Goal: Task Accomplishment & Management: Manage account settings

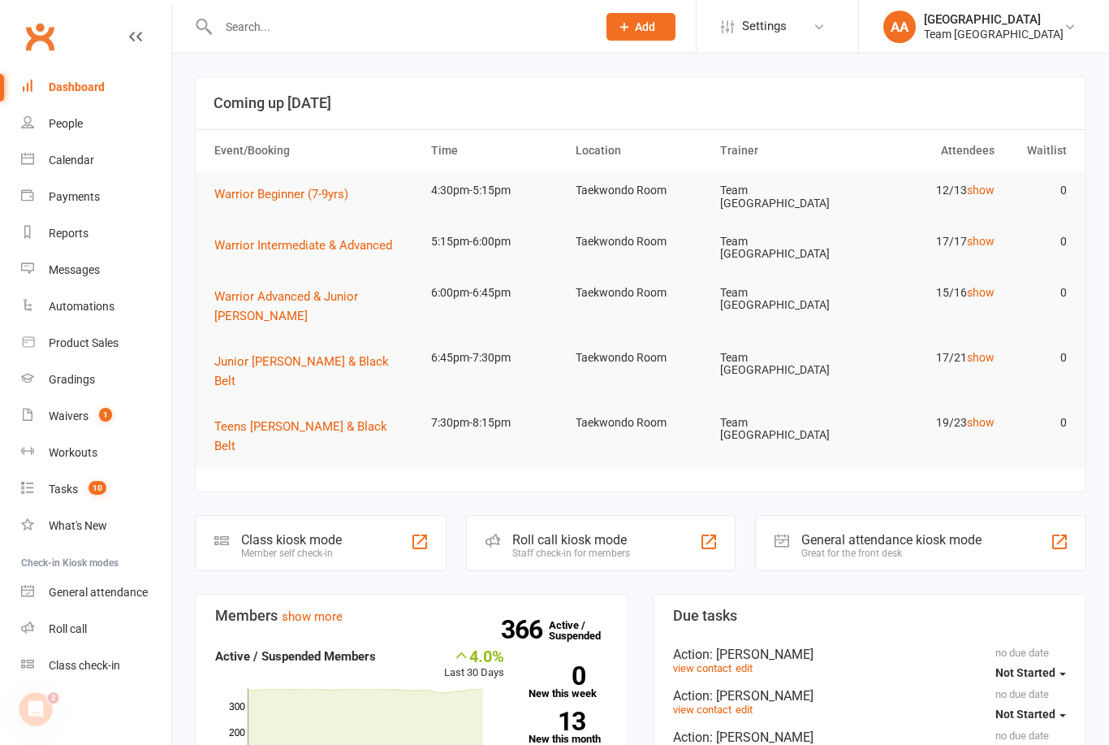
click at [91, 163] on div "Calendar" at bounding box center [71, 159] width 45 height 13
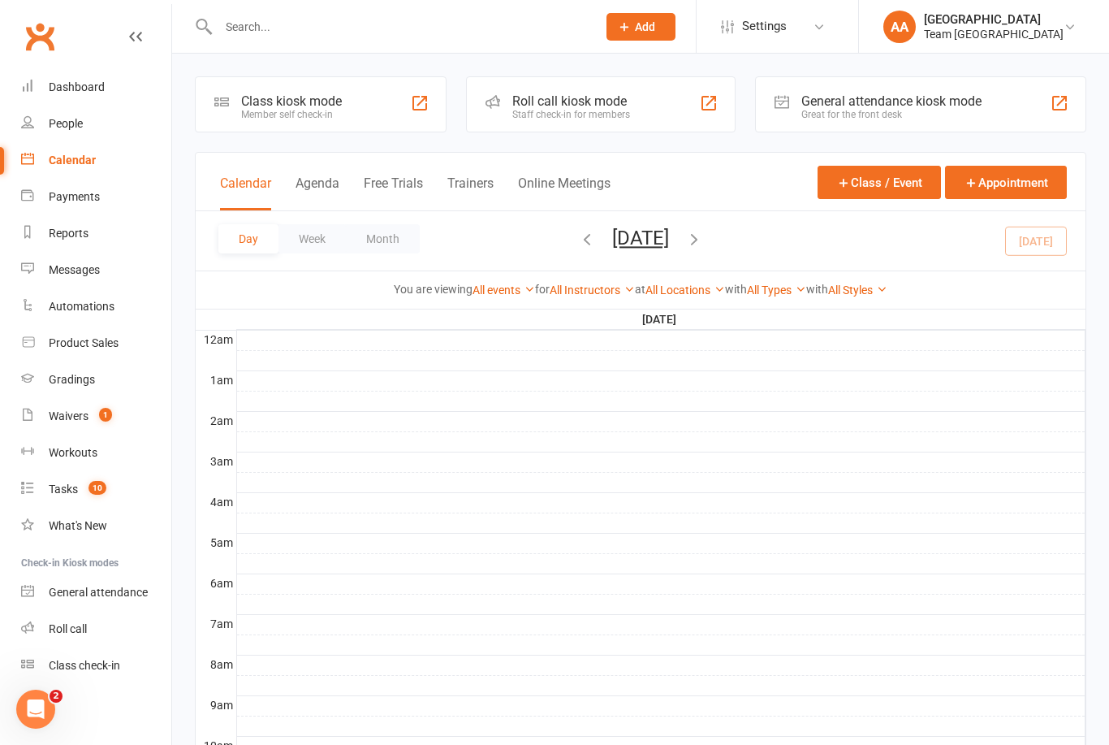
click at [100, 270] on div "Messages" at bounding box center [74, 269] width 51 height 13
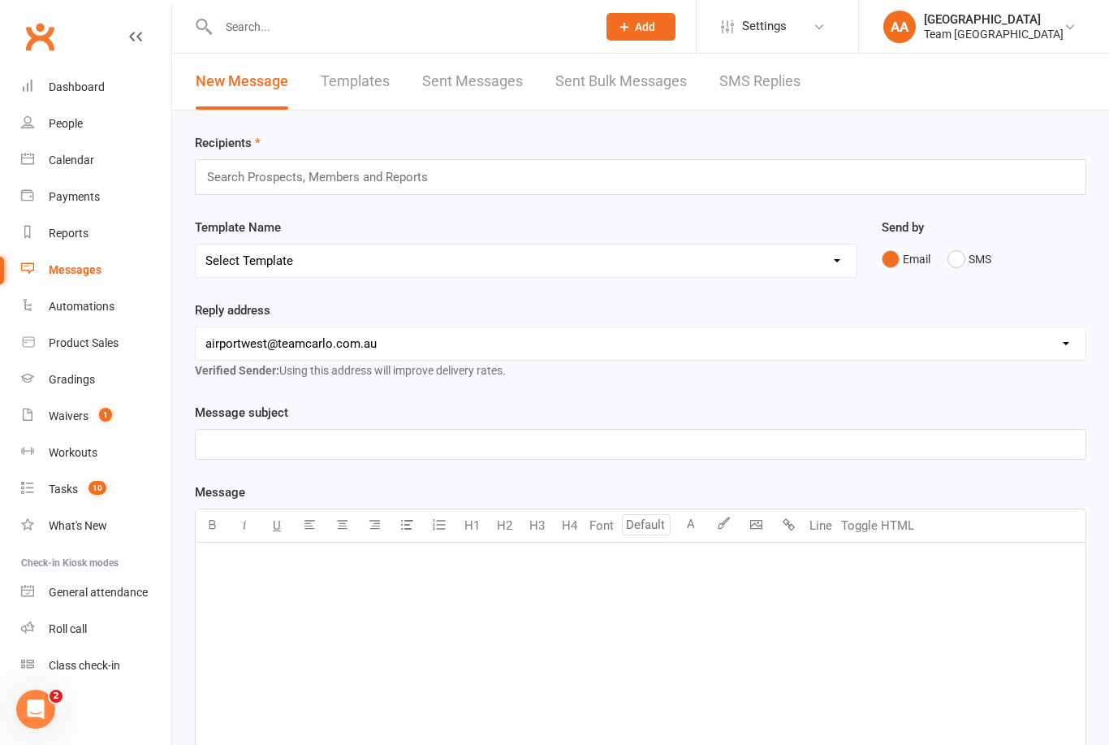
click at [744, 93] on link "SMS Replies" at bounding box center [759, 82] width 81 height 56
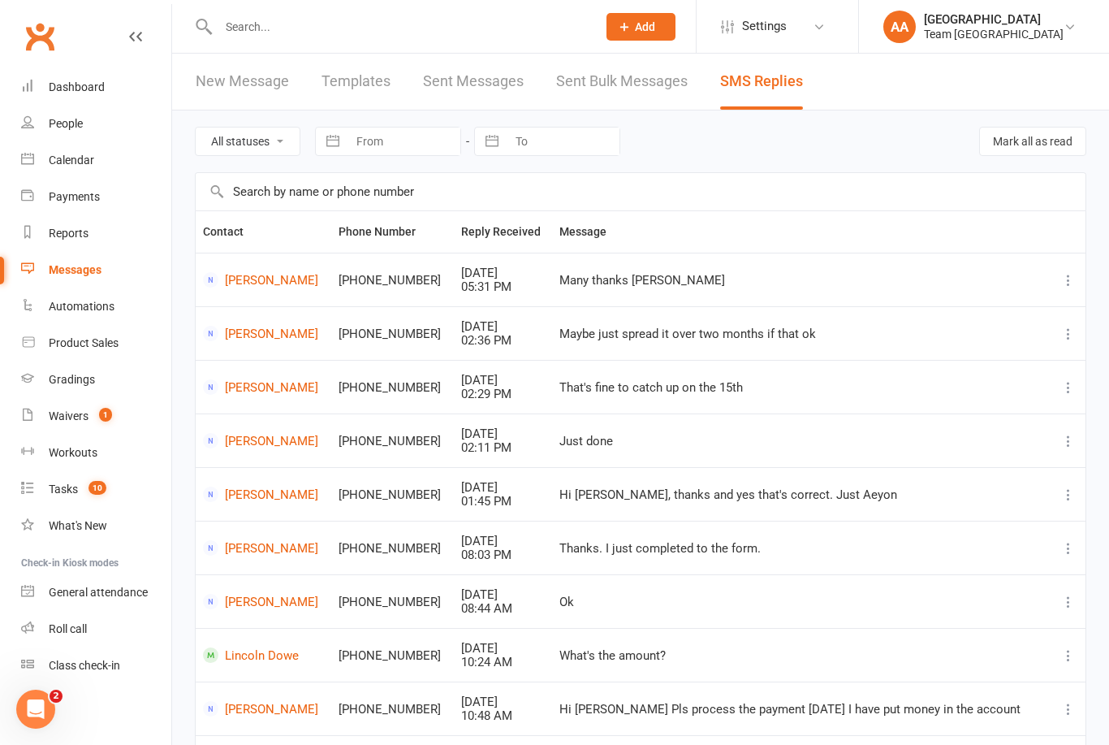
click at [611, 83] on link "Sent Bulk Messages" at bounding box center [622, 82] width 132 height 56
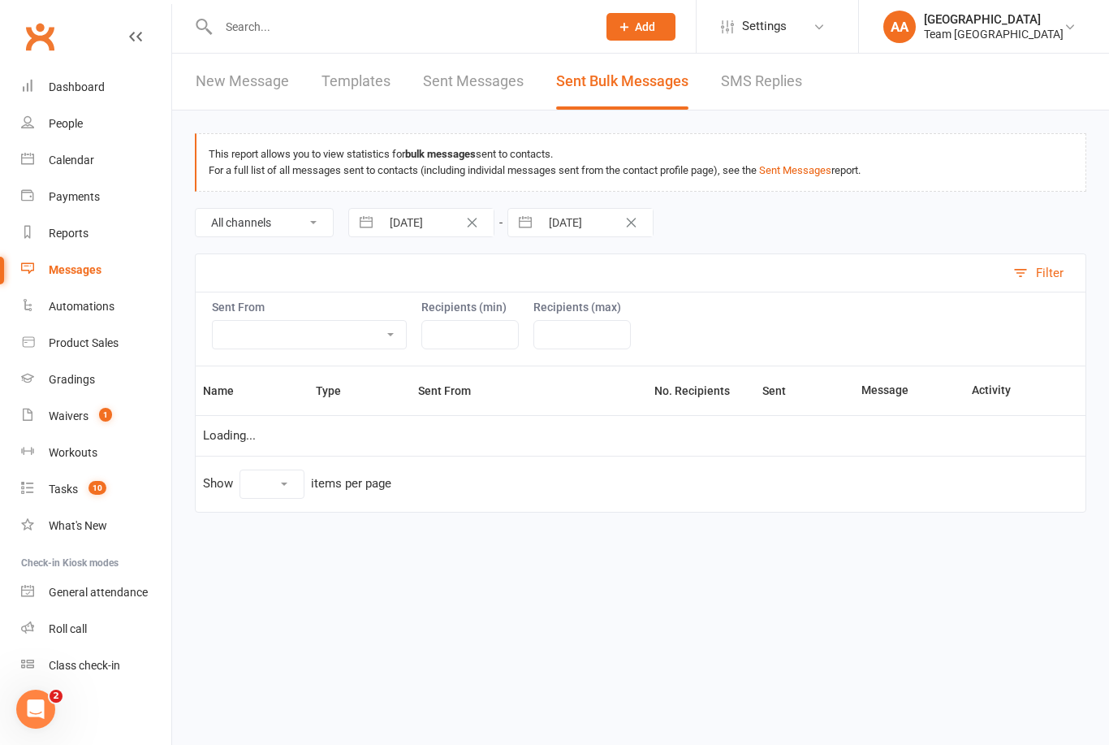
select select "10"
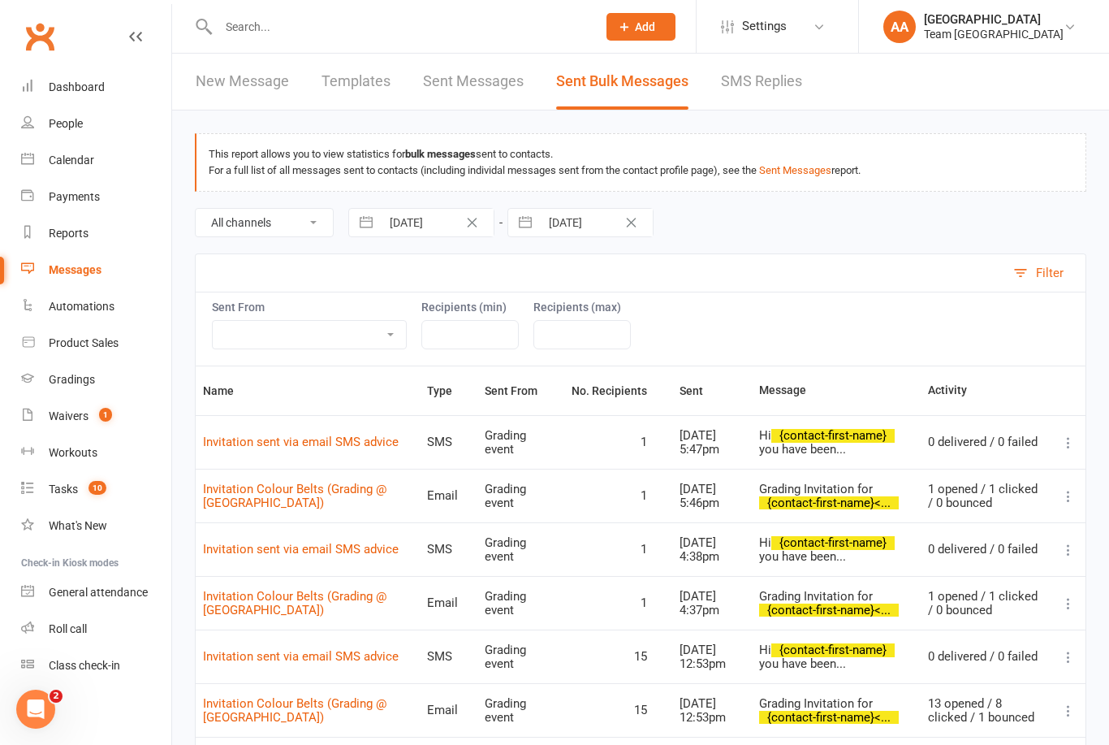
click at [246, 88] on link "New Message" at bounding box center [242, 82] width 93 height 56
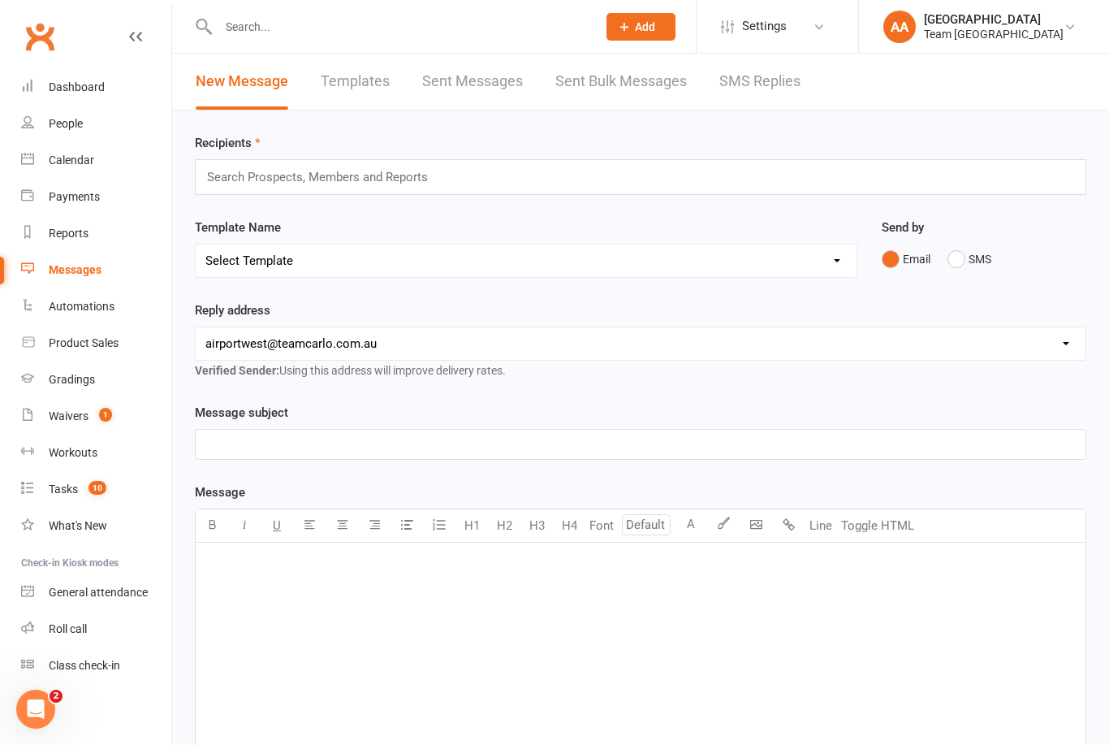
click at [977, 268] on button "SMS" at bounding box center [970, 259] width 44 height 31
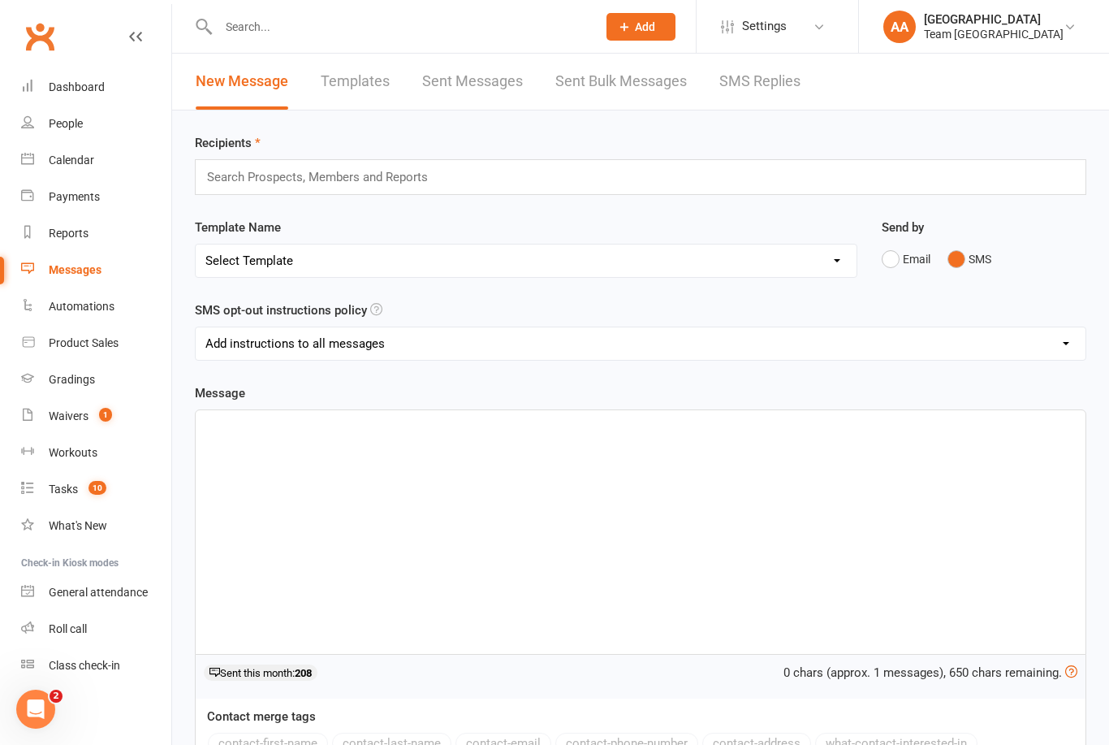
click at [564, 472] on div "﻿" at bounding box center [641, 532] width 890 height 244
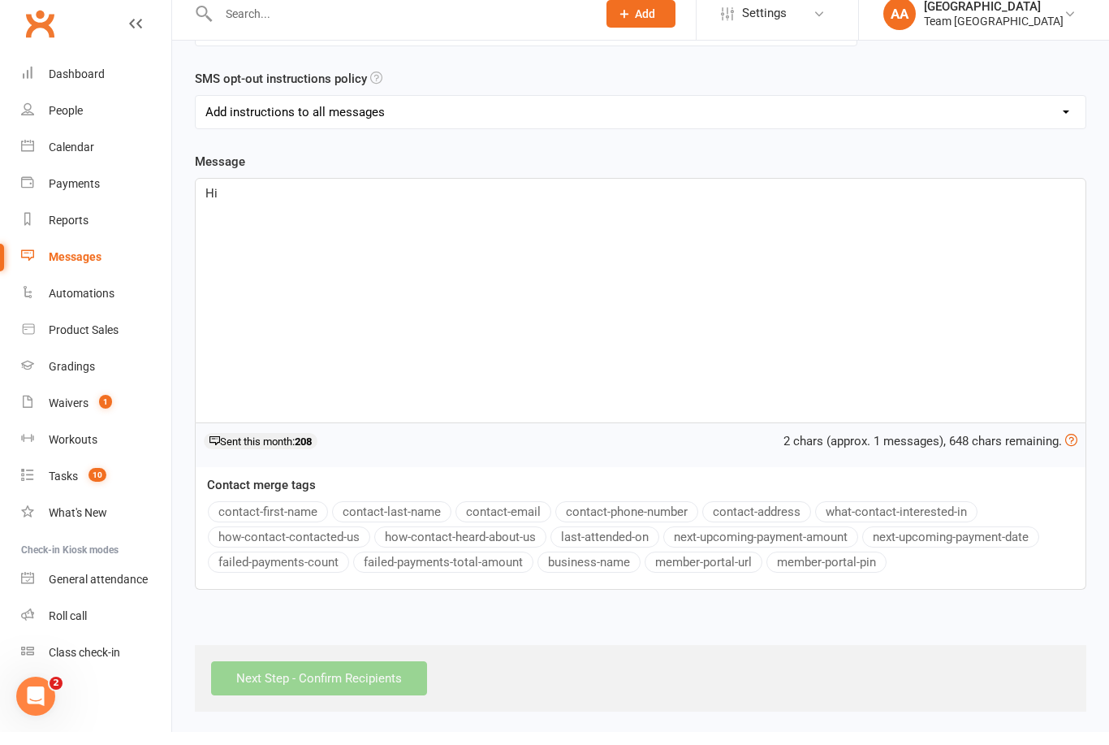
scroll to position [219, 0]
click at [292, 517] on button "contact-first-name" at bounding box center [268, 523] width 120 height 21
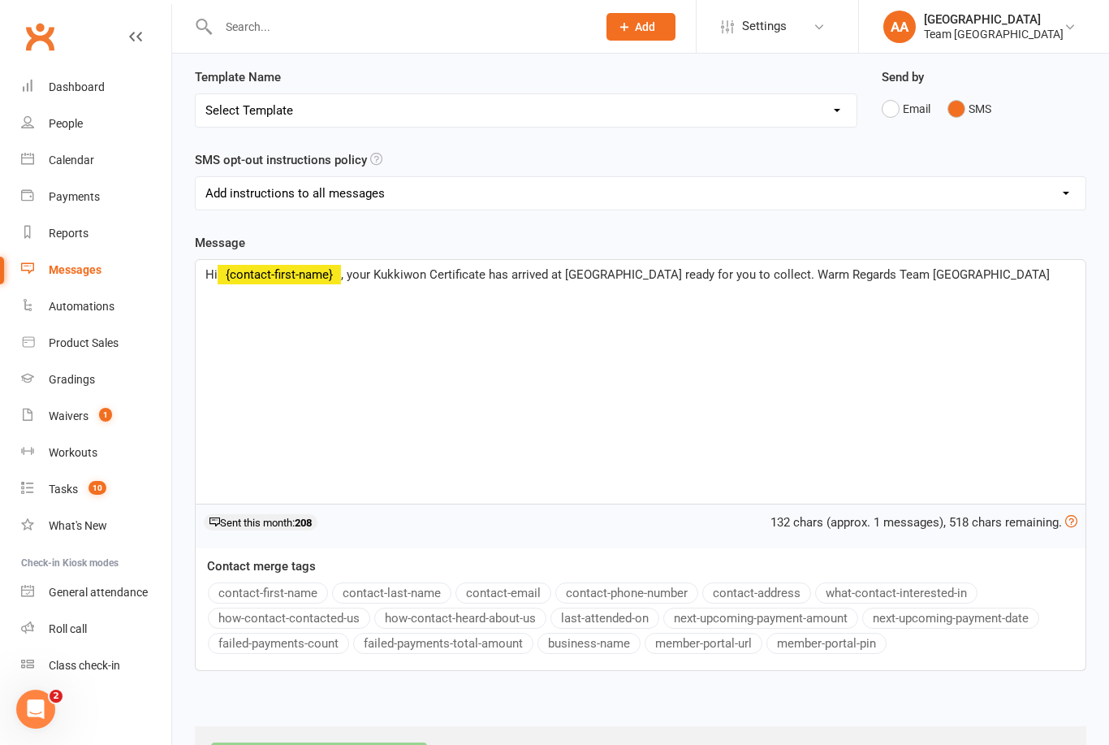
scroll to position [0, 0]
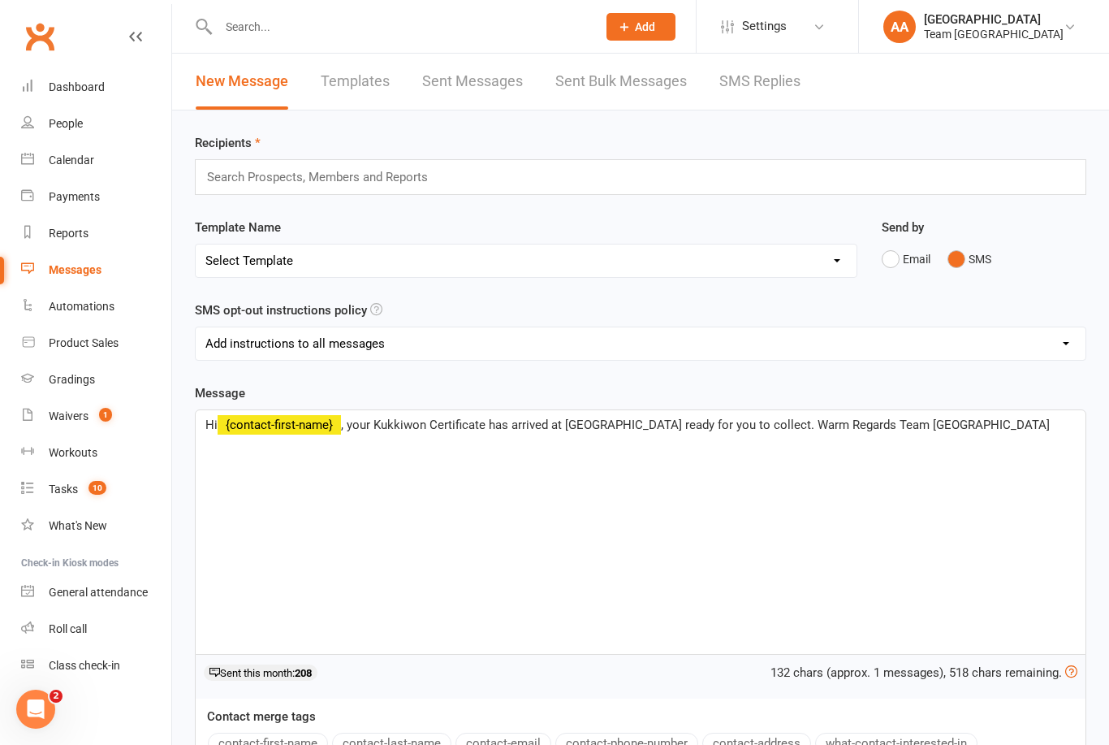
click at [261, 184] on input "text" at bounding box center [324, 176] width 239 height 21
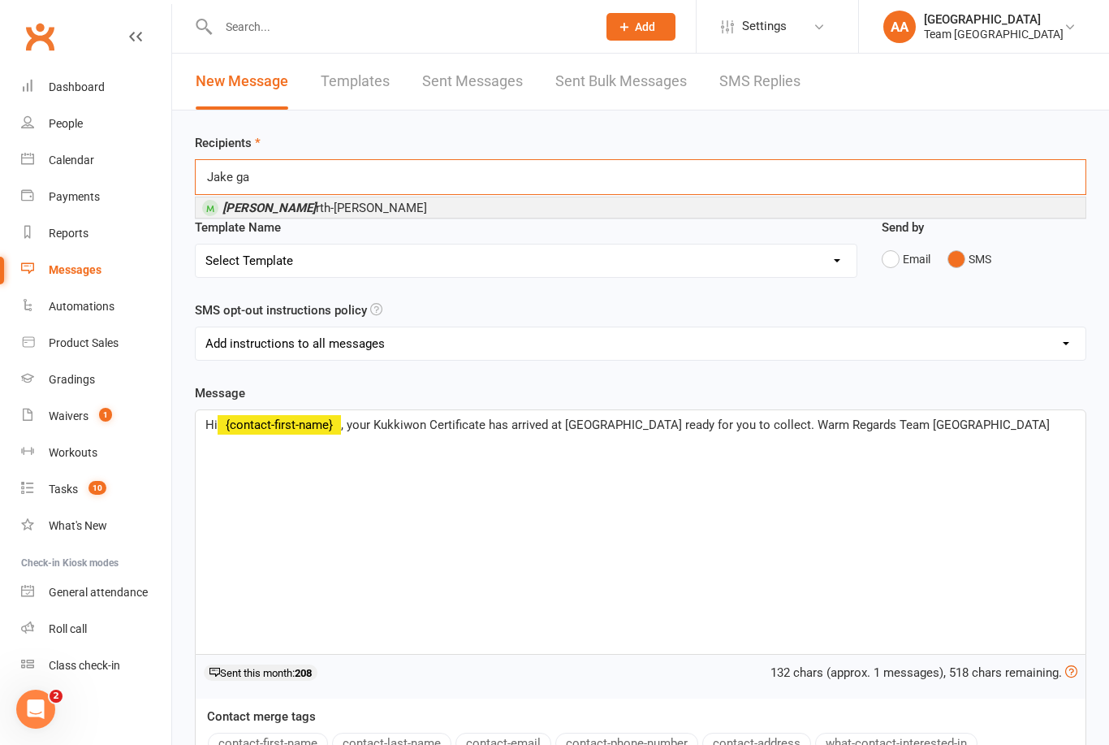
type input "Jake ga"
click at [341, 209] on li "Jake Ga rth-Nocera" at bounding box center [641, 207] width 890 height 20
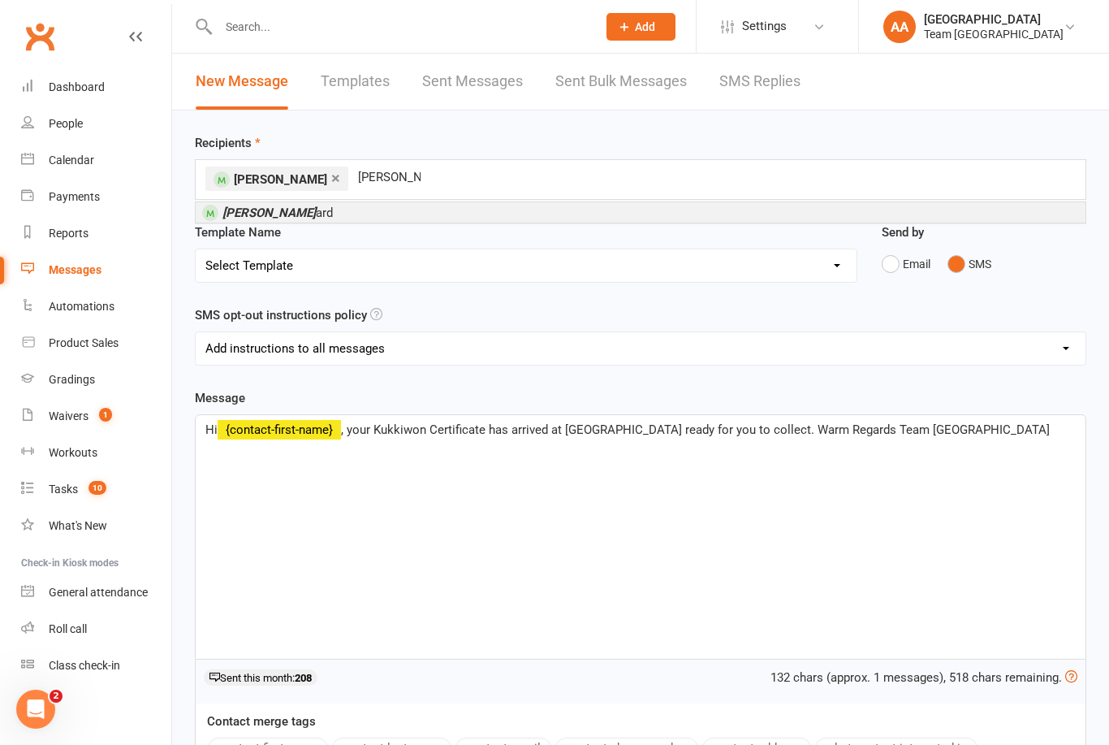
type input "Ruby Hubb"
click at [348, 218] on li "Ruby Hubb ard" at bounding box center [641, 212] width 890 height 20
type input "Emilia Agr"
click at [286, 222] on li "Emilia Agr otis" at bounding box center [641, 212] width 890 height 20
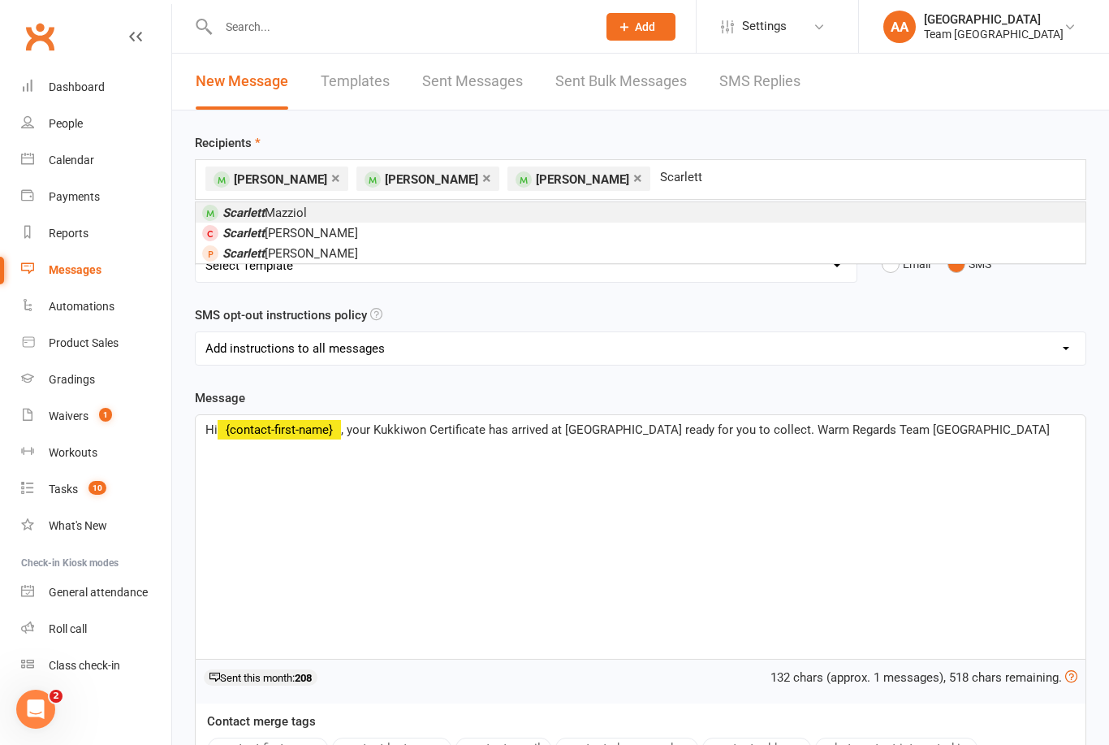
type input "Scarlett"
click at [330, 214] on li "Scarlett Mazziol" at bounding box center [641, 212] width 890 height 20
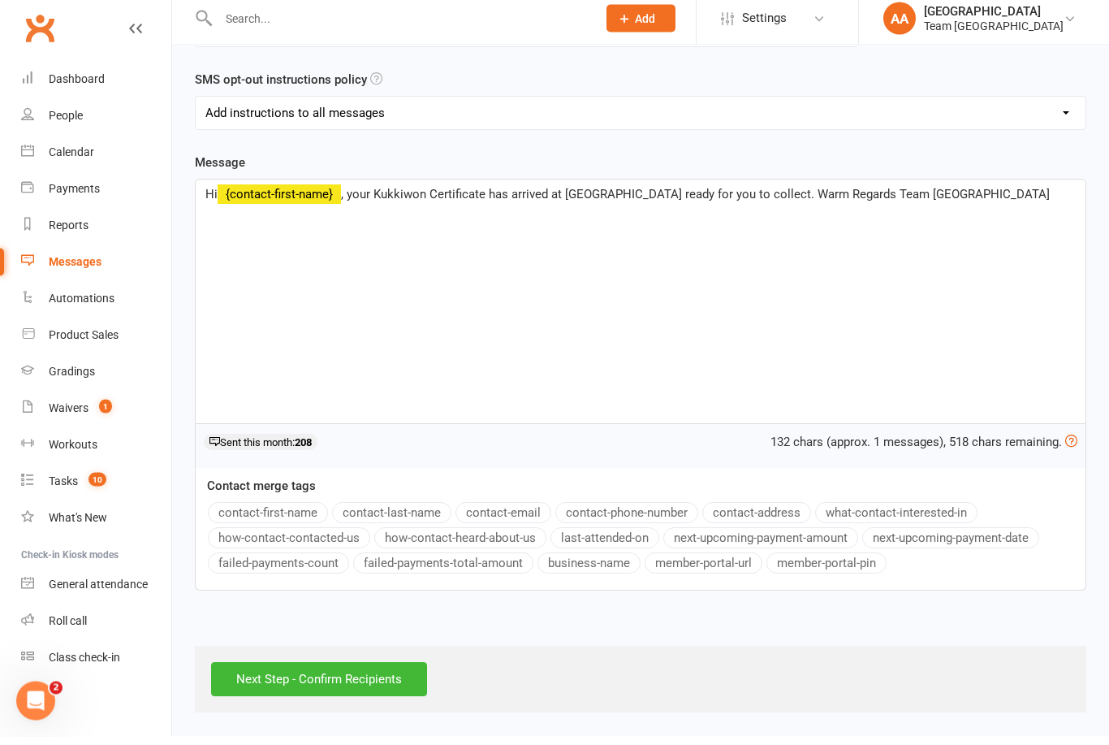
scroll to position [240, 0]
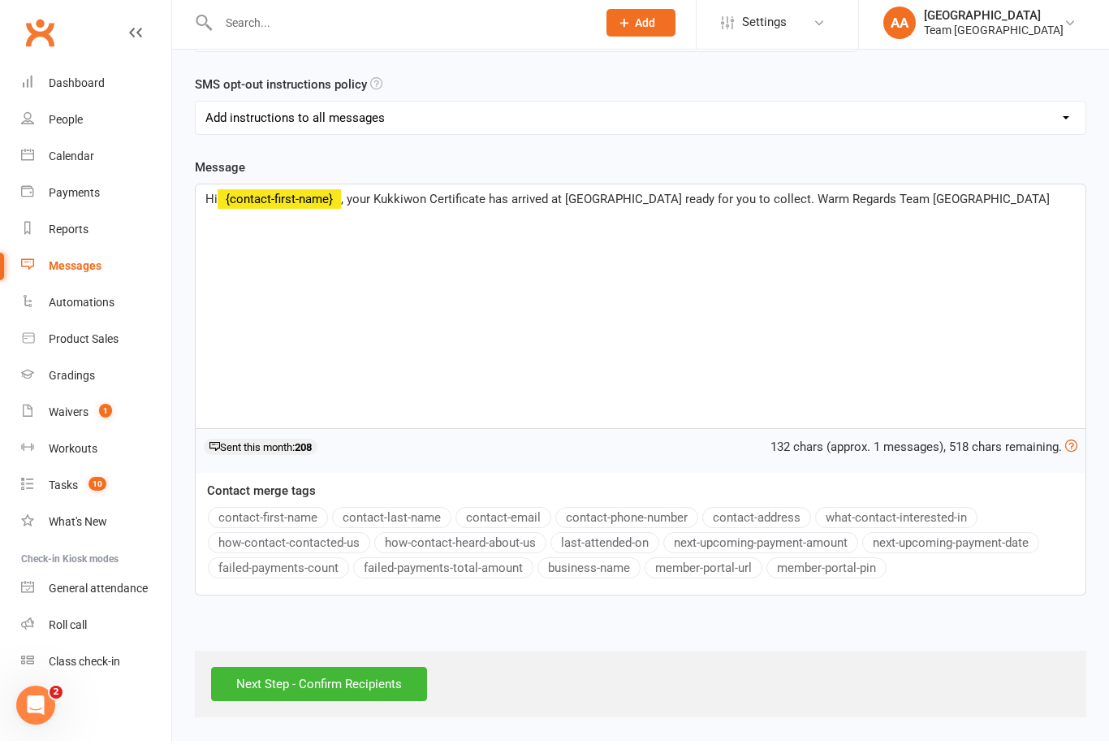
click at [328, 671] on input "Next Step - Confirm Recipients" at bounding box center [319, 688] width 216 height 34
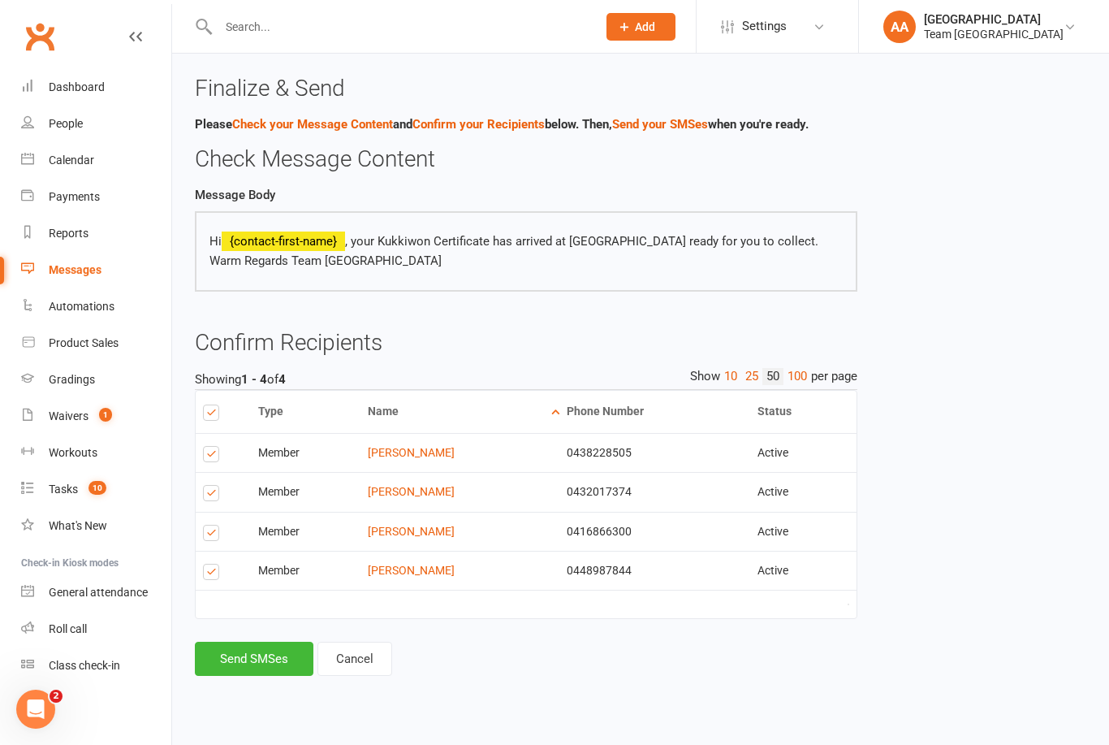
click at [253, 654] on button "Send SMSes" at bounding box center [254, 658] width 119 height 34
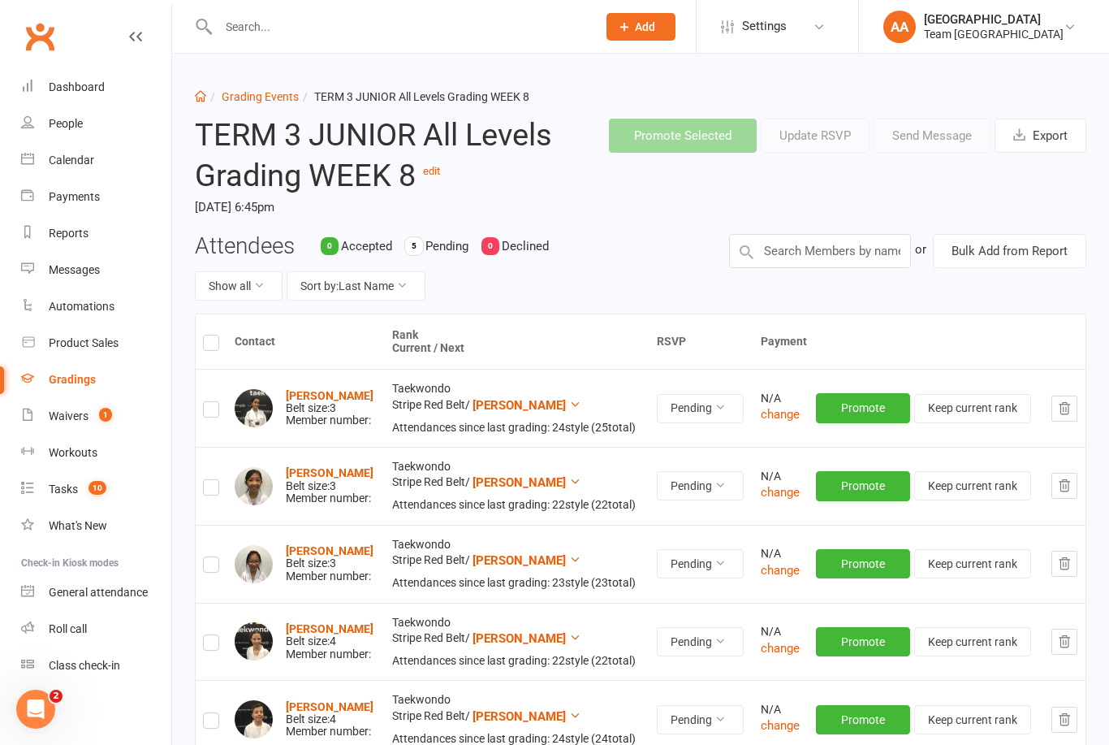
click at [71, 222] on link "Reports" at bounding box center [96, 233] width 150 height 37
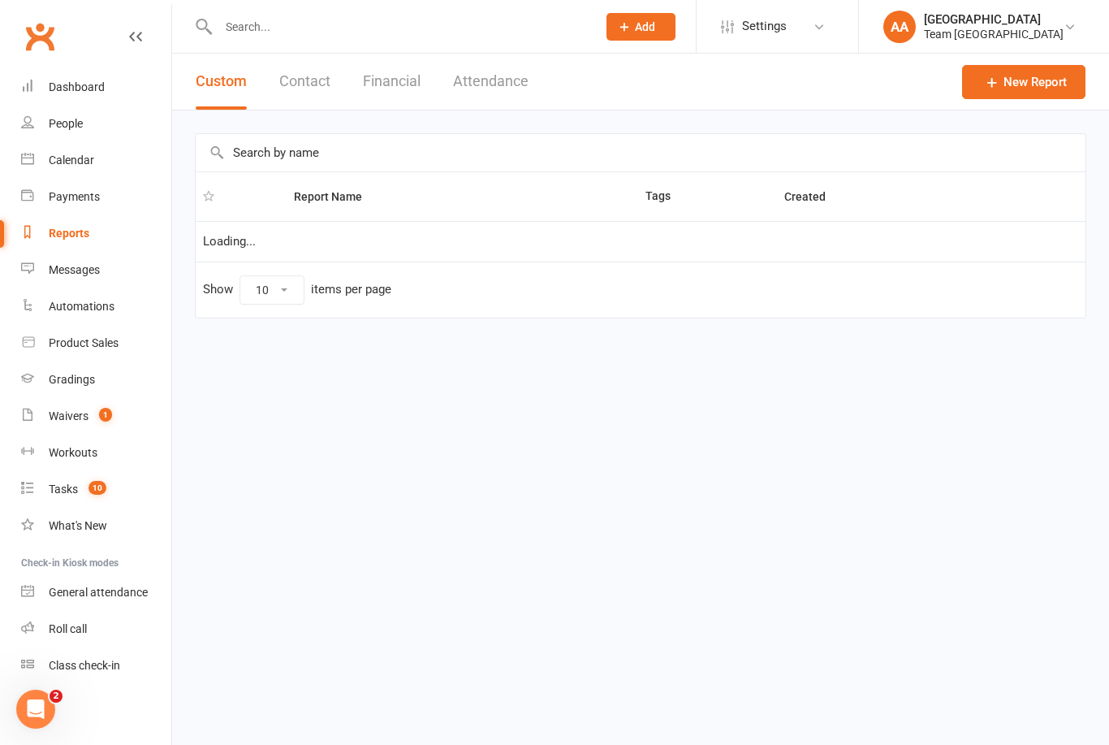
select select "25"
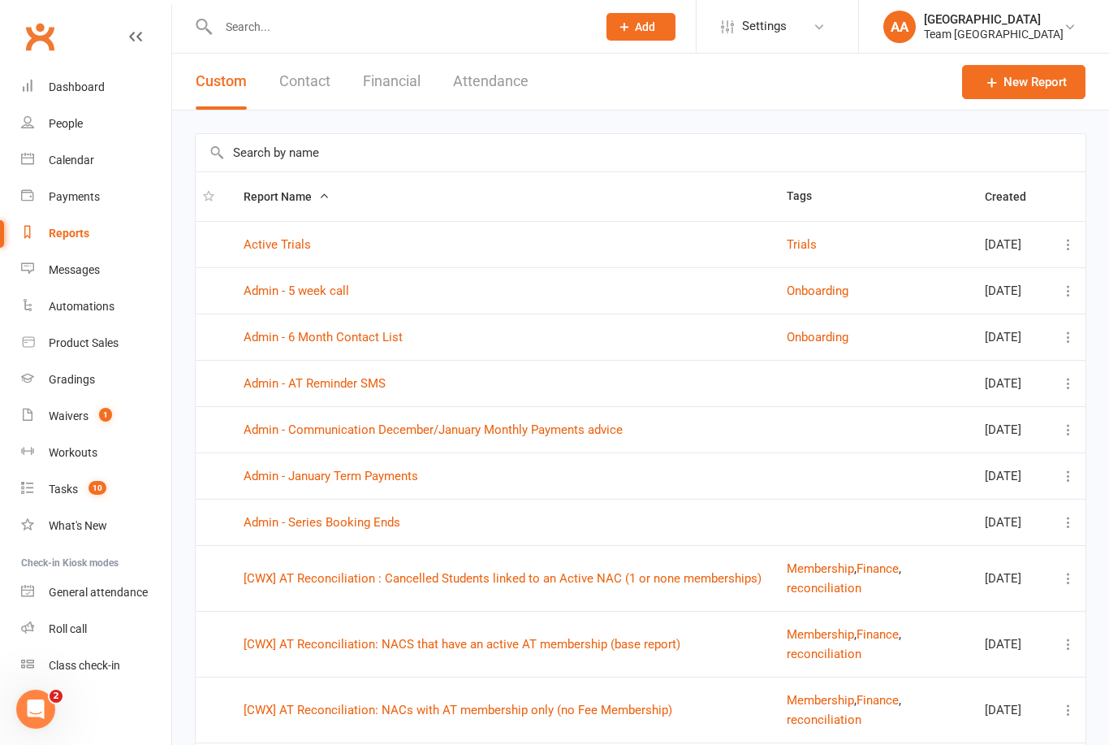
click at [264, 155] on input "text" at bounding box center [641, 152] width 890 height 37
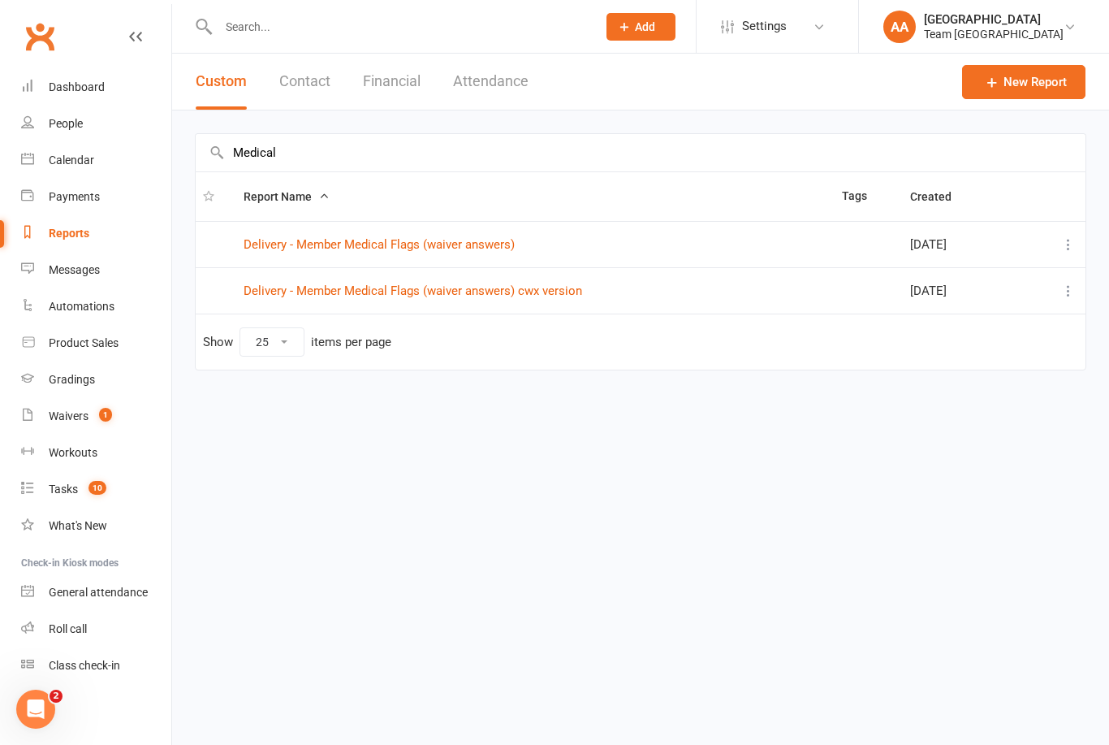
type input "Medical"
click at [374, 244] on link "Delivery - Member Medical Flags (waiver answers)" at bounding box center [379, 244] width 271 height 15
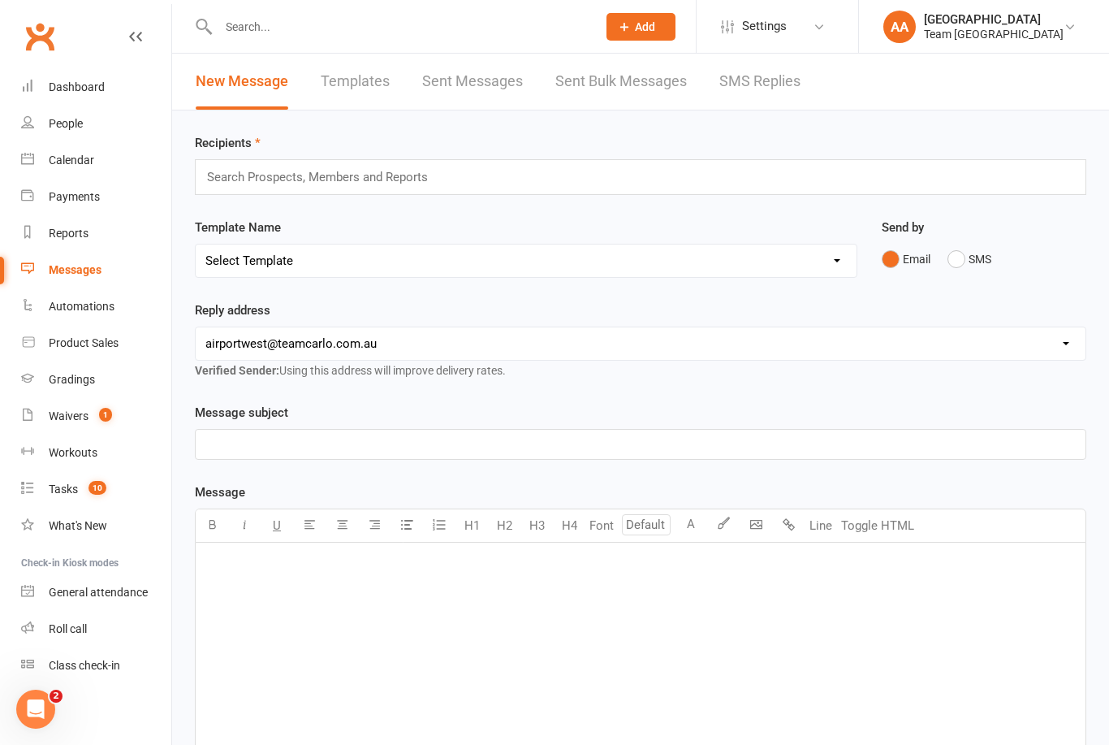
click at [72, 157] on div "Calendar" at bounding box center [71, 159] width 45 height 13
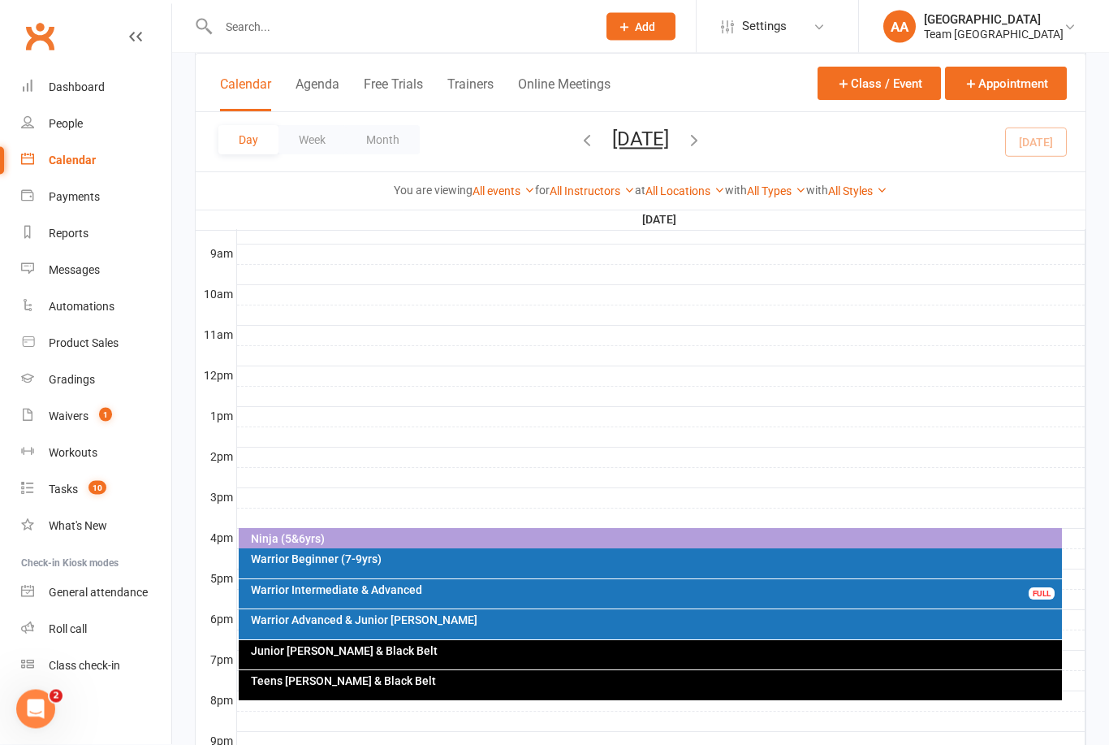
scroll to position [568, 0]
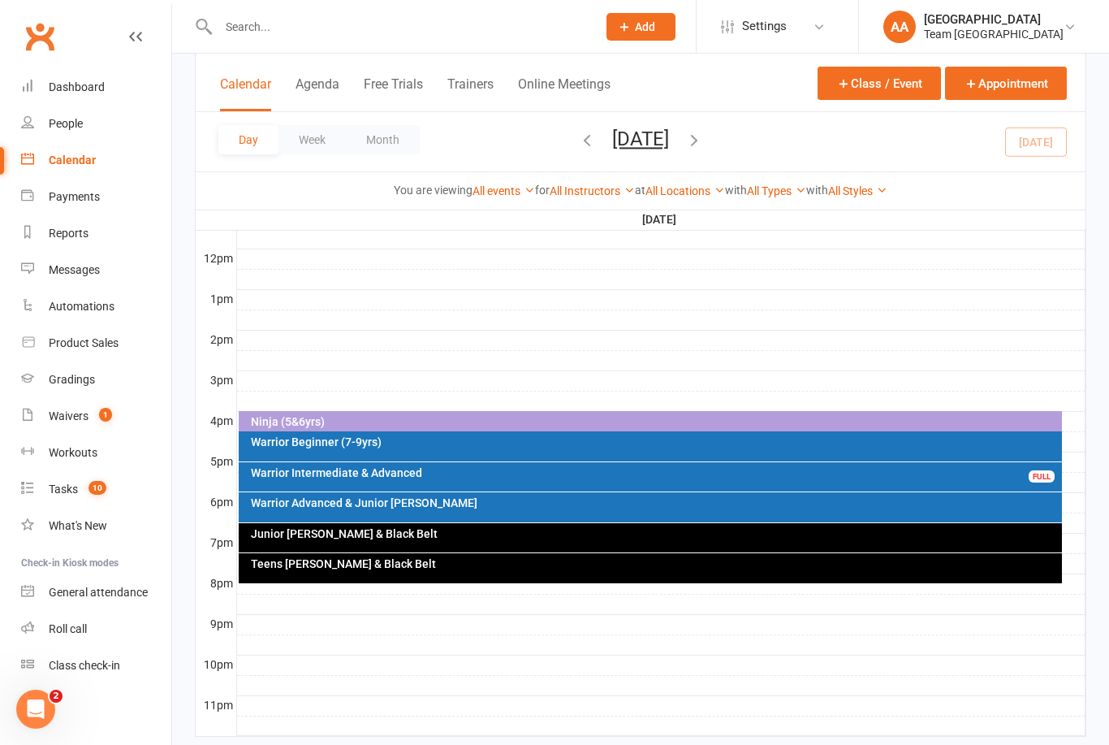
click at [492, 417] on div "Ninja (5&6yrs)" at bounding box center [655, 421] width 810 height 11
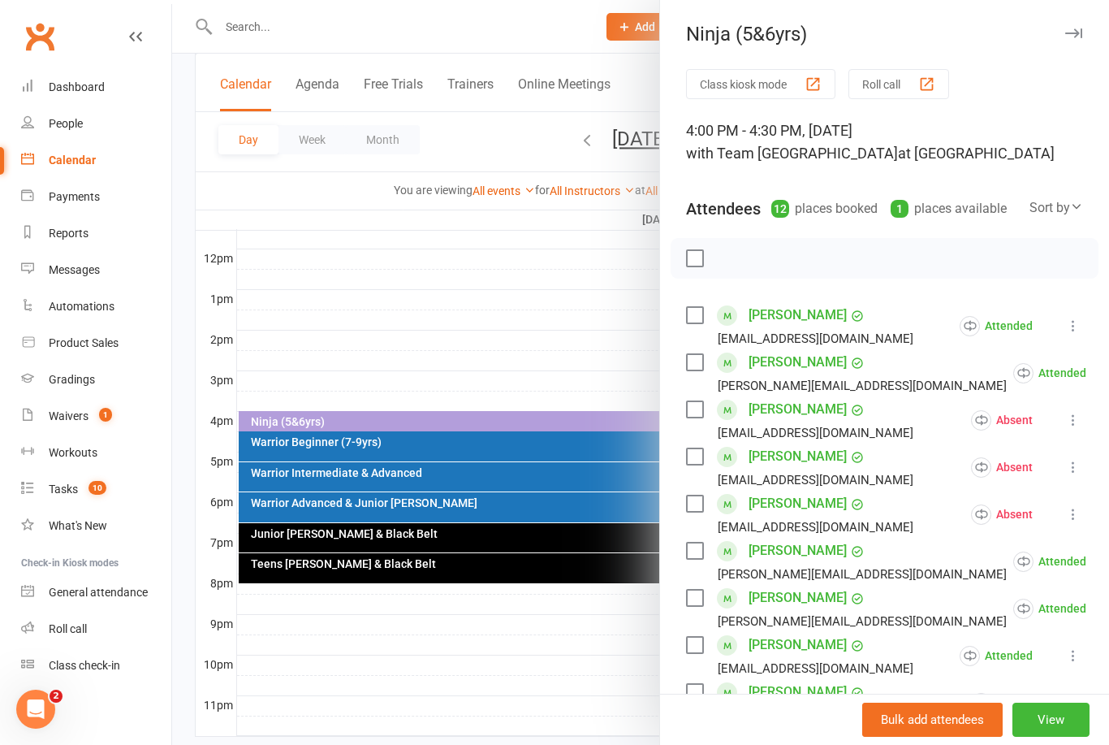
click at [460, 339] on div at bounding box center [640, 372] width 937 height 745
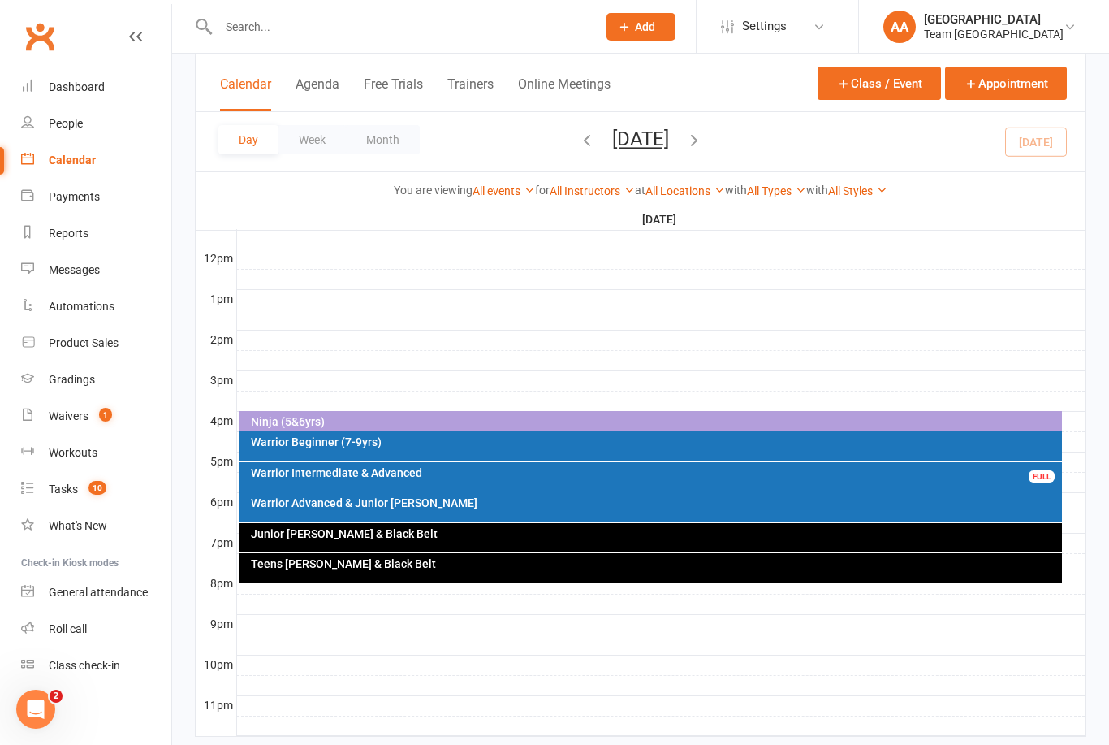
click at [418, 439] on div "Warrior Beginner (7-9yrs)" at bounding box center [655, 441] width 810 height 11
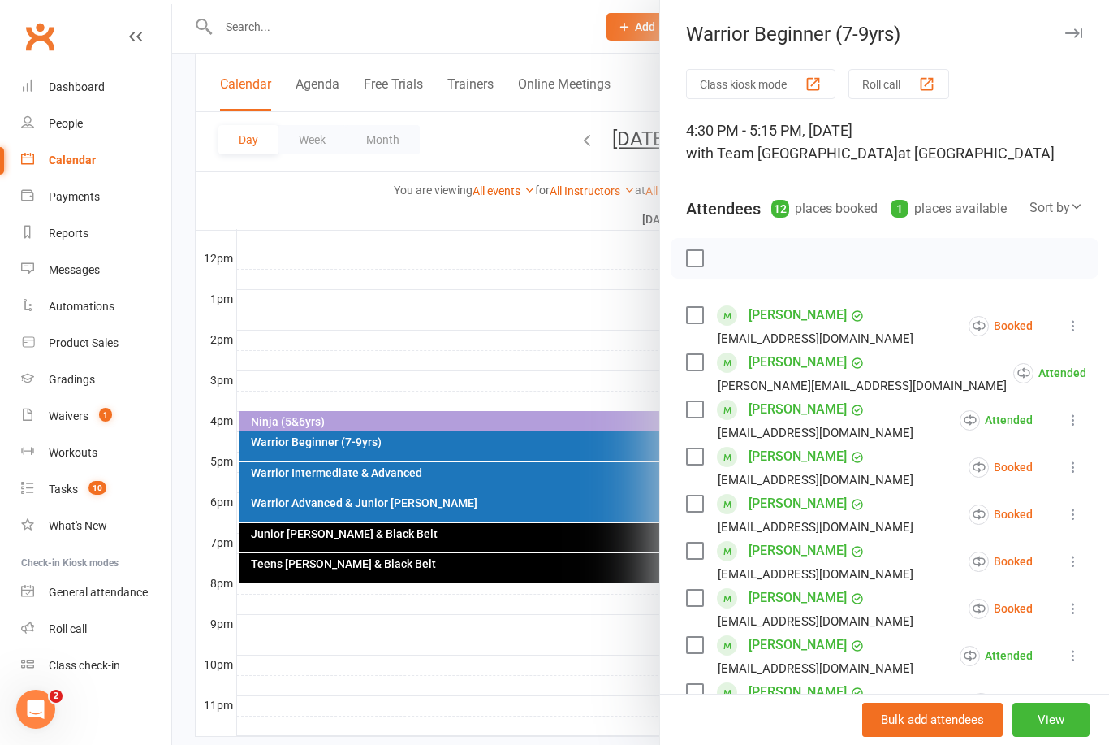
click at [1068, 332] on icon at bounding box center [1073, 325] width 16 height 16
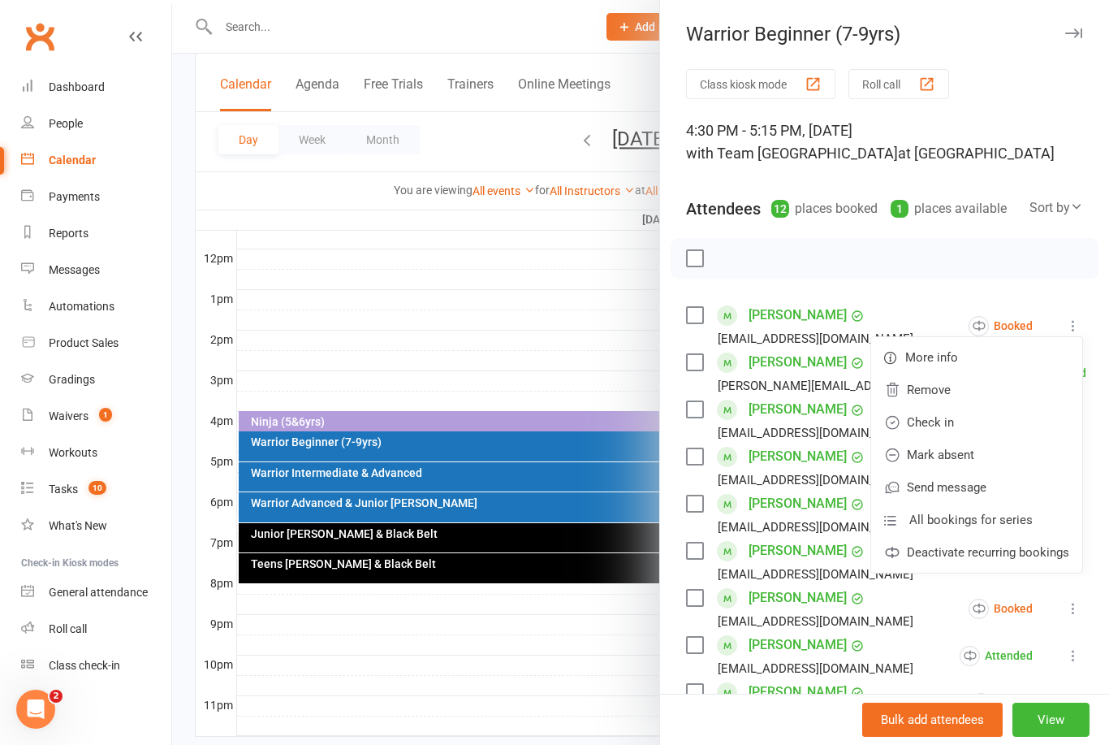
click at [962, 421] on link "Check in" at bounding box center [976, 422] width 211 height 32
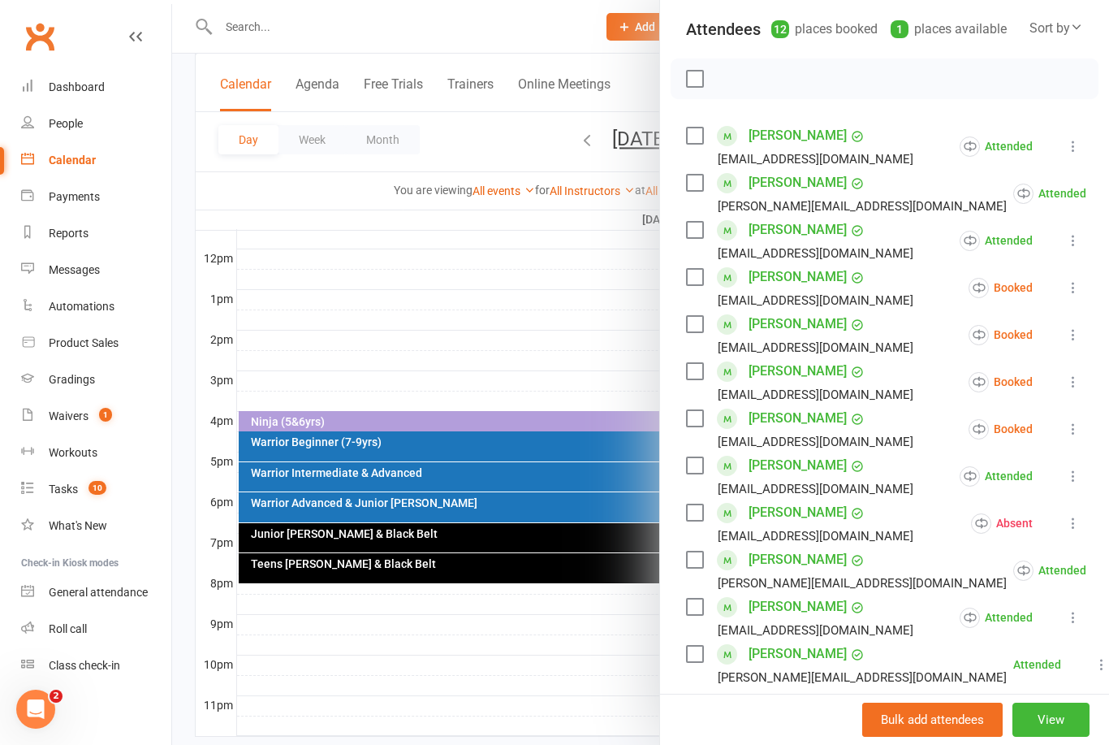
scroll to position [187, 0]
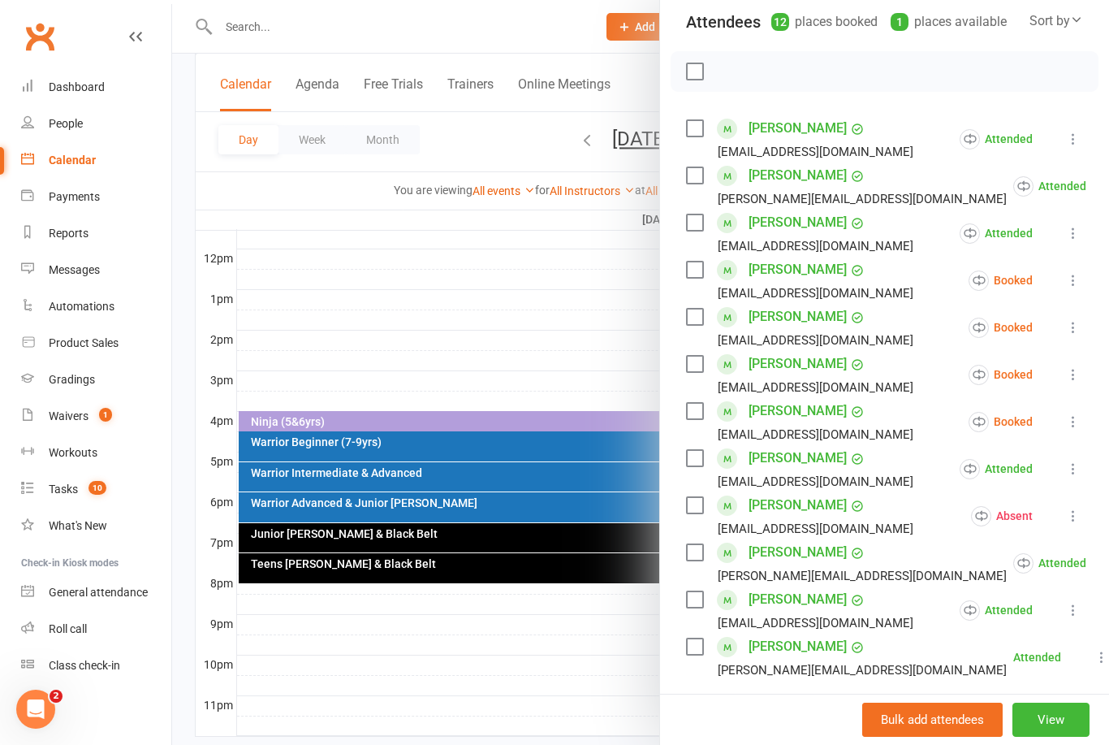
click at [1080, 279] on icon at bounding box center [1073, 280] width 16 height 16
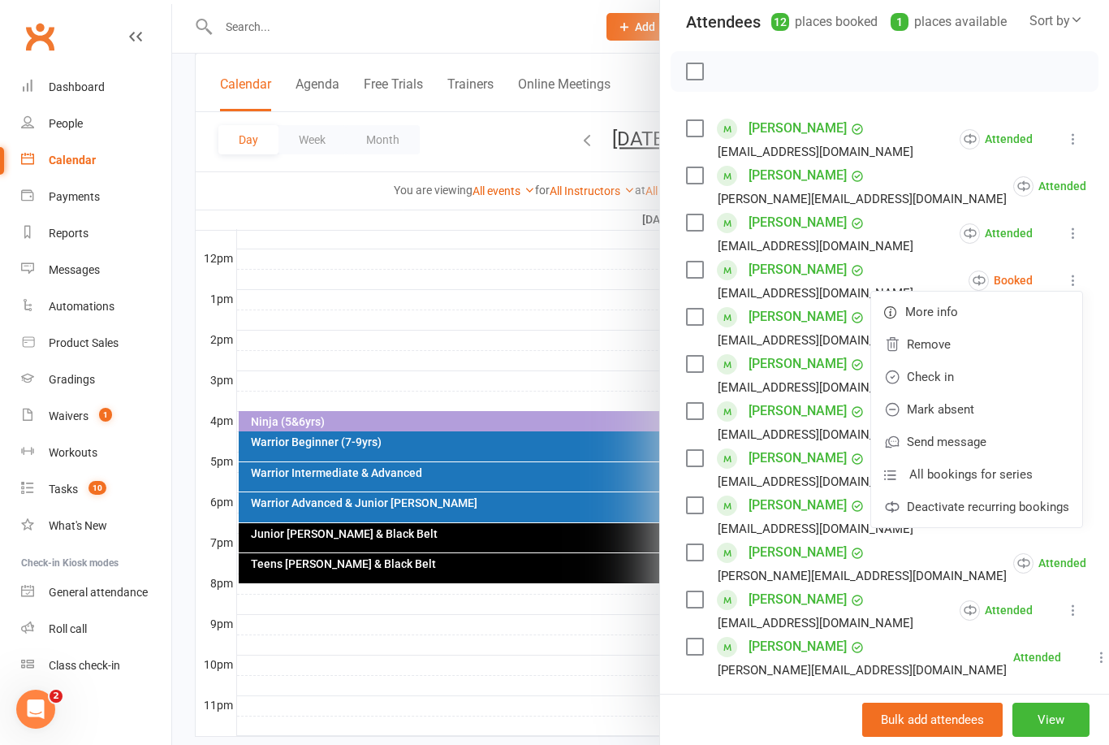
click at [977, 412] on link "Mark absent" at bounding box center [976, 409] width 211 height 32
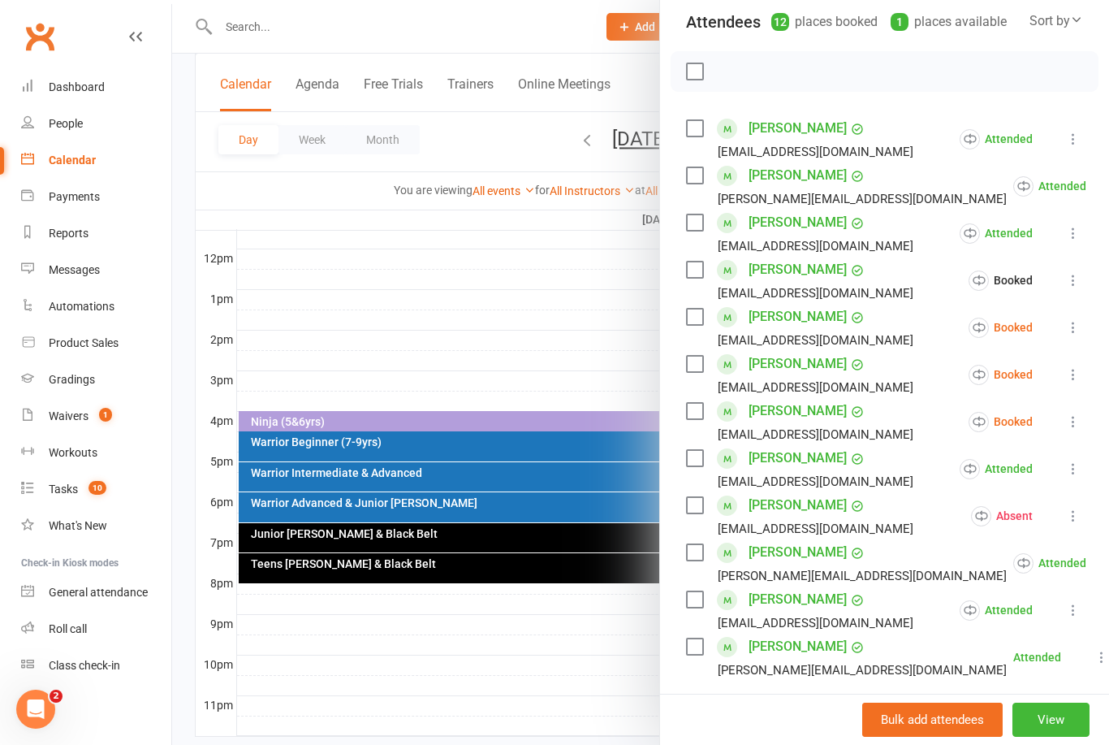
click at [1073, 333] on icon at bounding box center [1073, 327] width 16 height 16
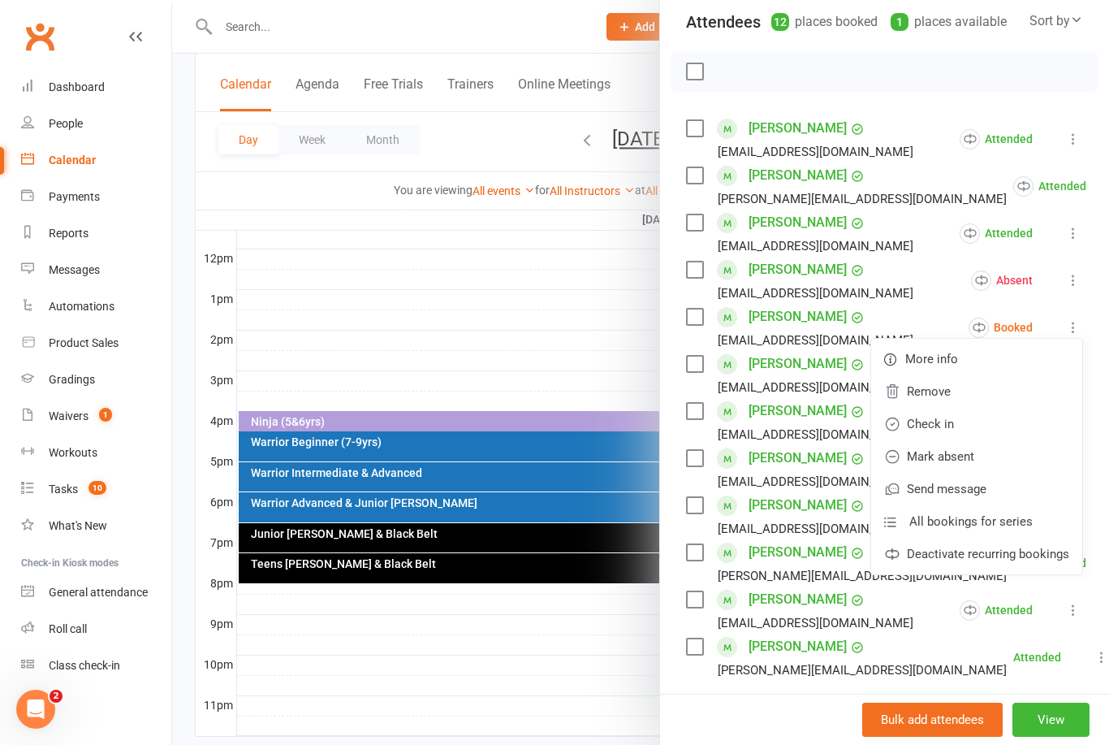
click at [972, 427] on link "Check in" at bounding box center [976, 424] width 211 height 32
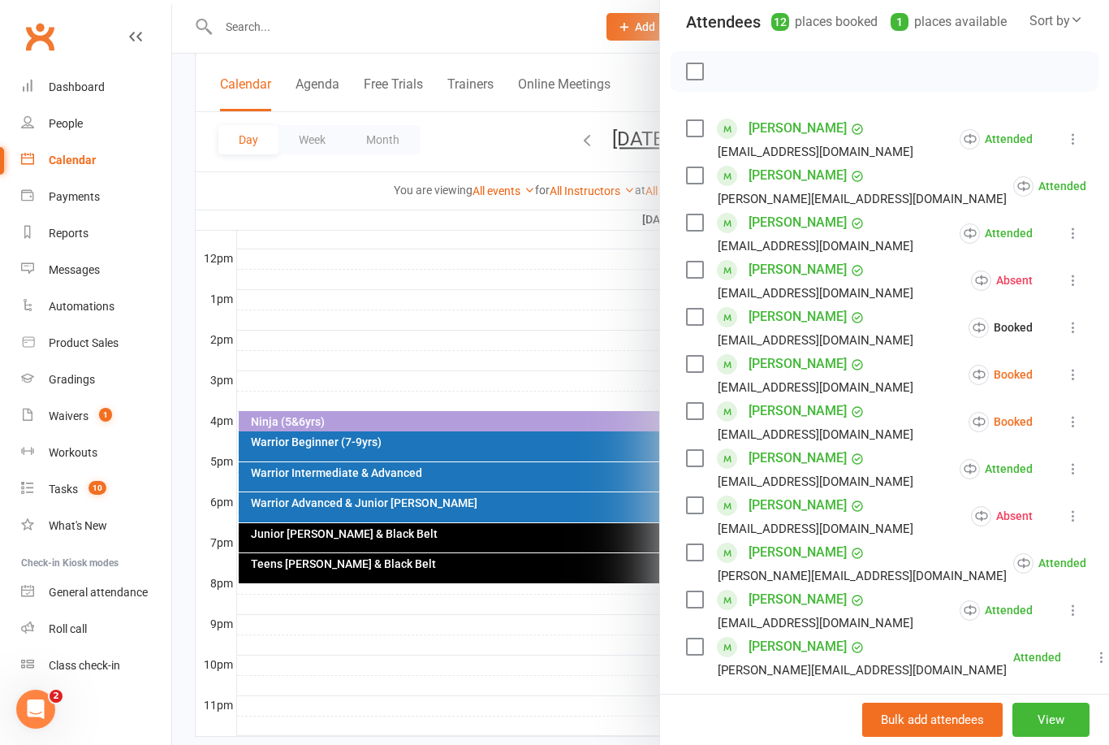
click at [1072, 375] on icon at bounding box center [1073, 374] width 16 height 16
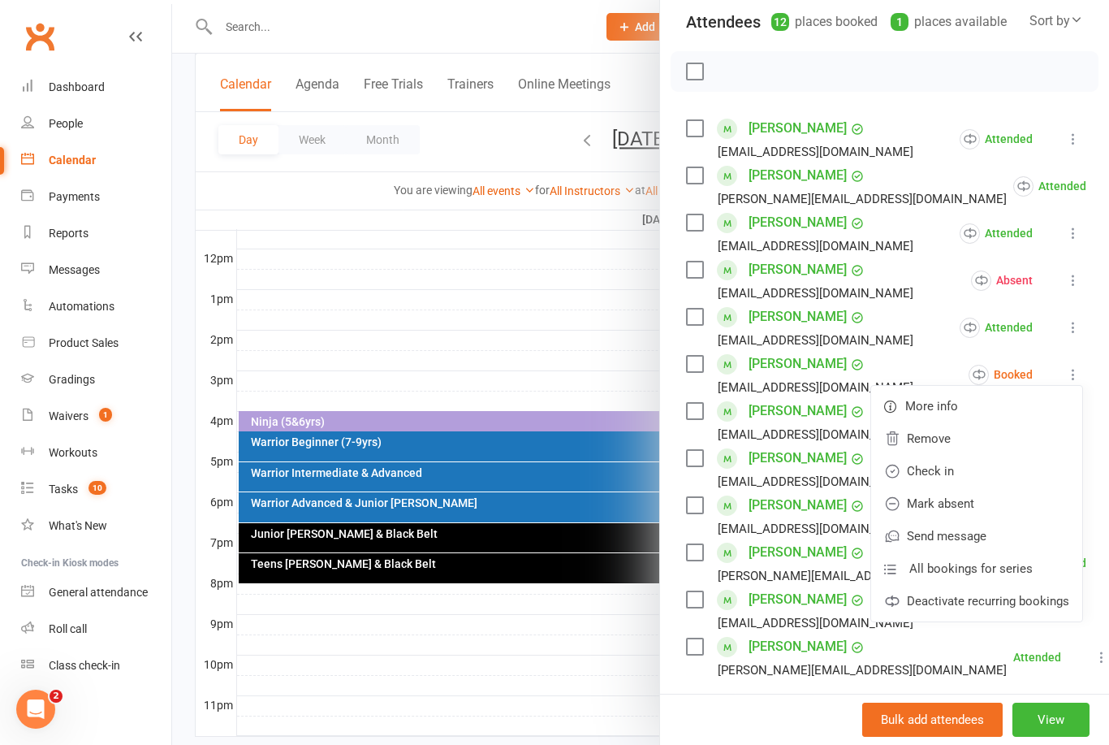
click at [980, 503] on link "Mark absent" at bounding box center [976, 503] width 211 height 32
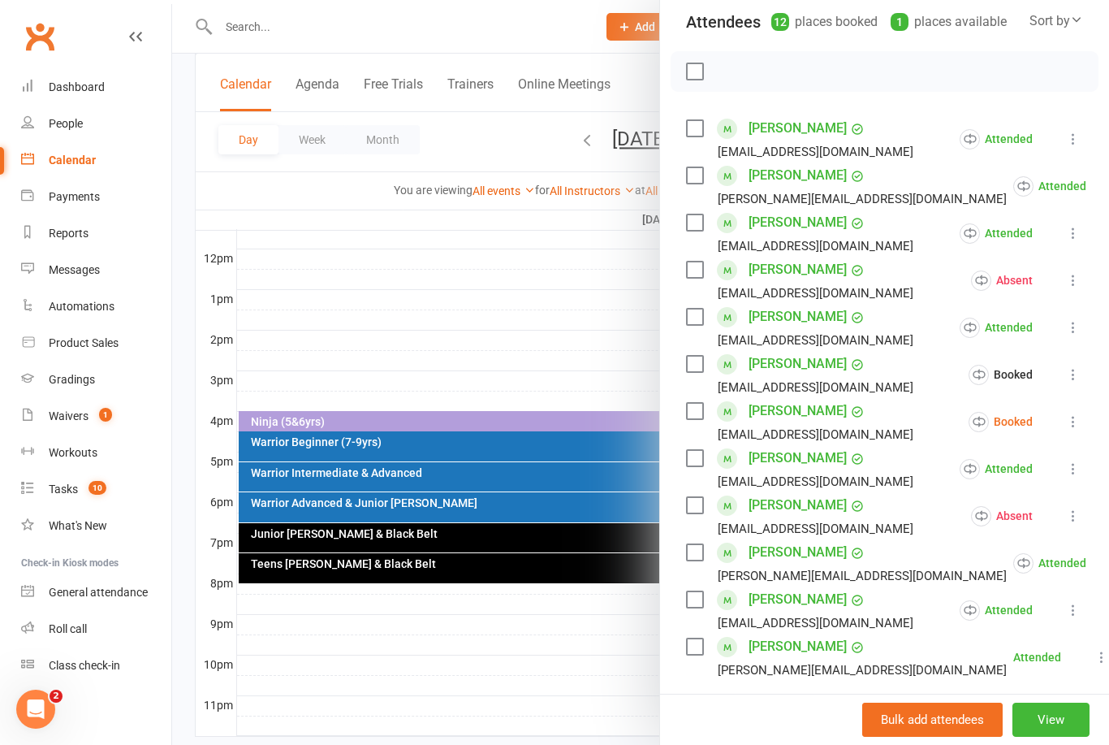
click at [1065, 417] on button at bounding box center [1073, 421] width 19 height 19
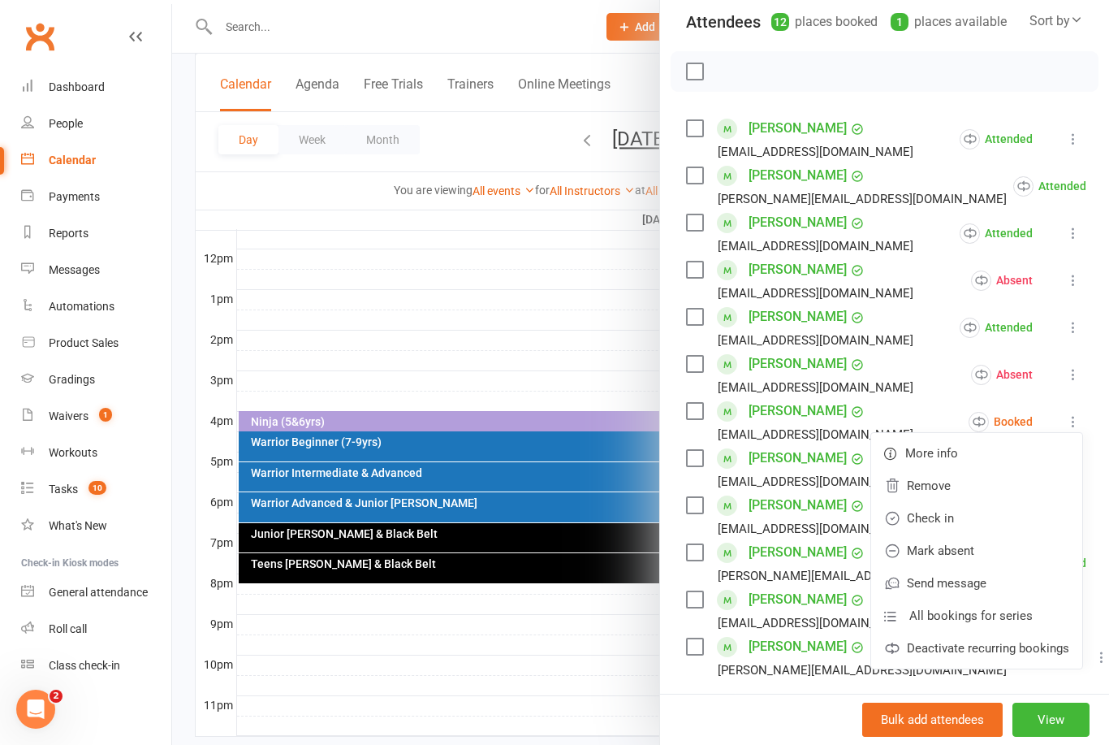
click at [976, 556] on link "Mark absent" at bounding box center [976, 550] width 211 height 32
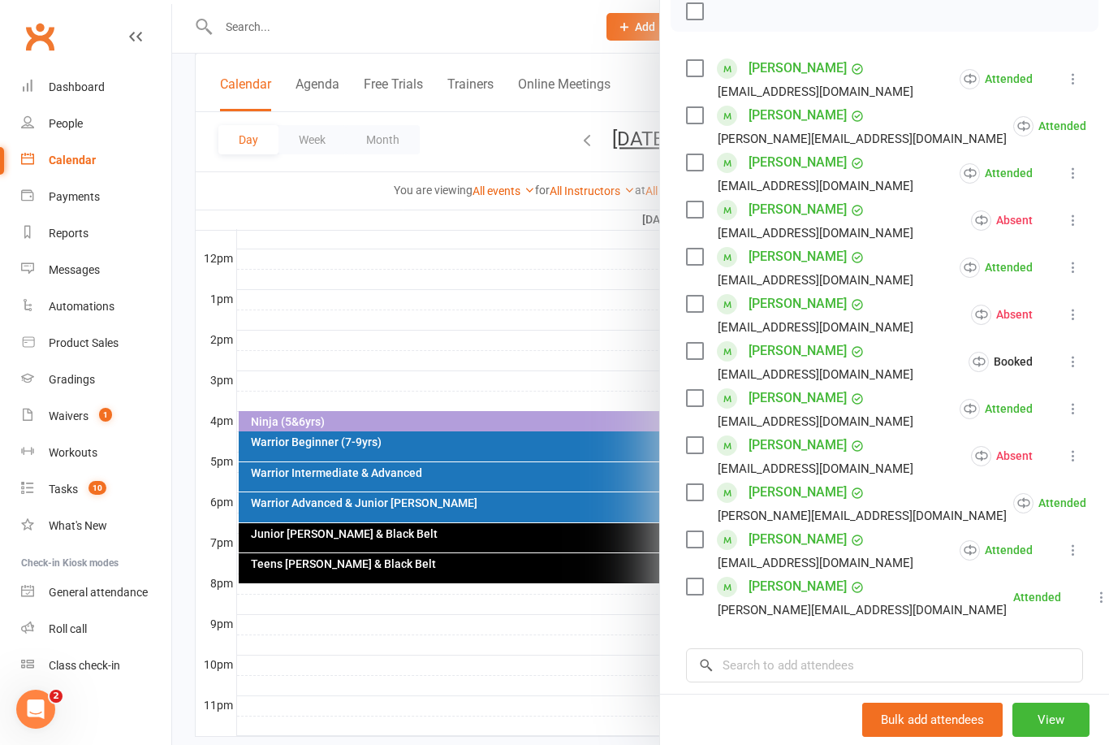
scroll to position [314, 0]
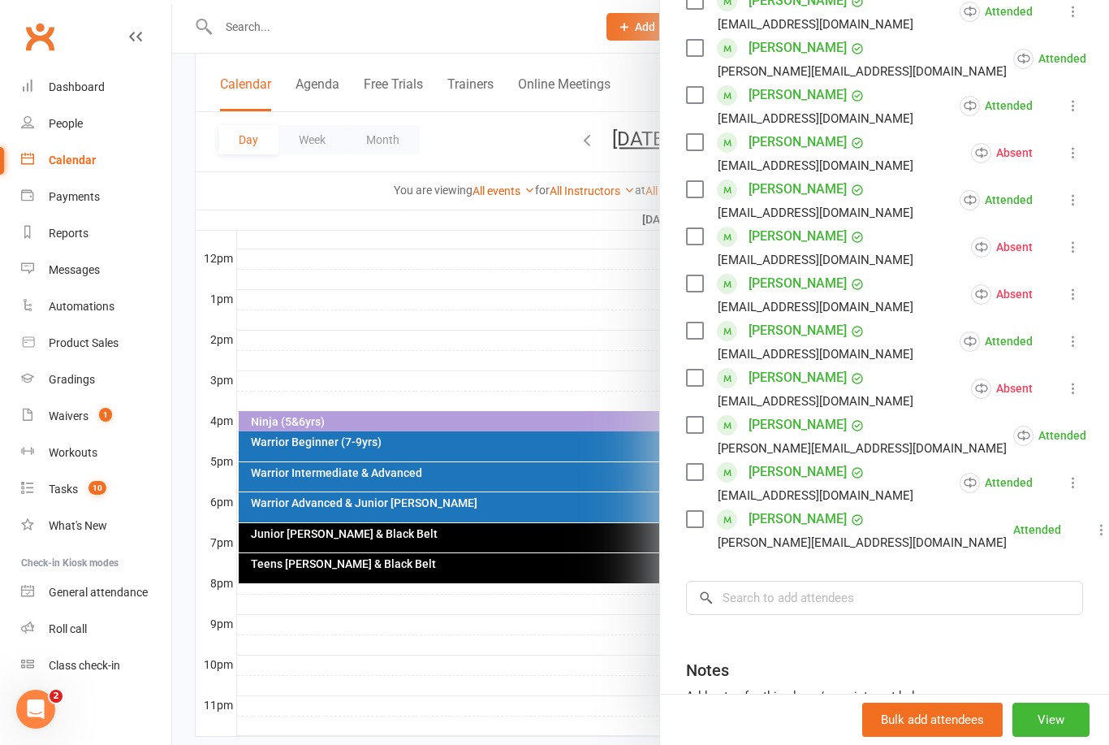
click at [547, 299] on div at bounding box center [640, 372] width 937 height 745
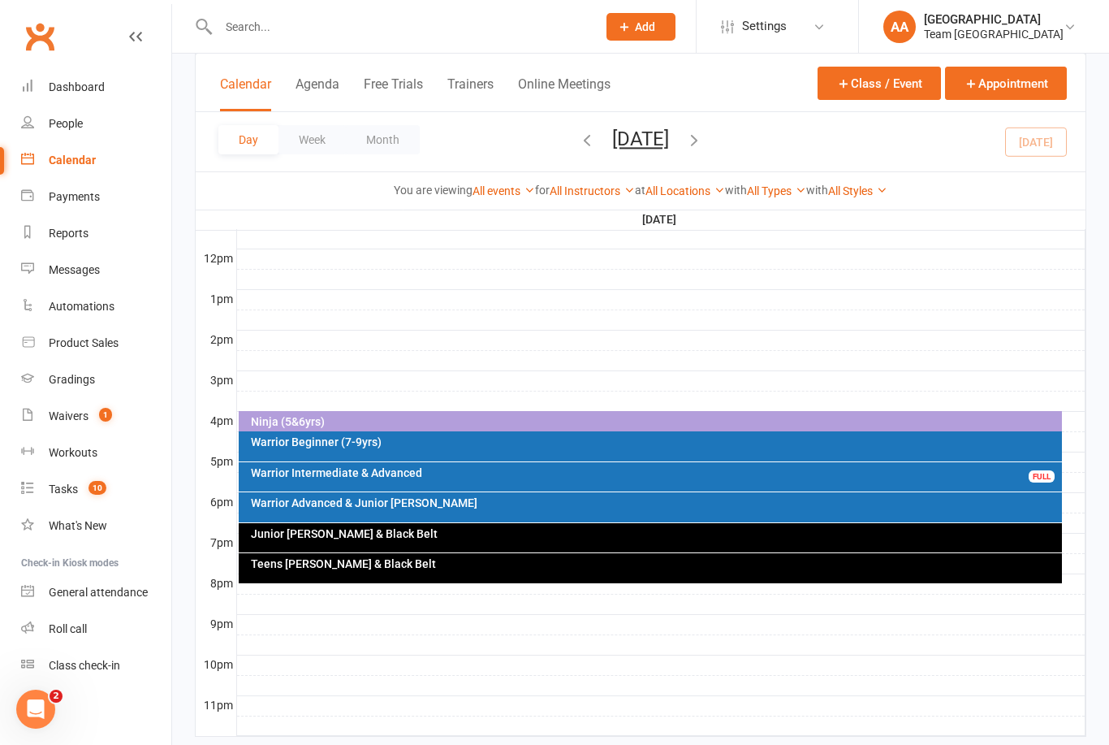
click at [669, 140] on button "[DATE]" at bounding box center [640, 138] width 57 height 23
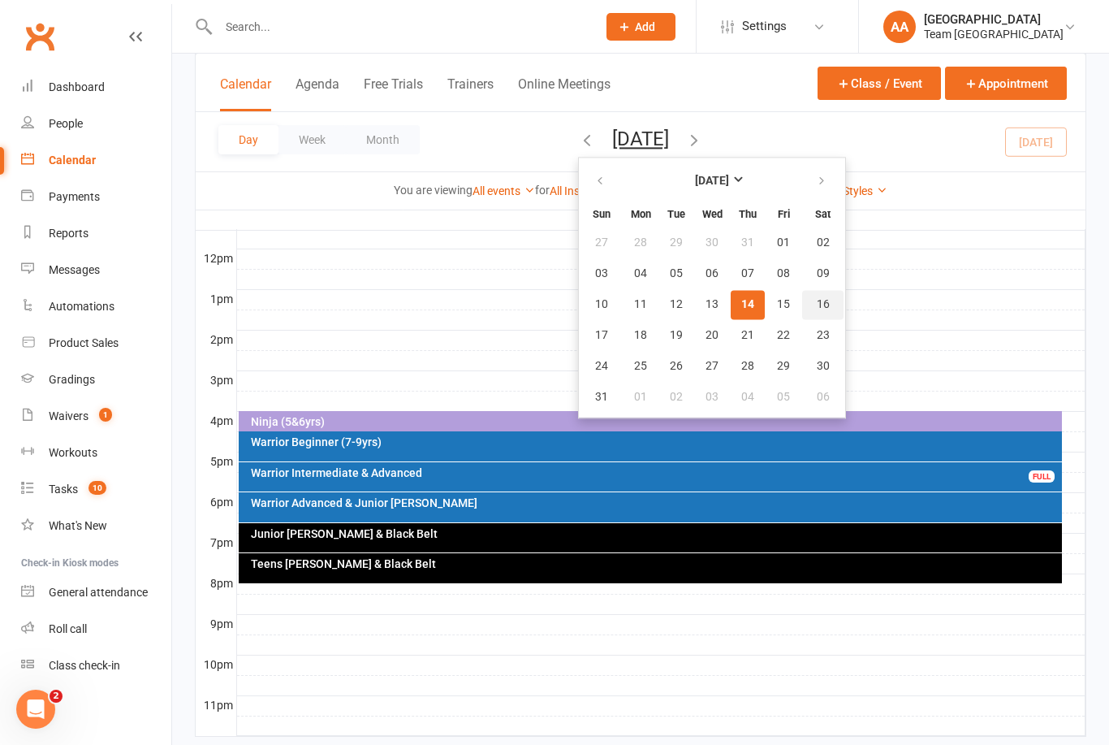
click at [817, 309] on span "16" at bounding box center [823, 304] width 13 height 13
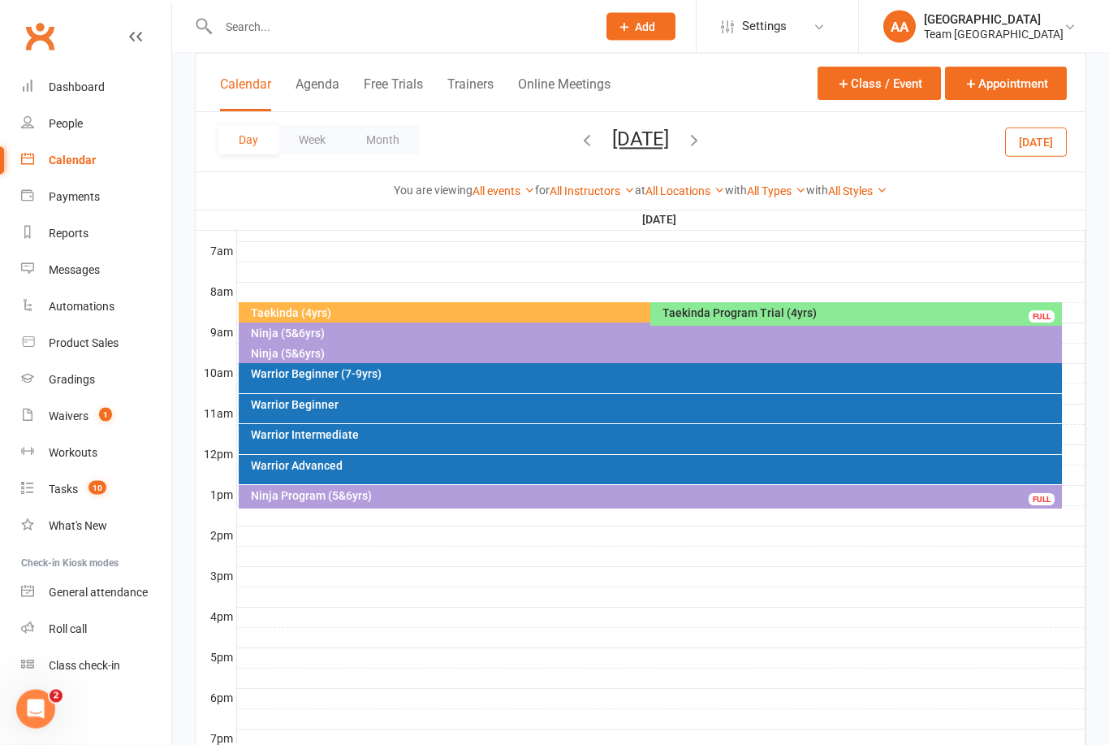
scroll to position [377, 0]
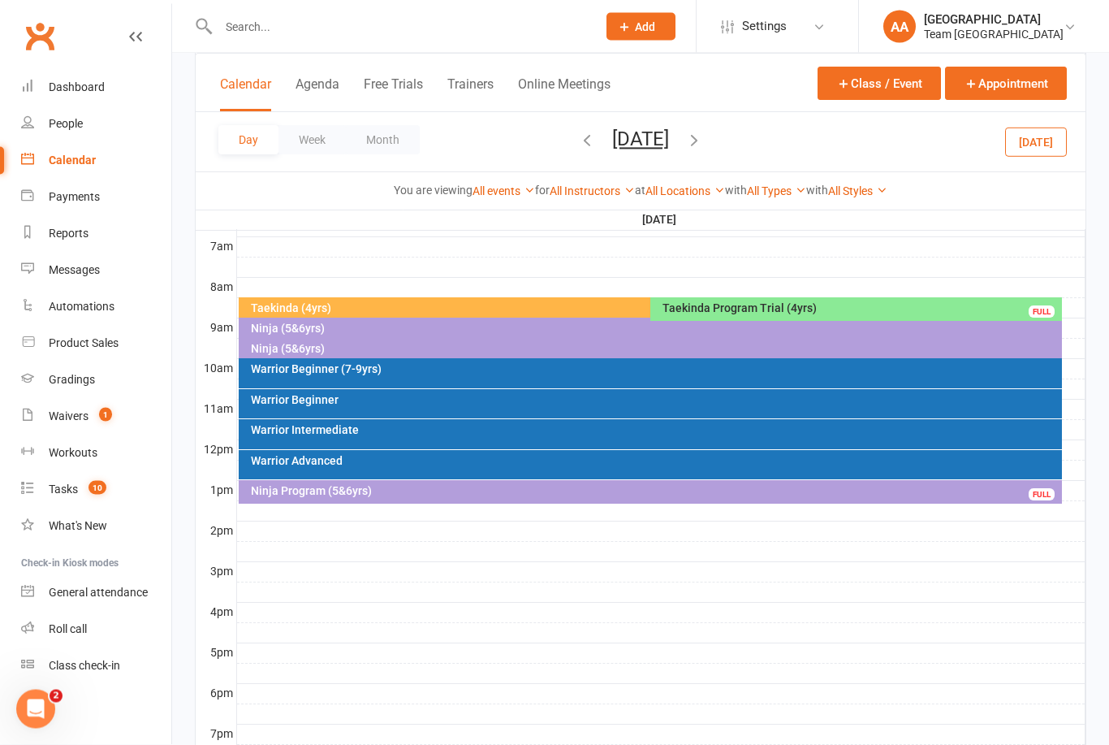
click at [425, 427] on div "Warrior Intermediate" at bounding box center [655, 430] width 810 height 11
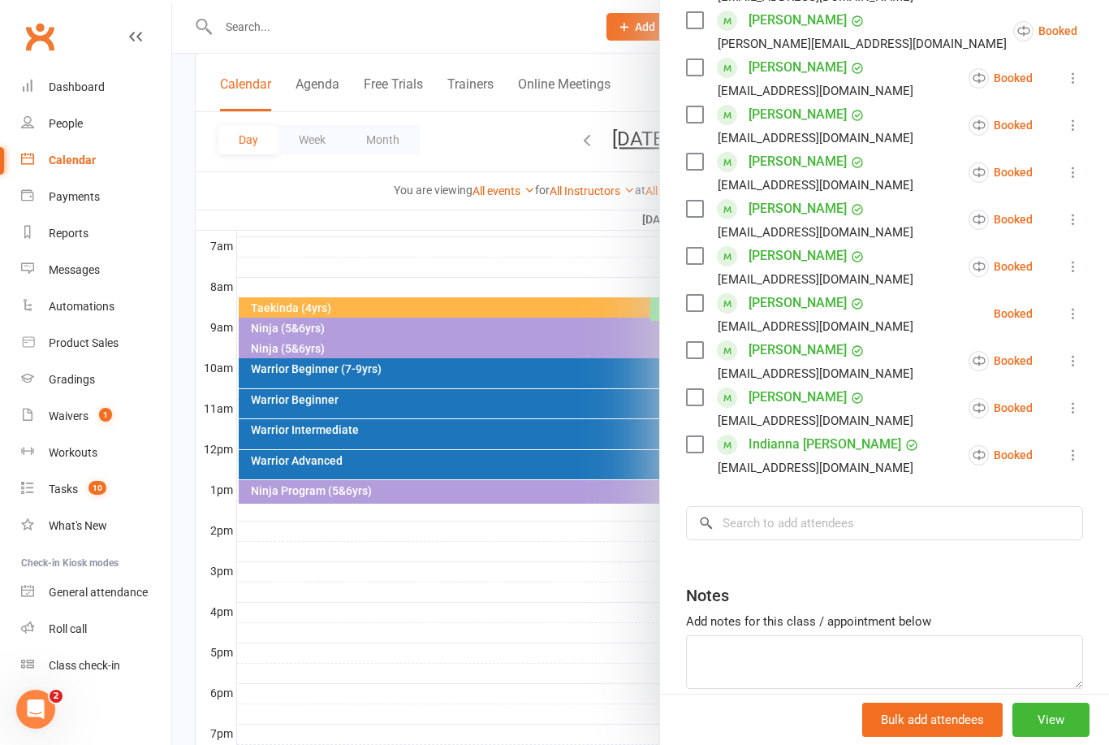
scroll to position [602, 0]
click at [766, 507] on input "search" at bounding box center [884, 524] width 397 height 34
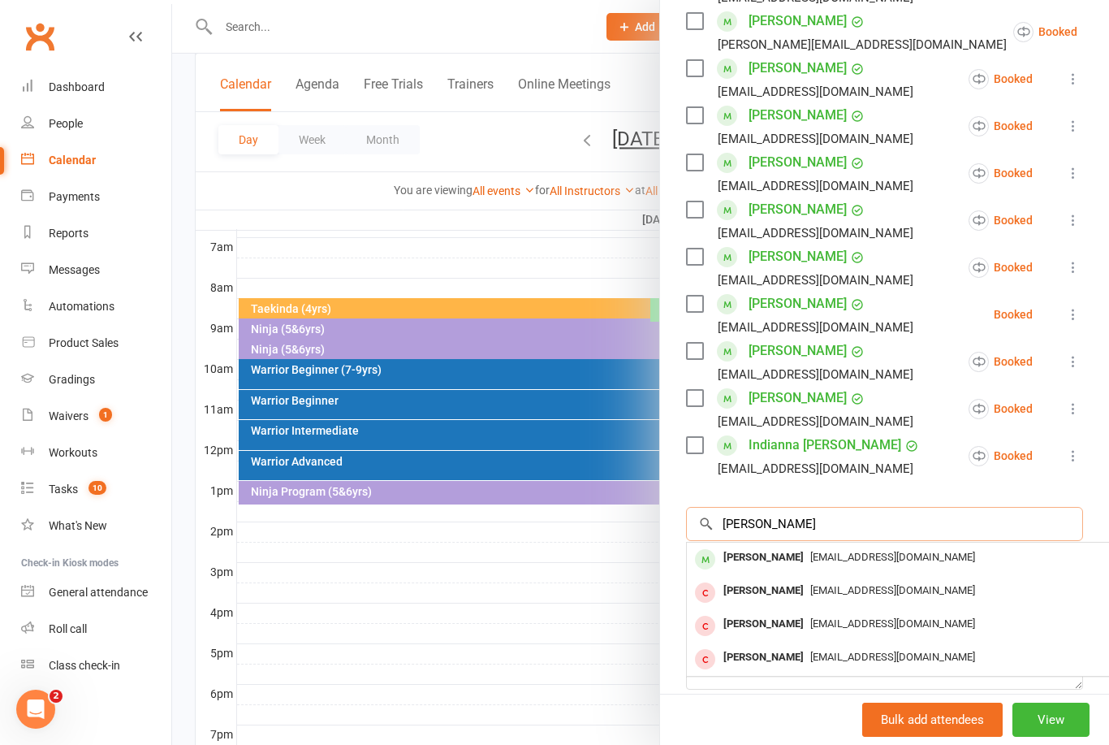
type input "Matilda smith"
click at [767, 546] on div "Matilda Smith" at bounding box center [763, 558] width 93 height 24
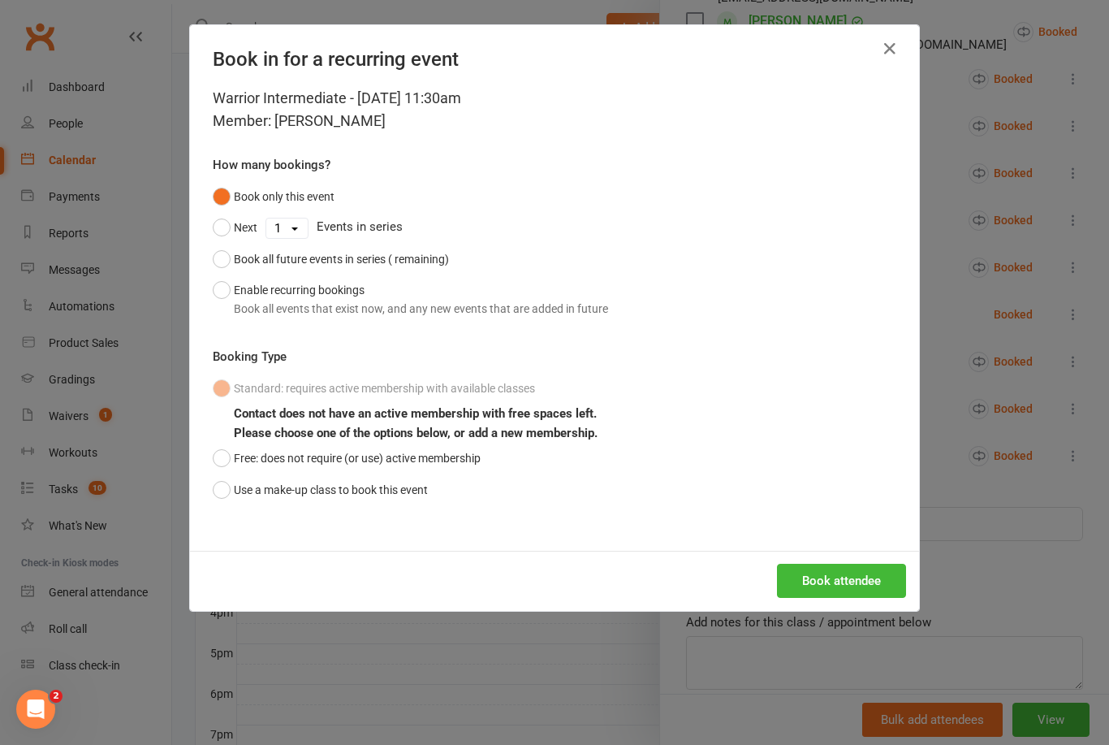
scroll to position [378, 0]
click at [225, 497] on button "Use a make-up class to book this event" at bounding box center [320, 489] width 215 height 31
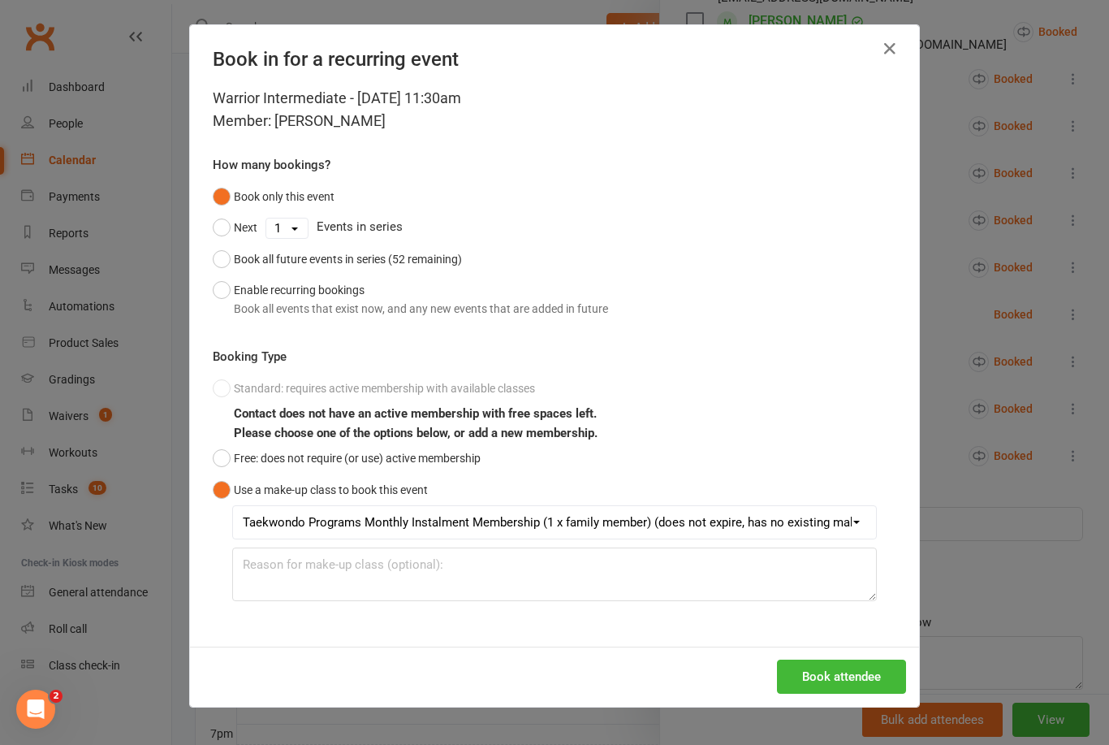
click at [833, 679] on button "Book attendee" at bounding box center [841, 676] width 129 height 34
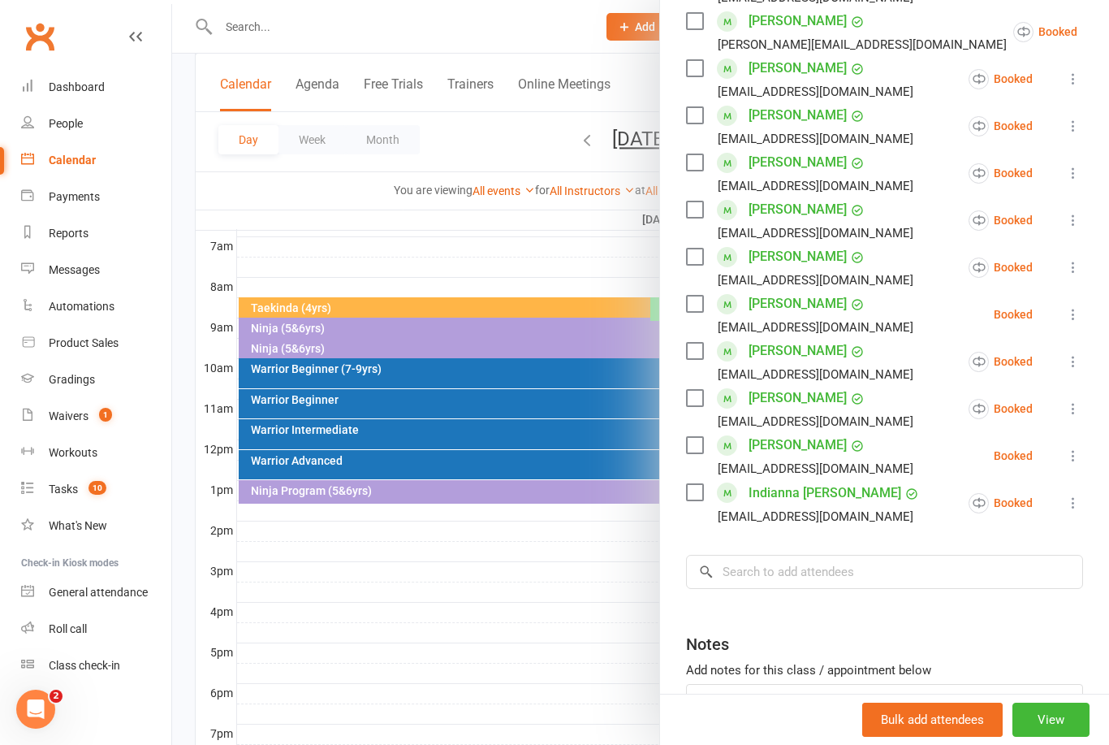
click at [373, 533] on div at bounding box center [640, 372] width 937 height 745
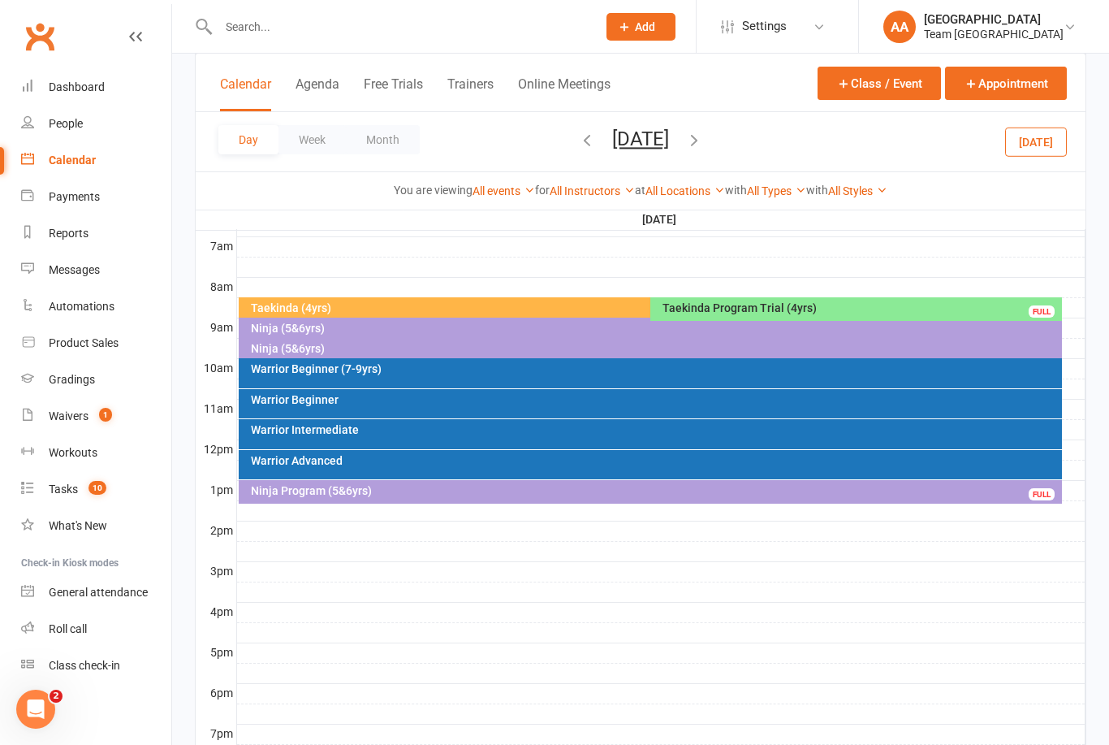
click at [487, 216] on th "Saturday Aug 16" at bounding box center [660, 219] width 849 height 20
click at [669, 135] on button "Saturday, Aug 16, 2025" at bounding box center [640, 138] width 57 height 23
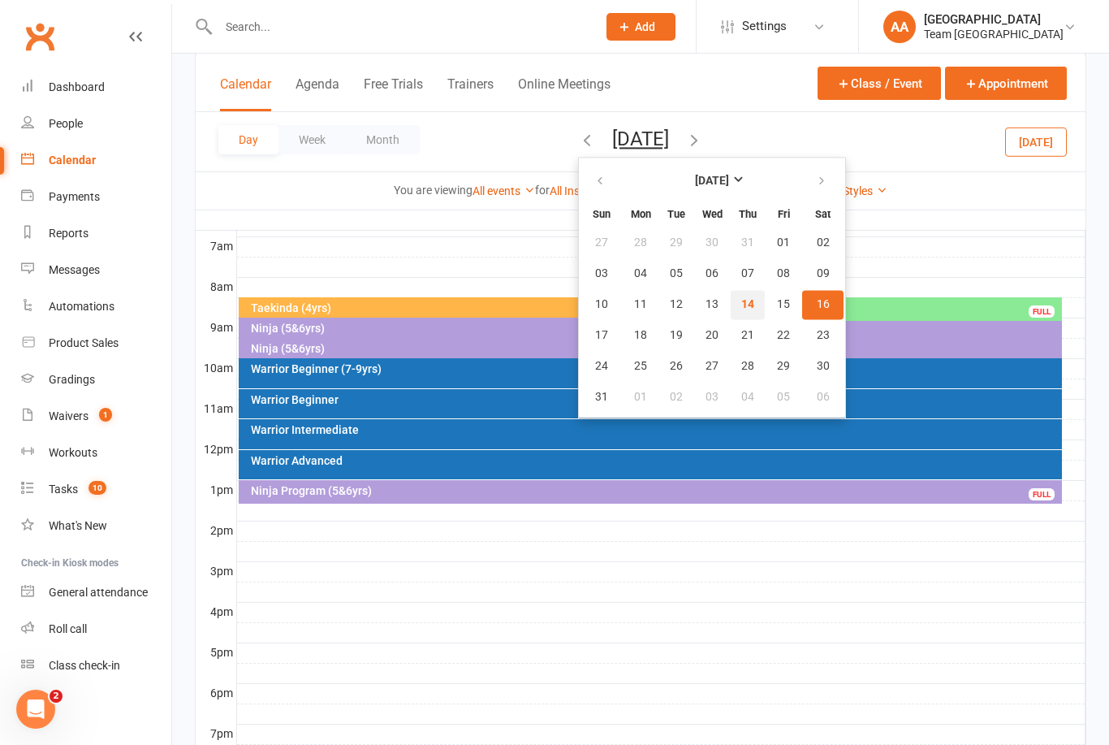
click at [731, 294] on button "14" at bounding box center [748, 304] width 34 height 29
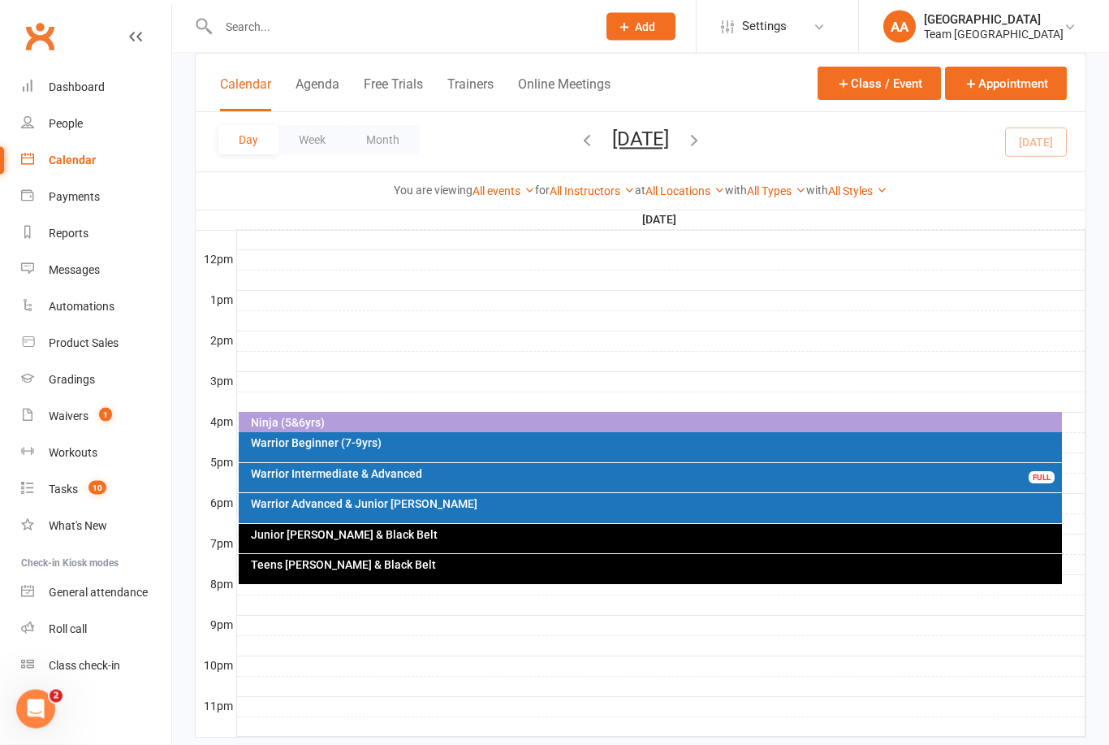
click at [516, 471] on div "Warrior Intermediate & Advanced" at bounding box center [655, 474] width 810 height 11
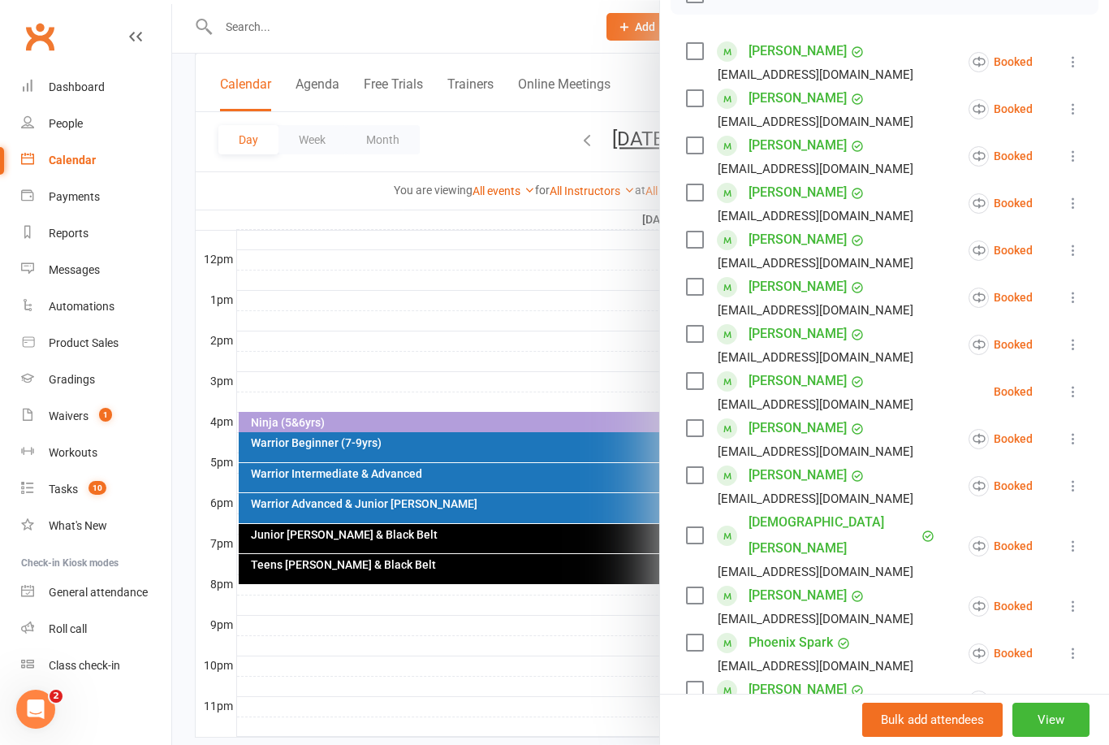
scroll to position [254, 0]
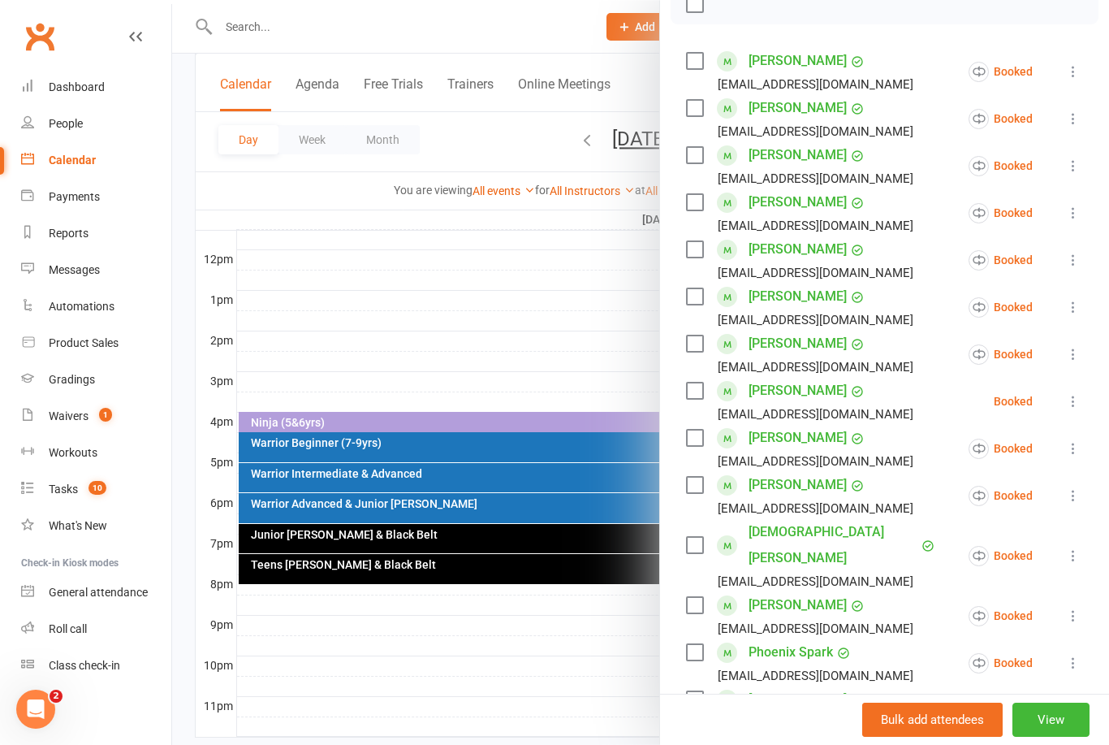
click at [1072, 398] on icon at bounding box center [1073, 401] width 16 height 16
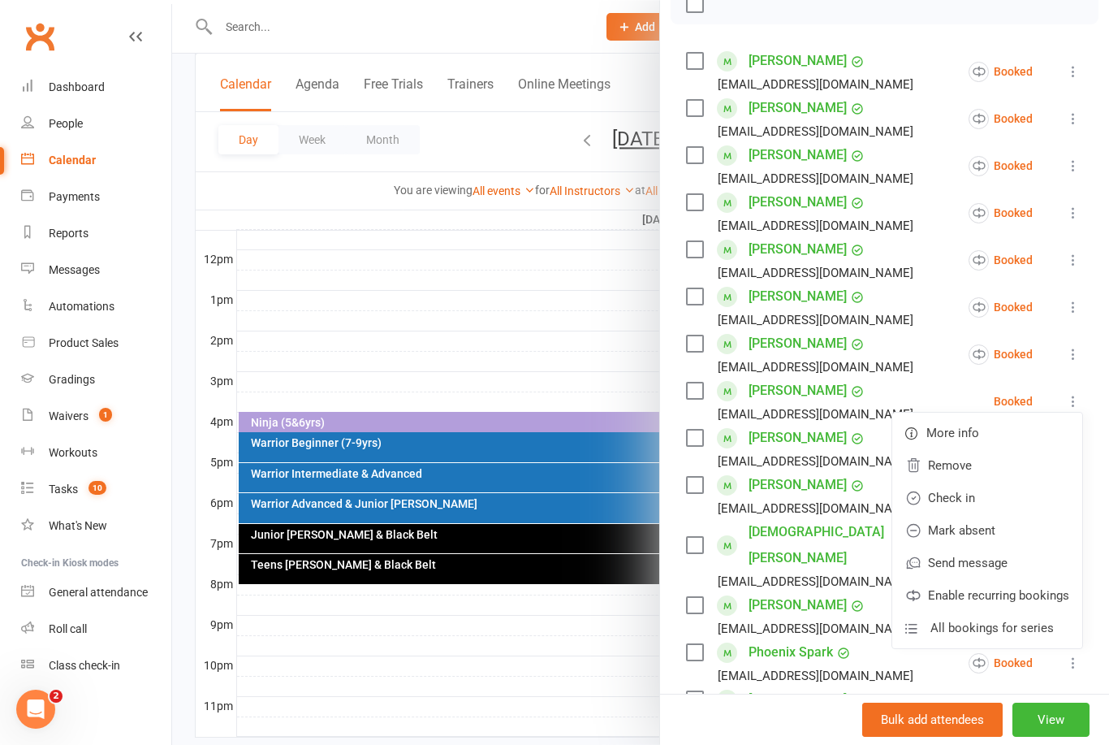
click at [966, 461] on link "Remove" at bounding box center [987, 465] width 190 height 32
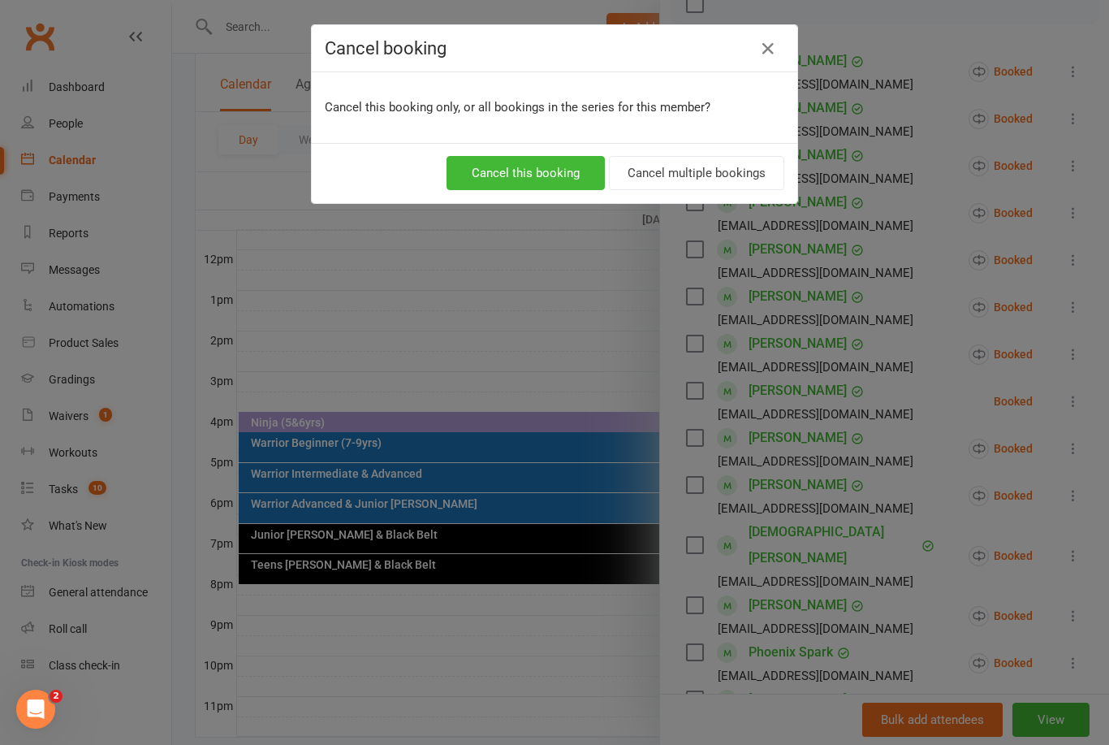
click at [538, 175] on button "Cancel this booking" at bounding box center [526, 173] width 158 height 34
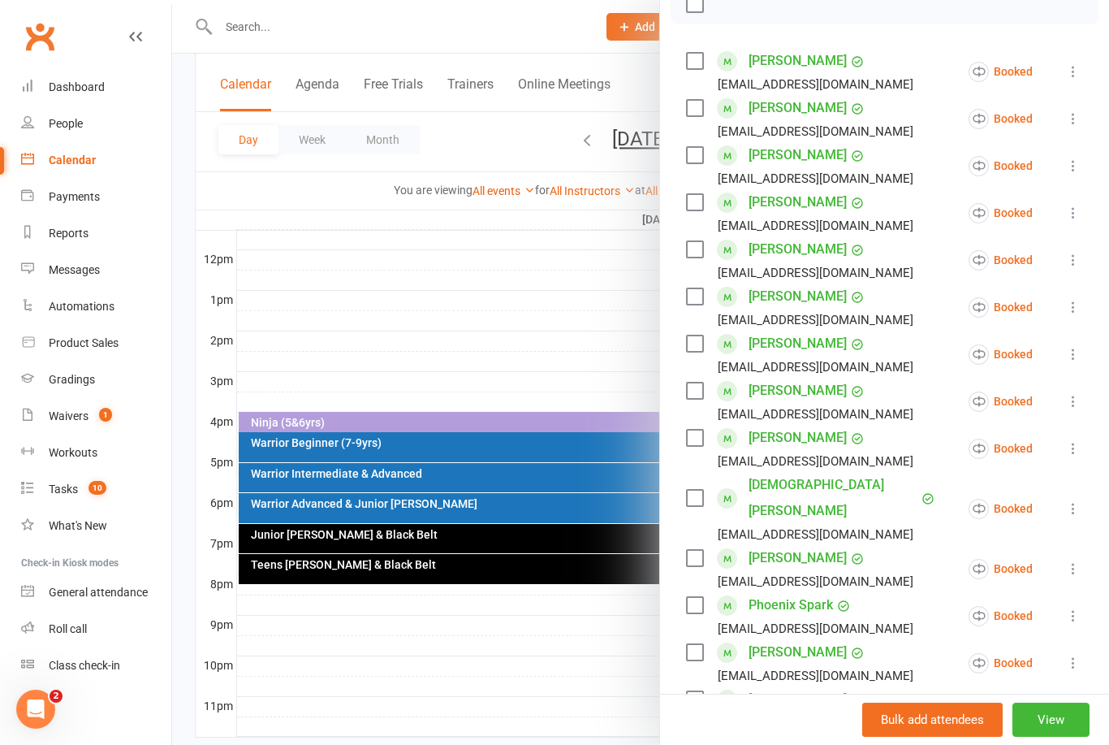
click at [451, 510] on div at bounding box center [640, 372] width 937 height 745
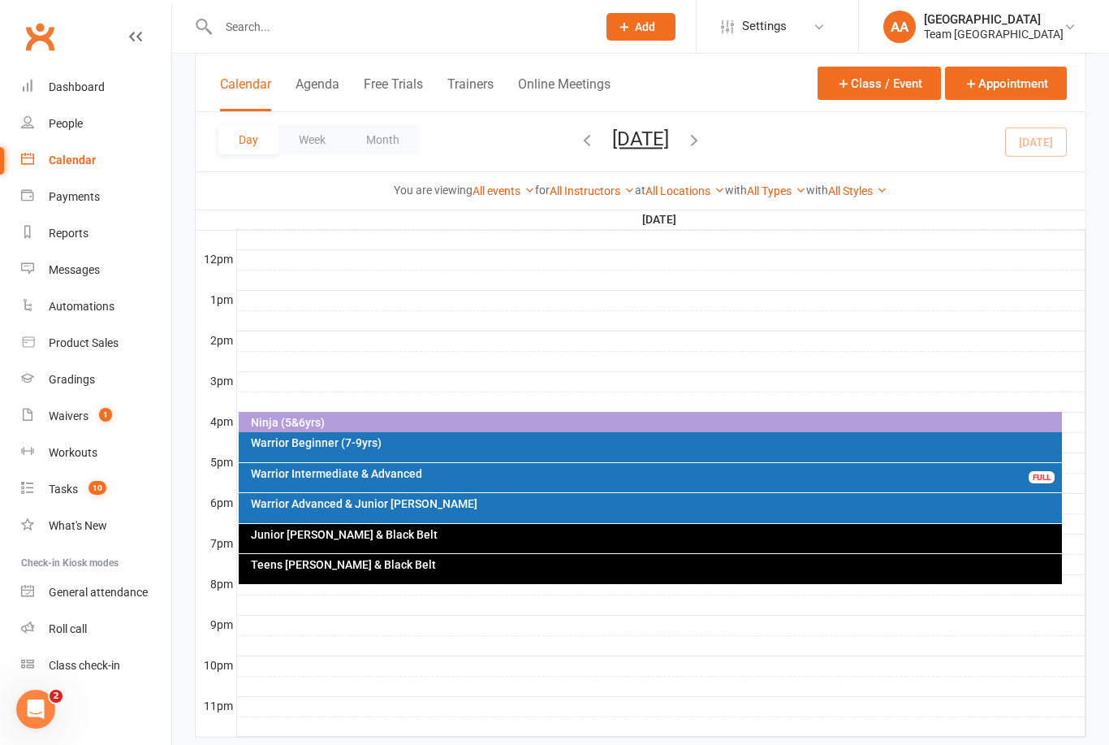
click at [571, 504] on div "Warrior Advanced & Junior [PERSON_NAME]" at bounding box center [655, 503] width 810 height 11
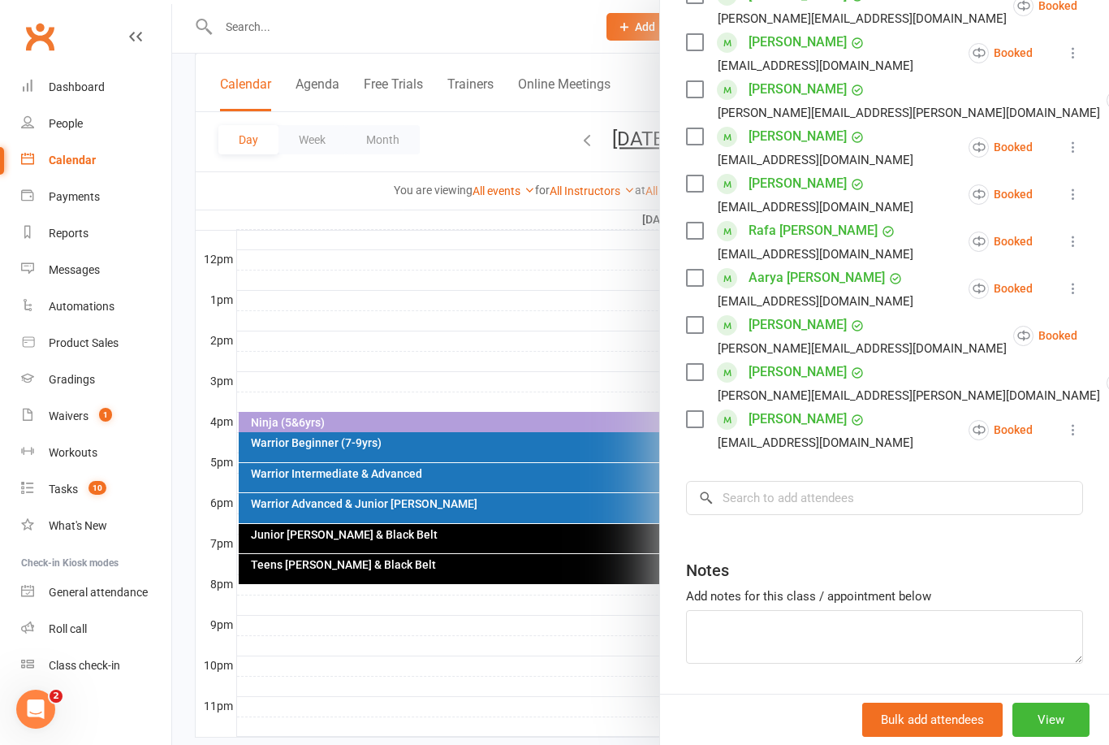
scroll to position [555, 0]
click at [805, 496] on input "search" at bounding box center [884, 499] width 397 height 34
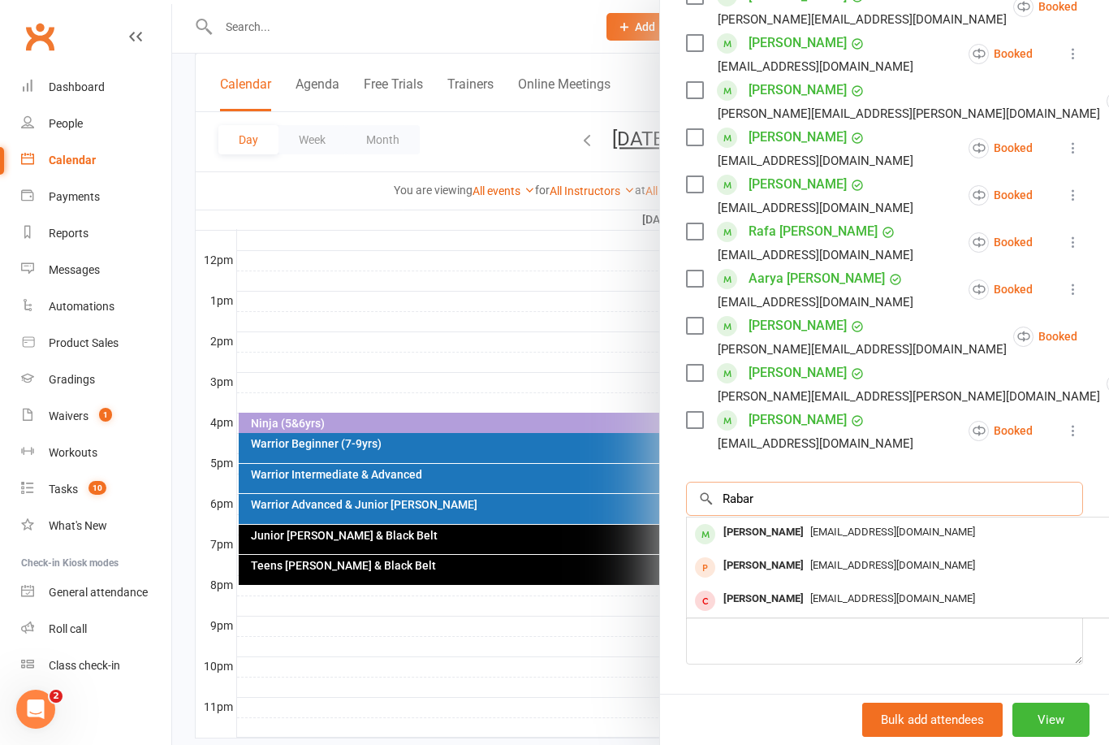
type input "Rabar"
click at [768, 529] on div "Luca Rabar" at bounding box center [763, 532] width 93 height 24
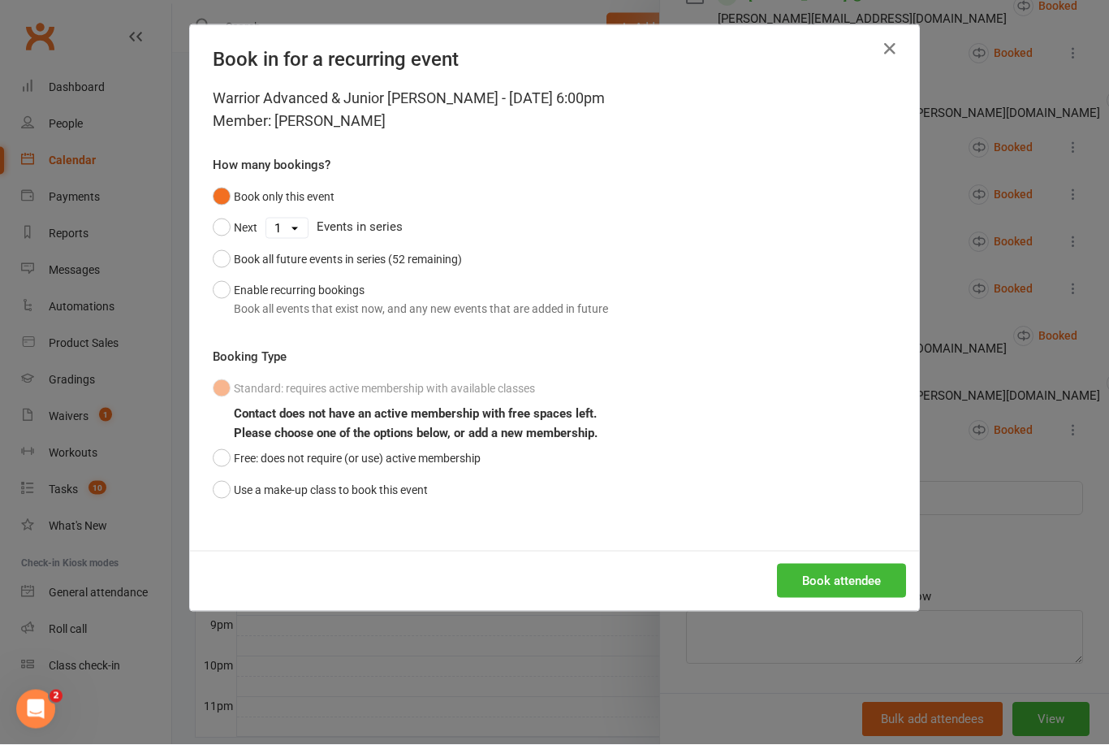
click at [218, 494] on button "Use a make-up class to book this event" at bounding box center [320, 489] width 215 height 31
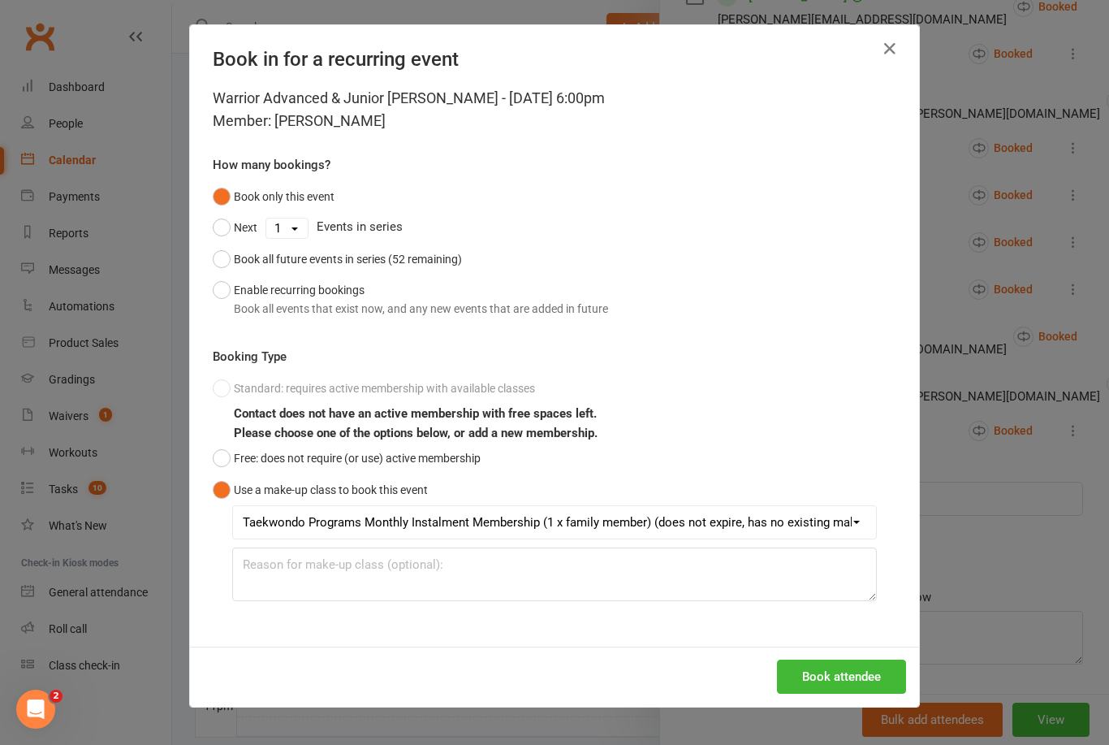
click at [843, 679] on button "Book attendee" at bounding box center [841, 676] width 129 height 34
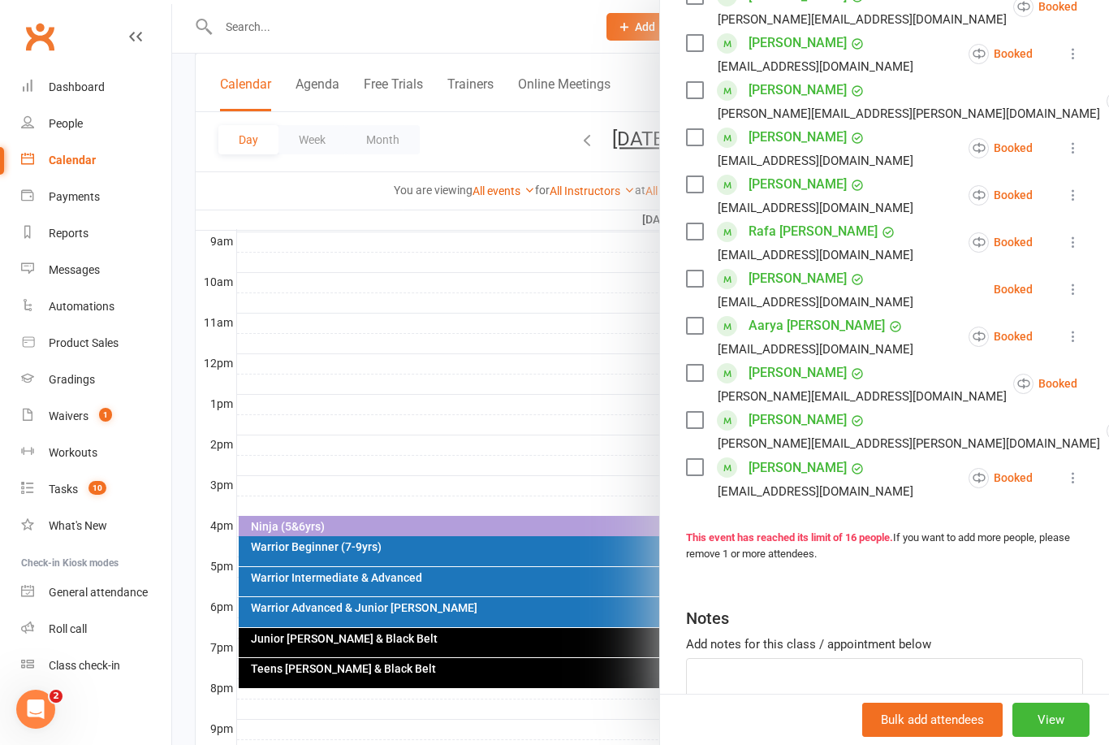
scroll to position [0, 0]
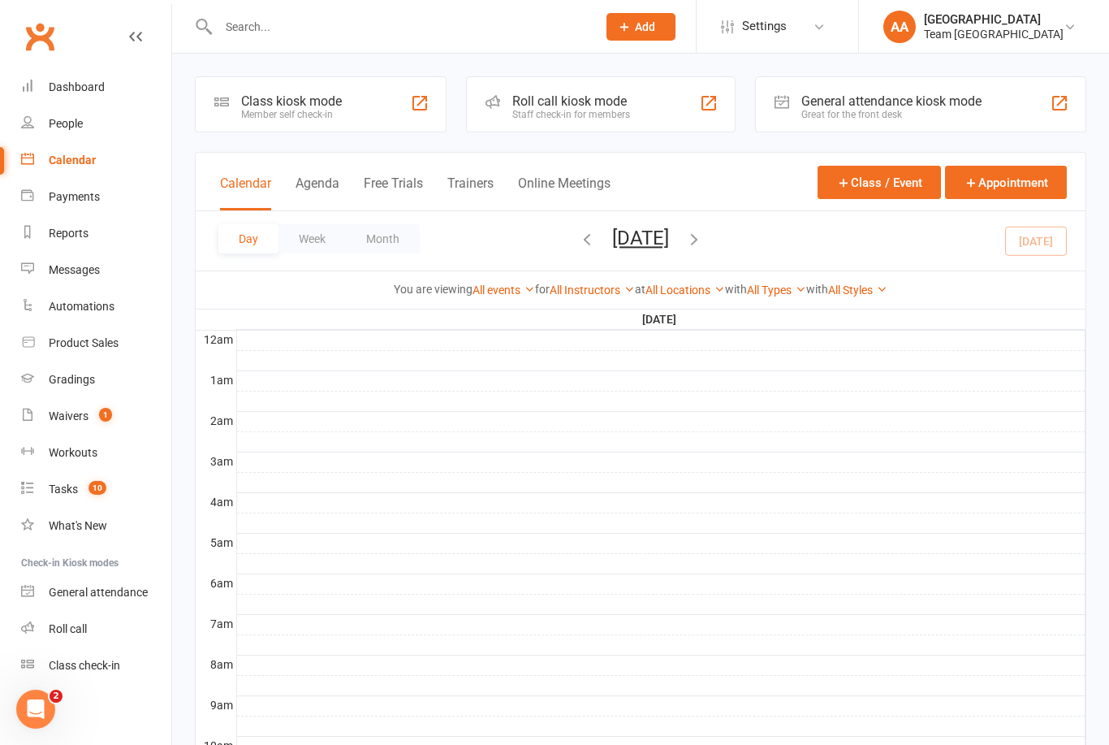
click at [669, 235] on button "[DATE]" at bounding box center [640, 238] width 57 height 23
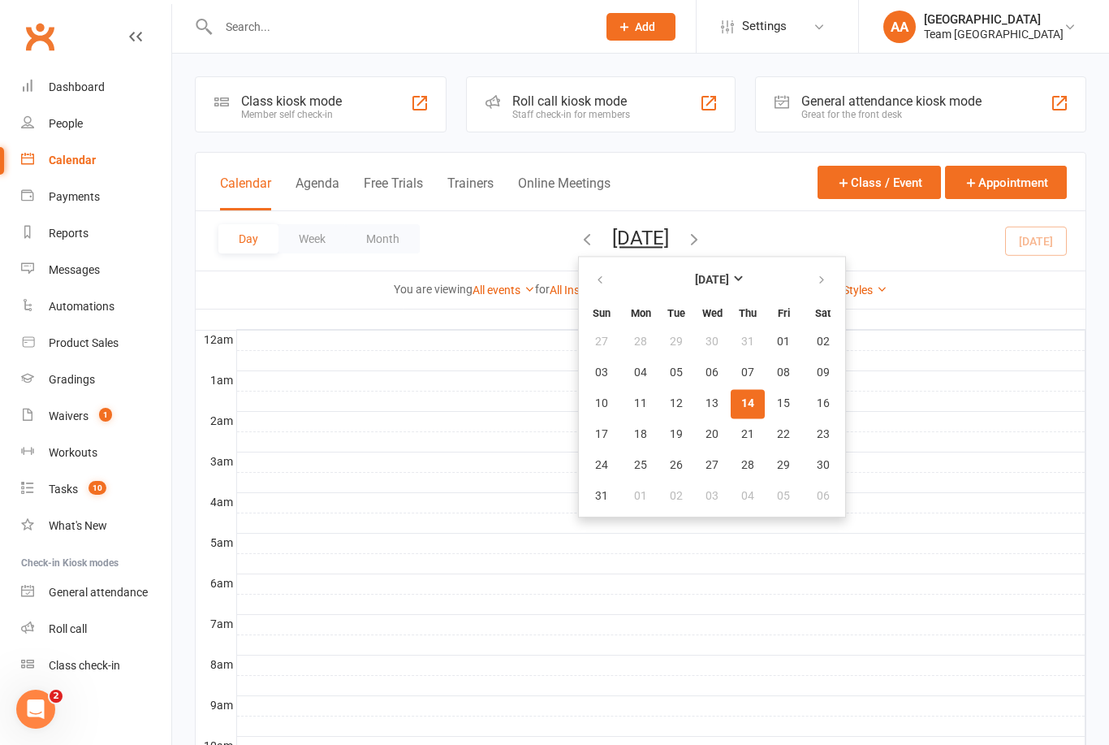
click at [731, 405] on button "14" at bounding box center [748, 403] width 34 height 29
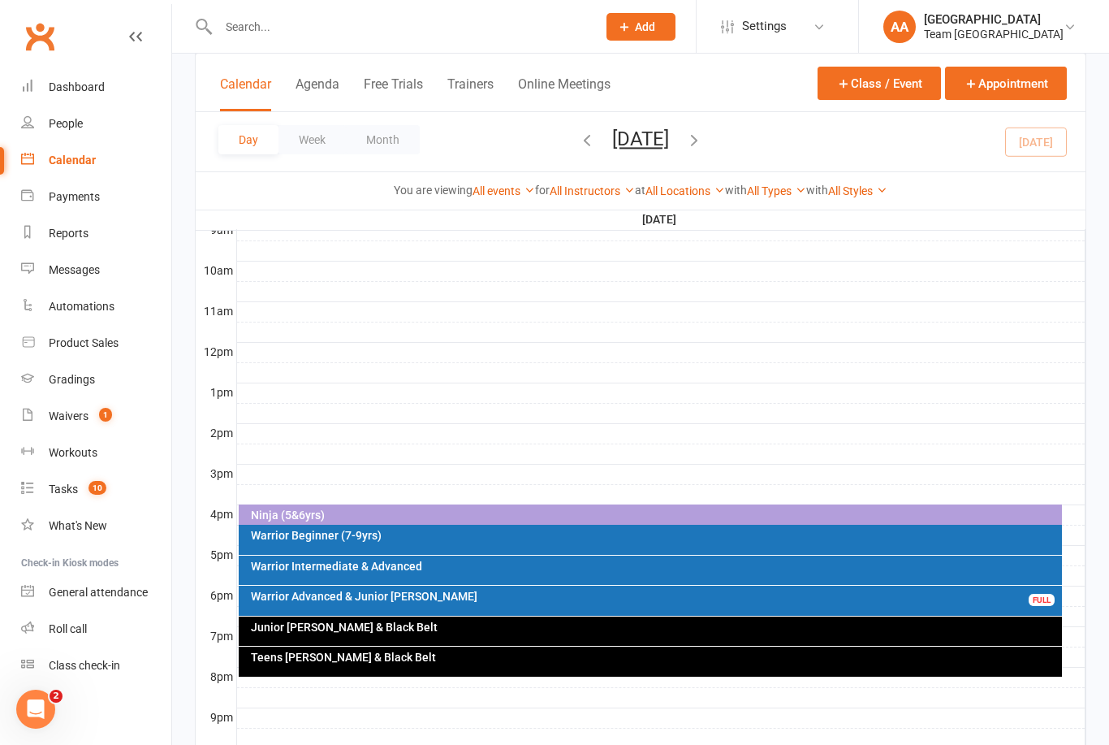
scroll to position [508, 0]
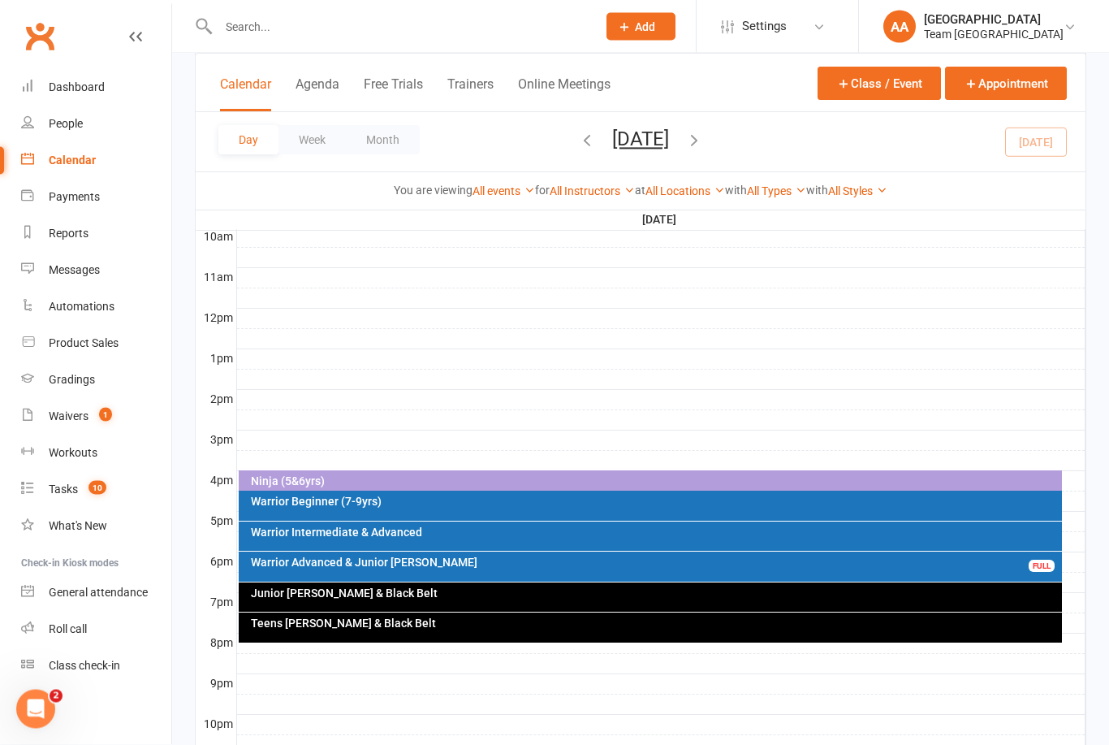
click at [513, 535] on div "Warrior Intermediate & Advanced" at bounding box center [655, 532] width 810 height 11
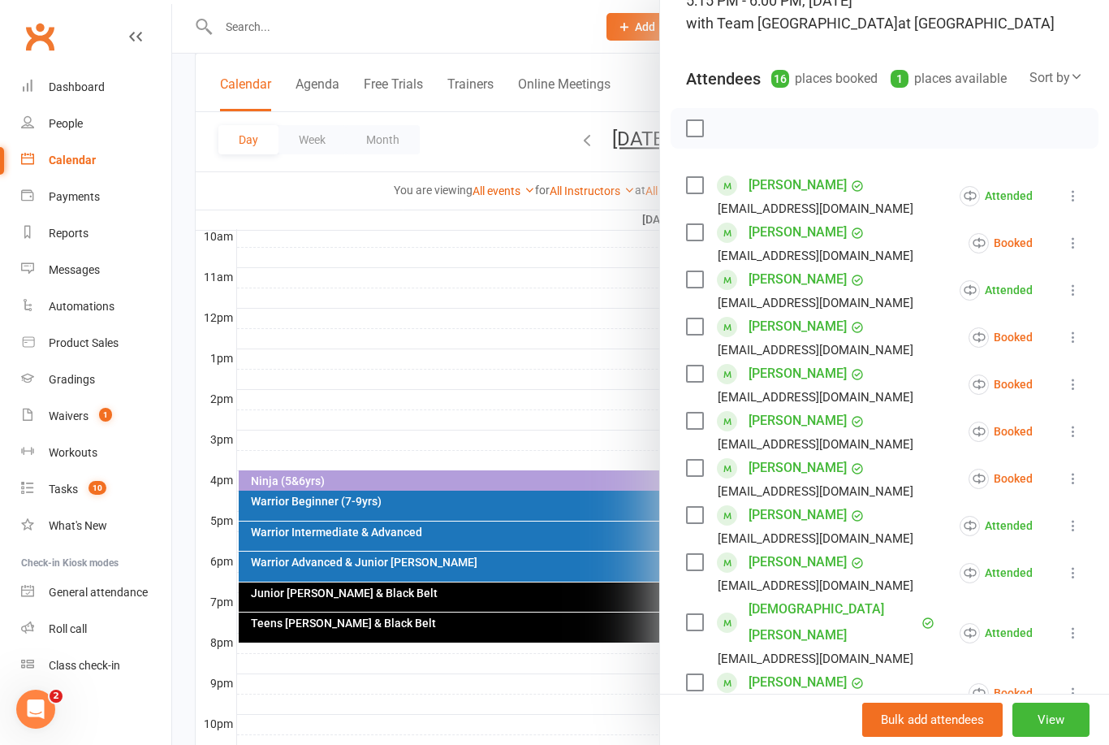
scroll to position [133, 0]
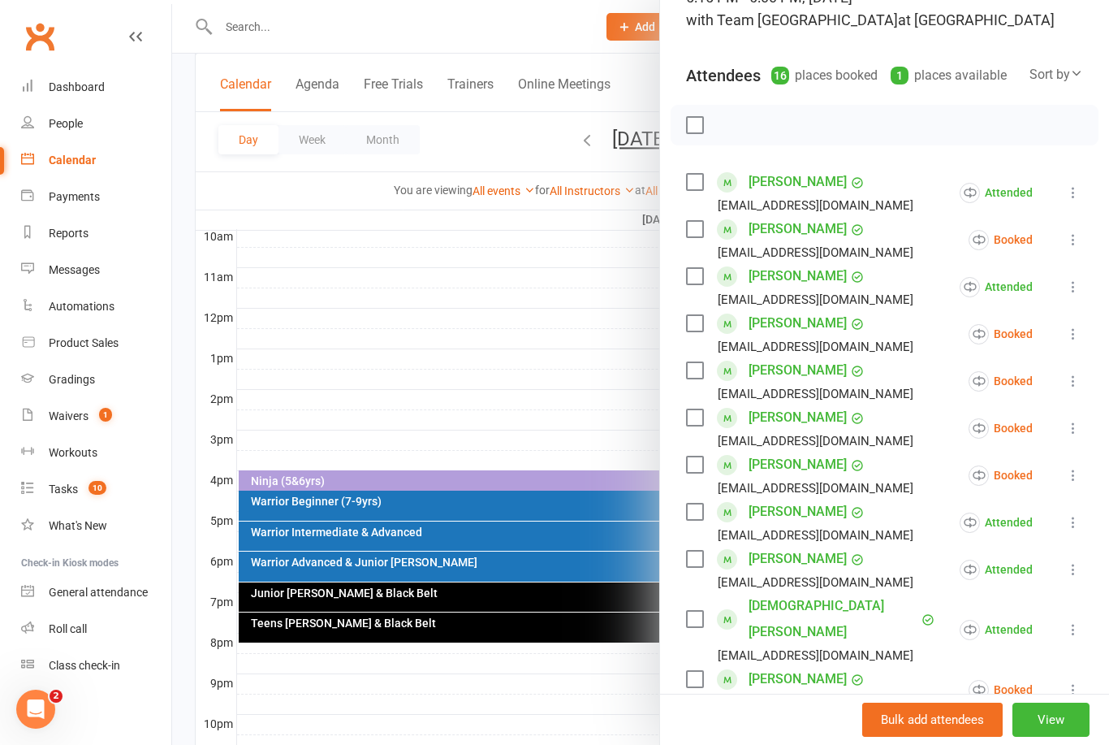
click at [1073, 249] on button at bounding box center [1073, 239] width 19 height 19
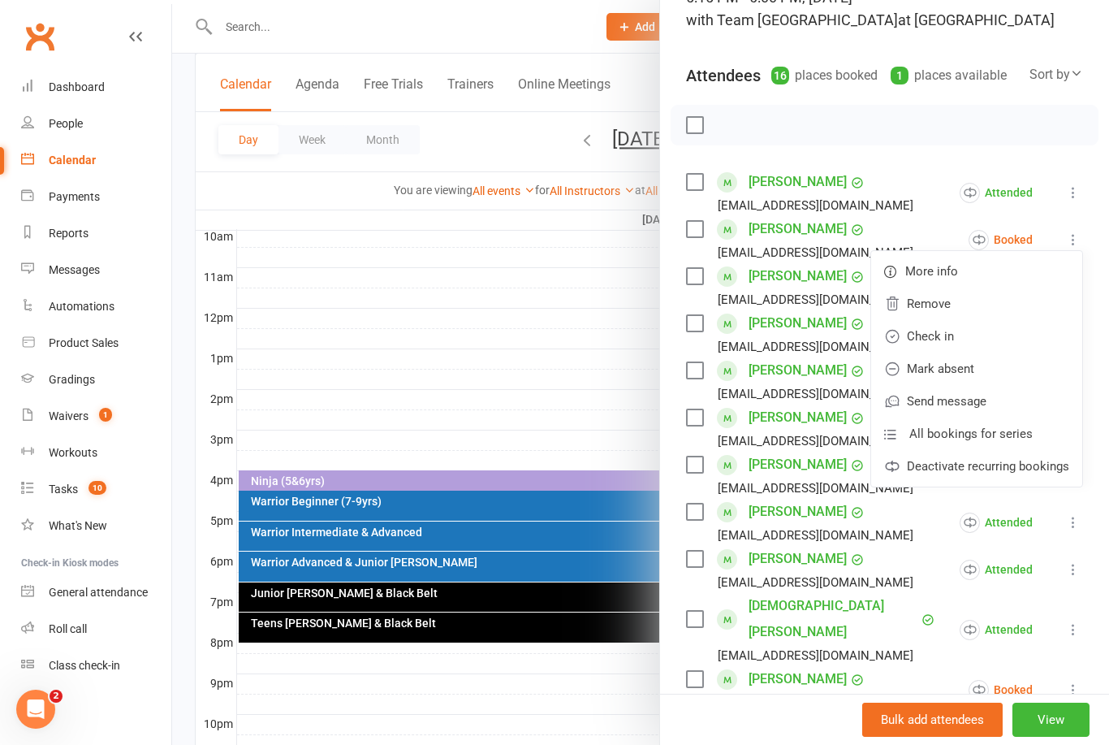
click at [980, 374] on link "Mark absent" at bounding box center [976, 368] width 211 height 32
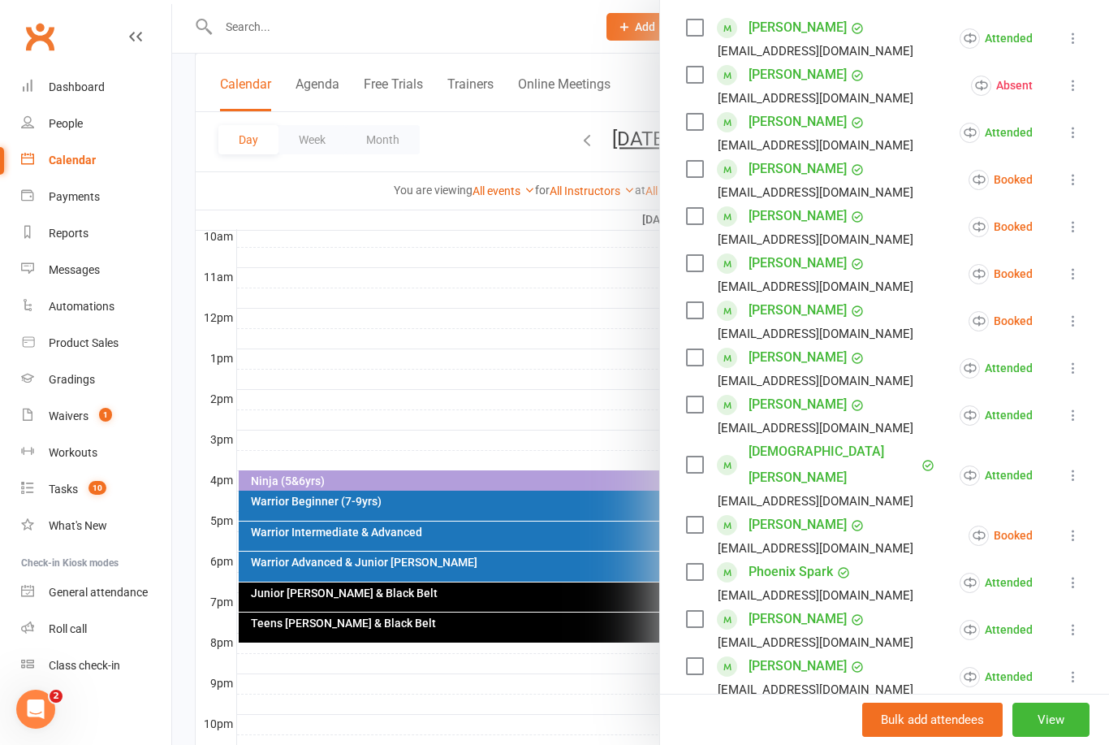
scroll to position [300, 0]
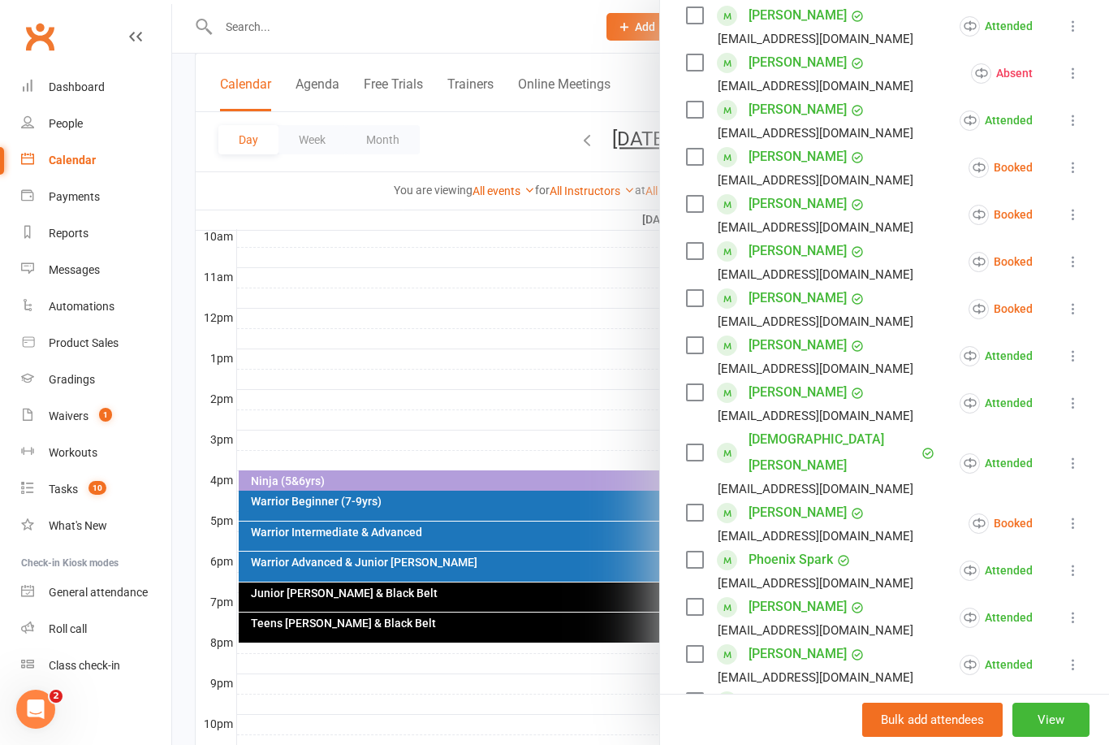
click at [1082, 164] on button at bounding box center [1073, 167] width 19 height 19
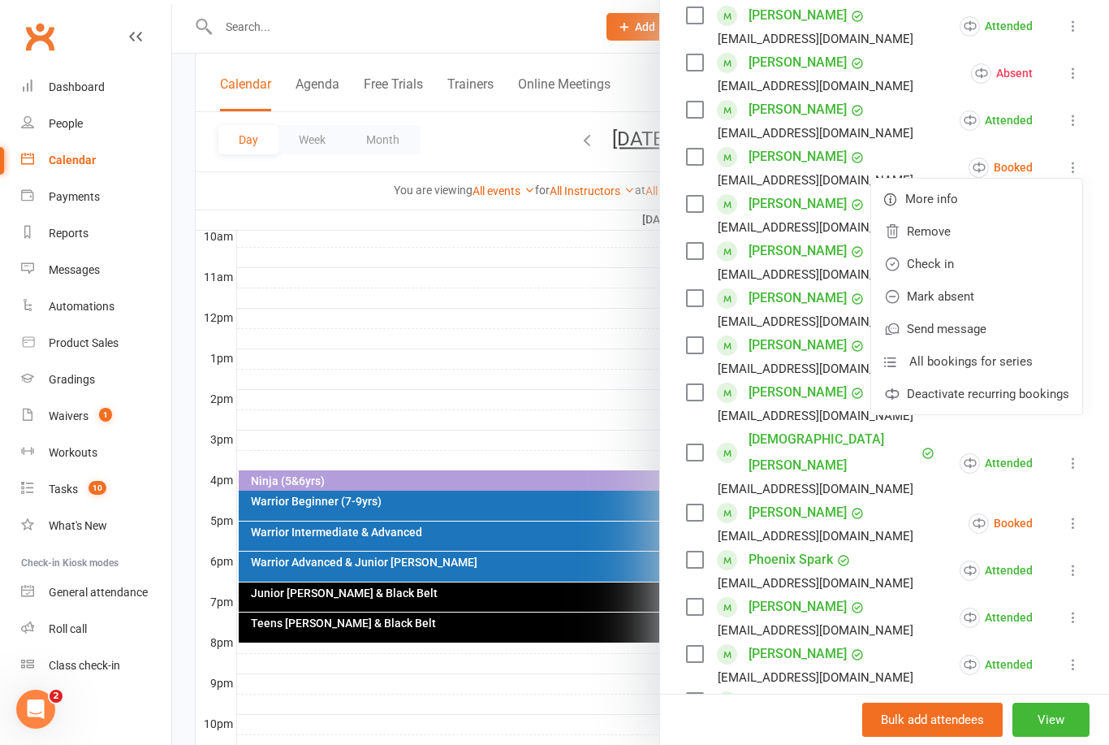
click at [970, 302] on link "Mark absent" at bounding box center [976, 296] width 211 height 32
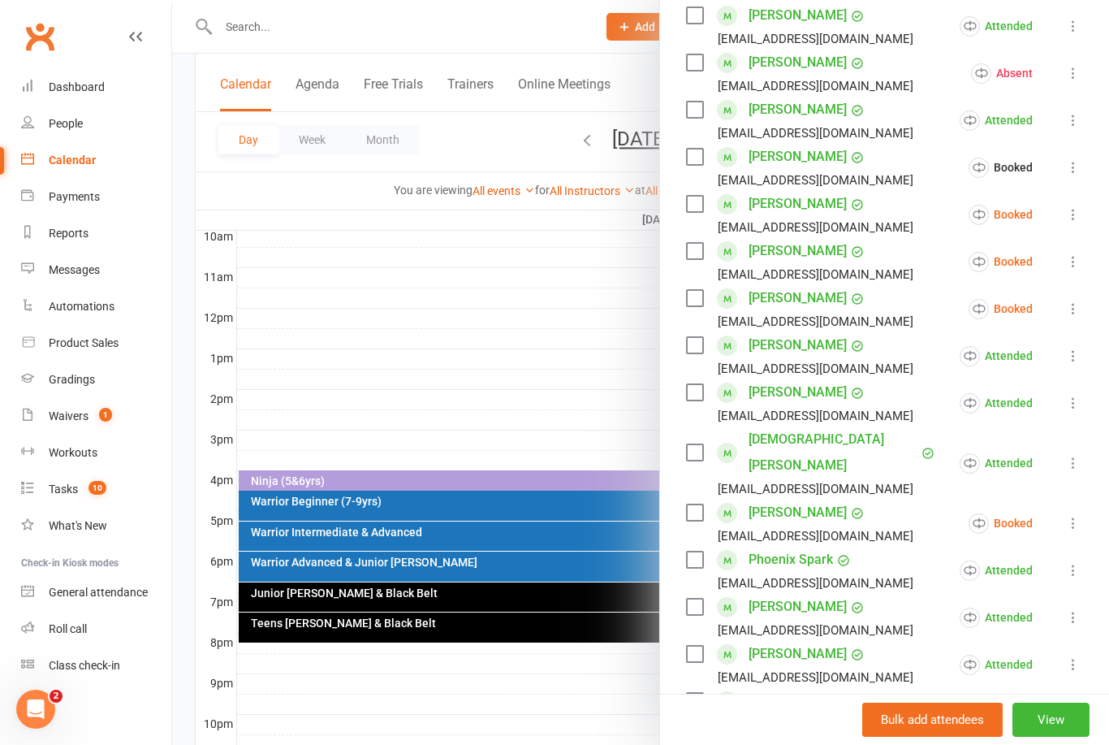
click at [1069, 223] on button at bounding box center [1073, 214] width 19 height 19
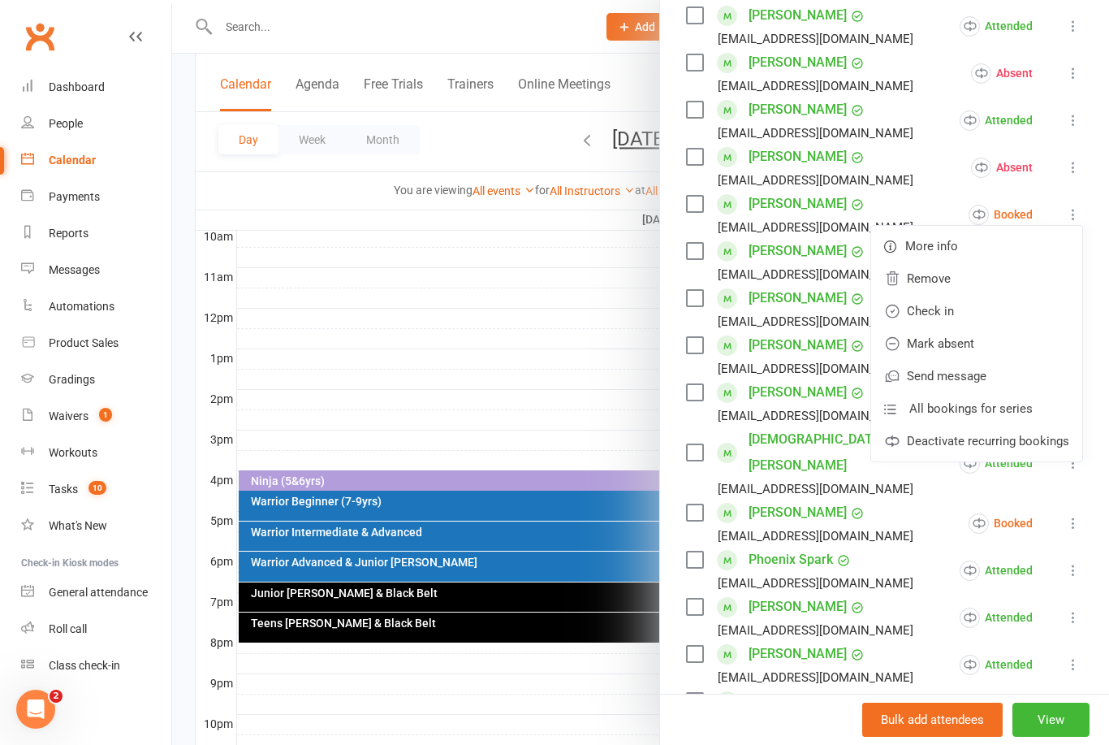
click at [976, 347] on link "Mark absent" at bounding box center [976, 343] width 211 height 32
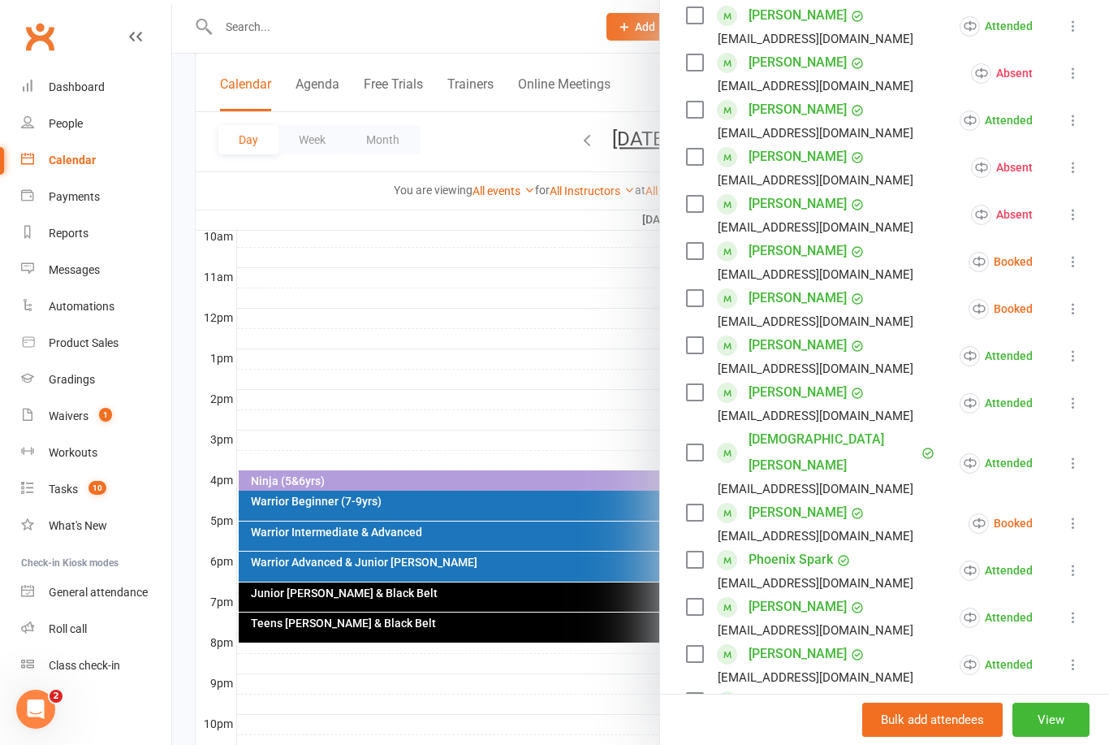
click at [1065, 262] on button at bounding box center [1073, 261] width 19 height 19
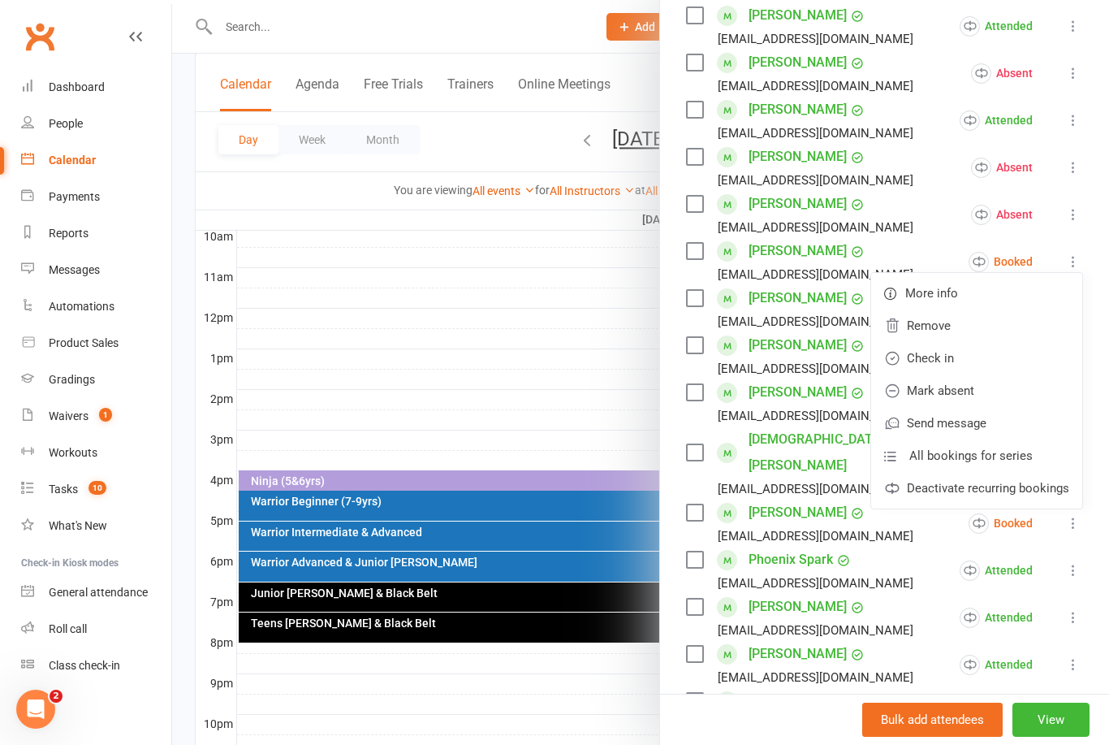
click at [965, 398] on link "Mark absent" at bounding box center [976, 390] width 211 height 32
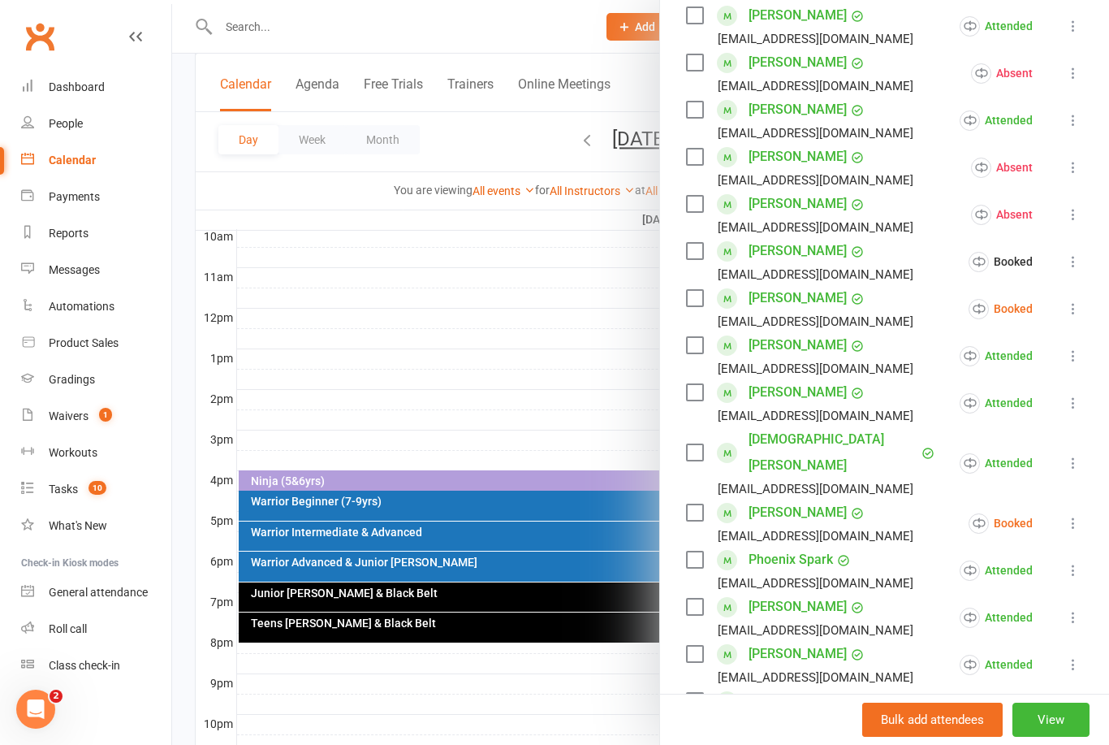
click at [1067, 304] on icon at bounding box center [1073, 308] width 16 height 16
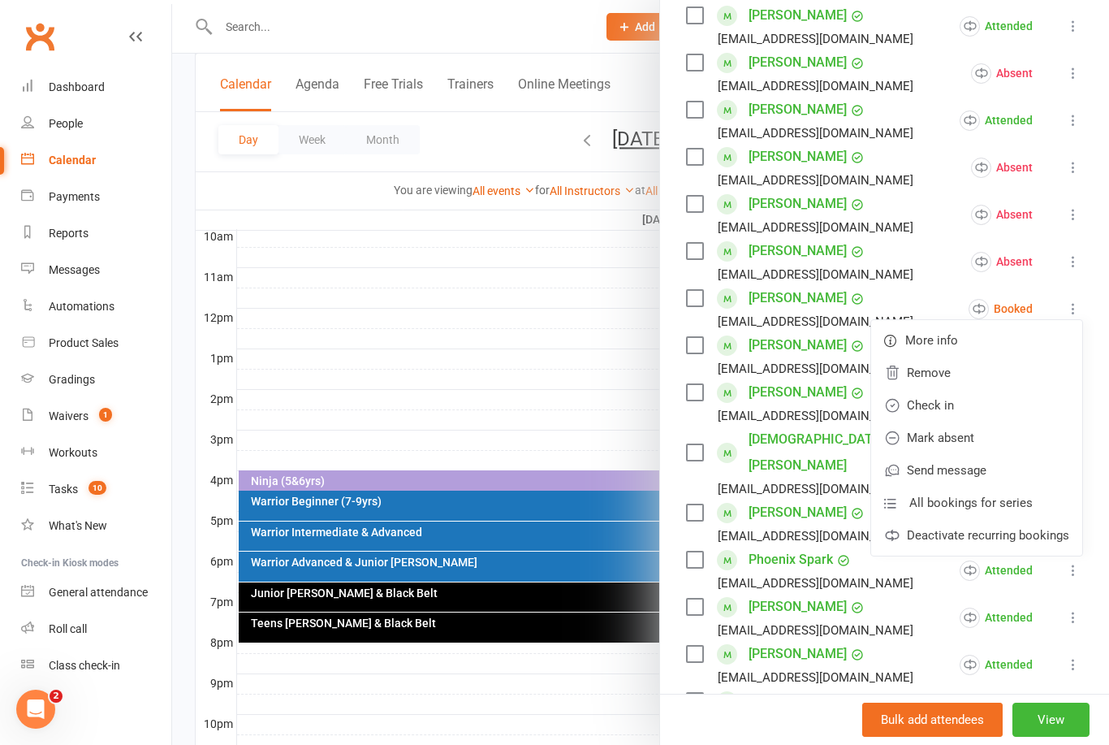
click at [964, 449] on link "Mark absent" at bounding box center [976, 437] width 211 height 32
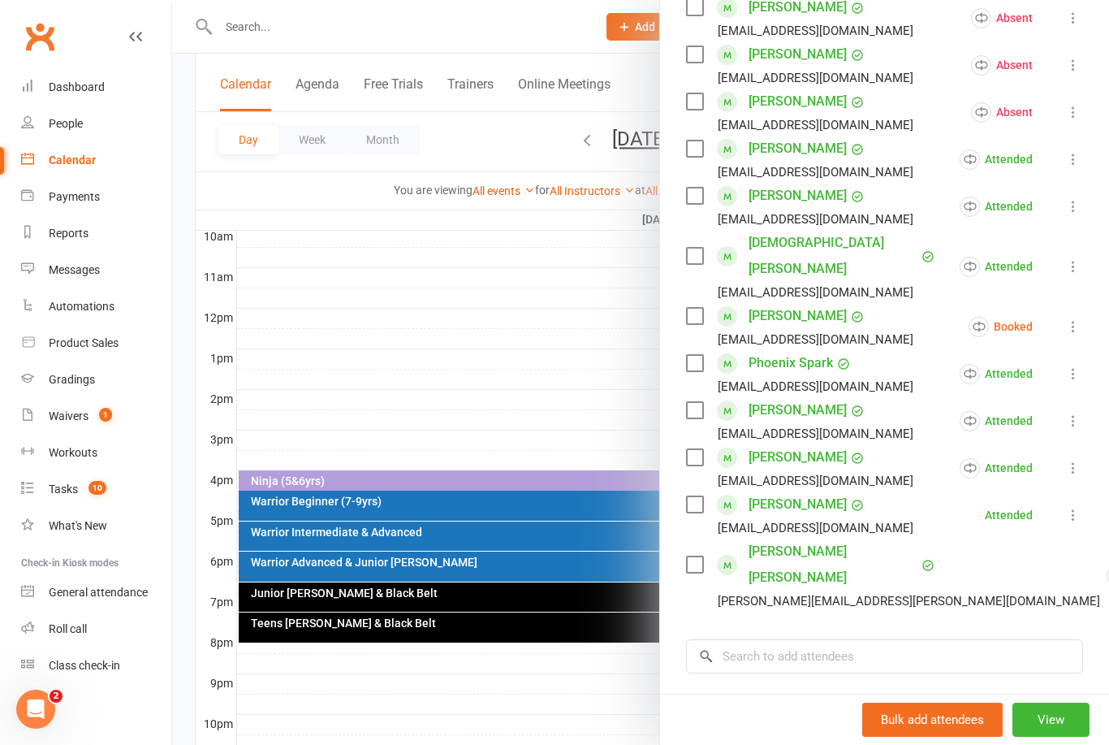
scroll to position [498, 0]
click at [1078, 317] on icon at bounding box center [1073, 325] width 16 height 16
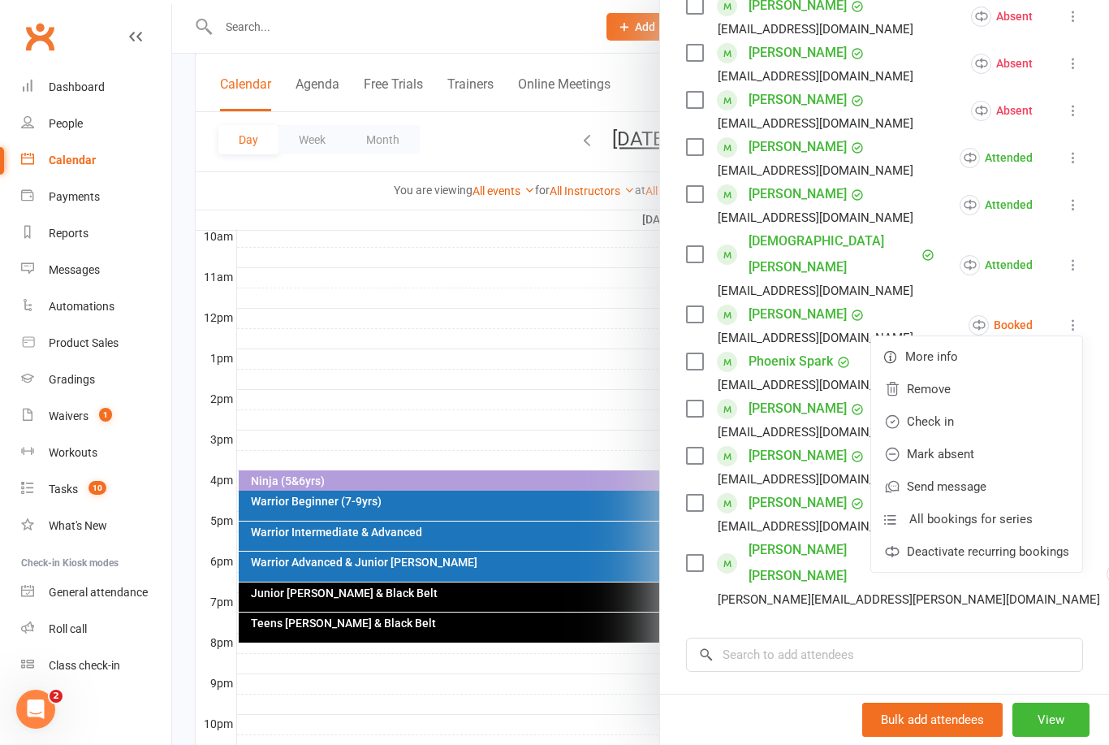
click at [982, 438] on link "Mark absent" at bounding box center [976, 454] width 211 height 32
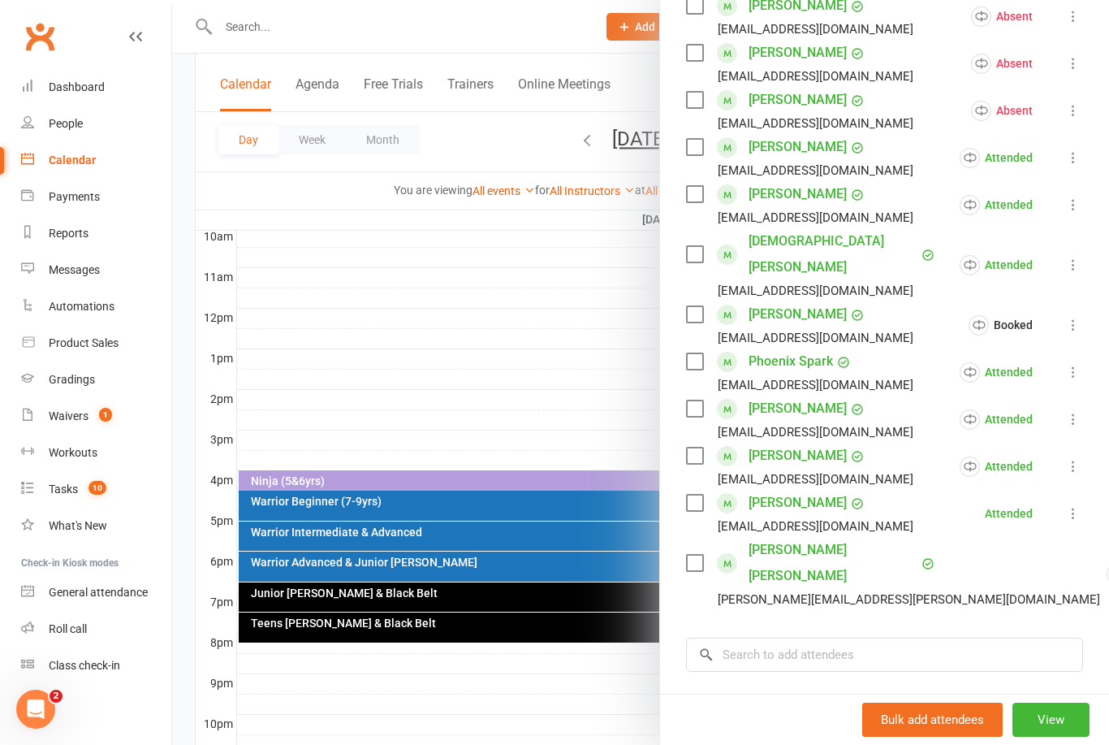
click at [1054, 736] on button "View" at bounding box center [1051, 719] width 77 height 34
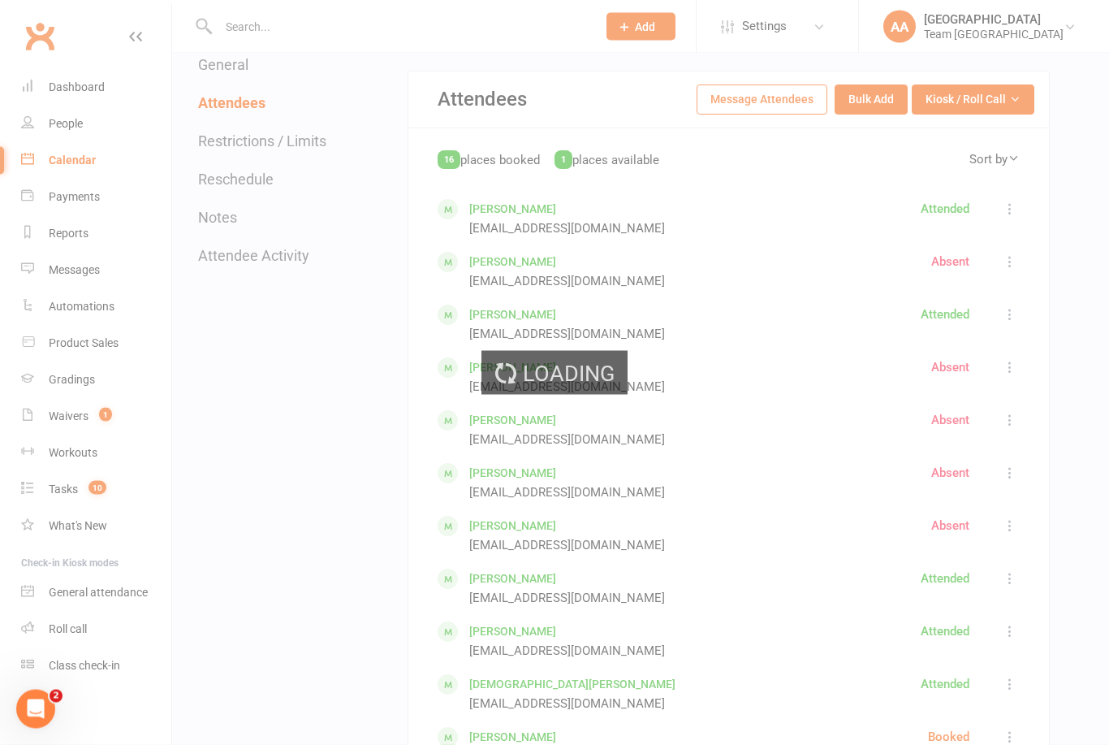
scroll to position [734, 0]
click at [1002, 123] on div "Loading" at bounding box center [554, 372] width 1109 height 745
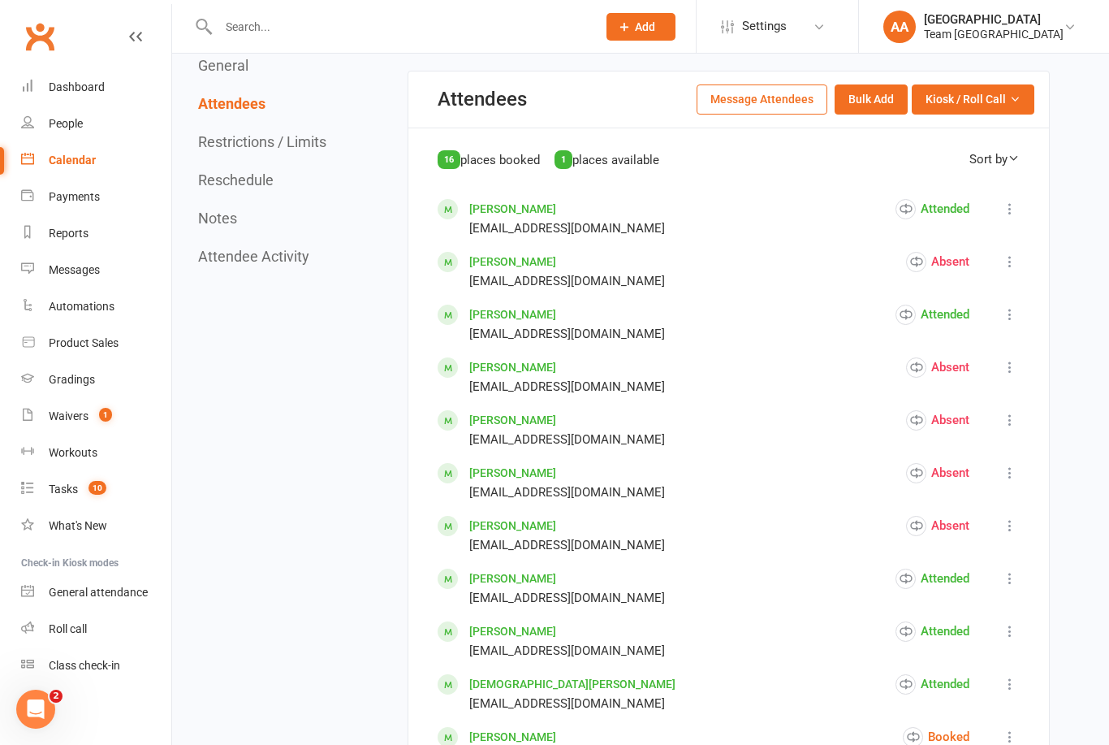
click at [1007, 114] on button "Kiosk / Roll Call" at bounding box center [973, 98] width 123 height 29
click at [963, 185] on link "Enter Roll Call" at bounding box center [953, 169] width 161 height 32
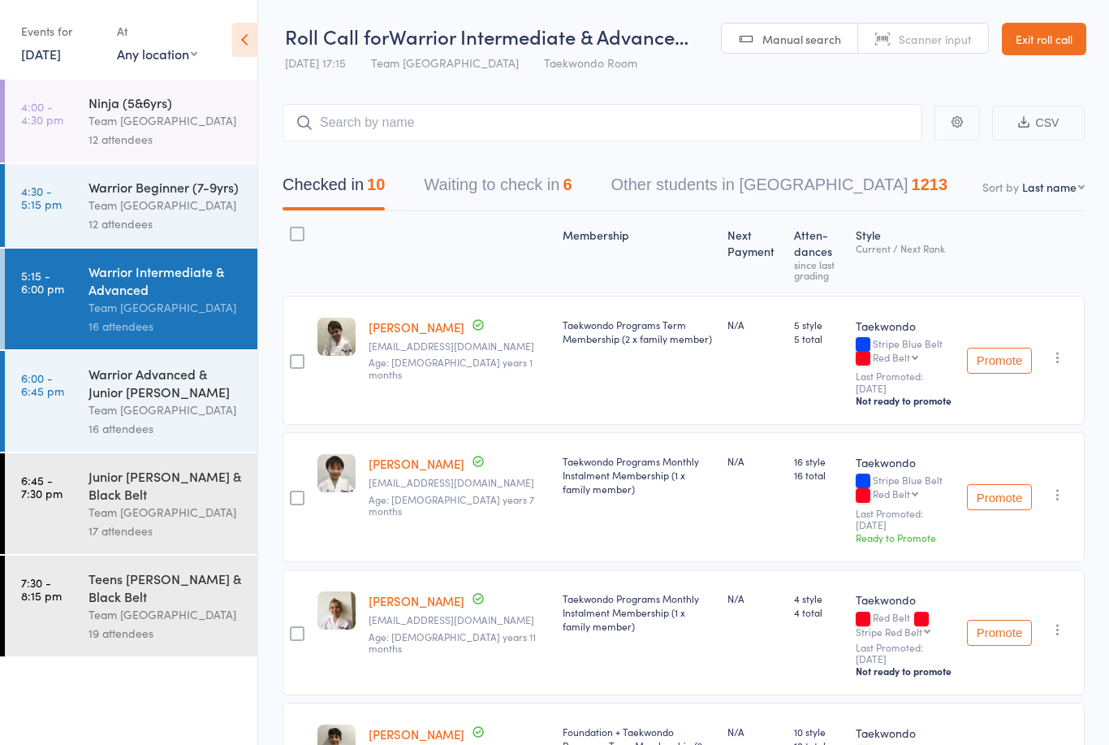
click at [529, 199] on button "Waiting to check in 6" at bounding box center [498, 188] width 148 height 43
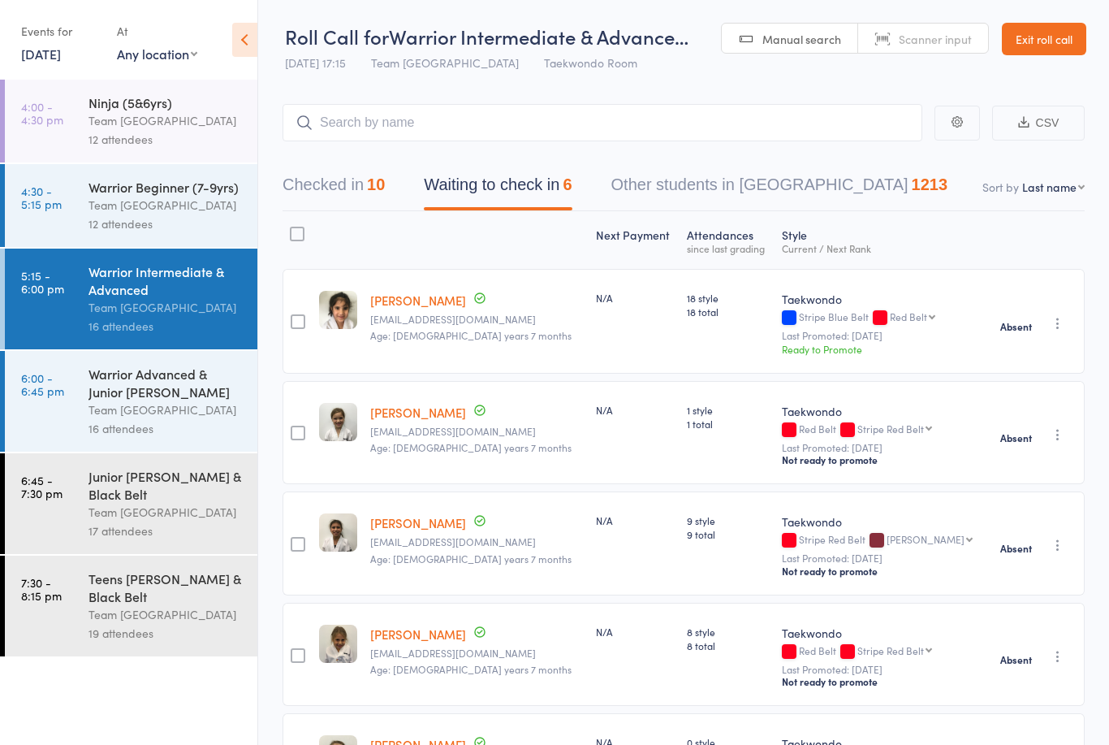
click at [332, 197] on button "Checked in 10" at bounding box center [334, 188] width 102 height 43
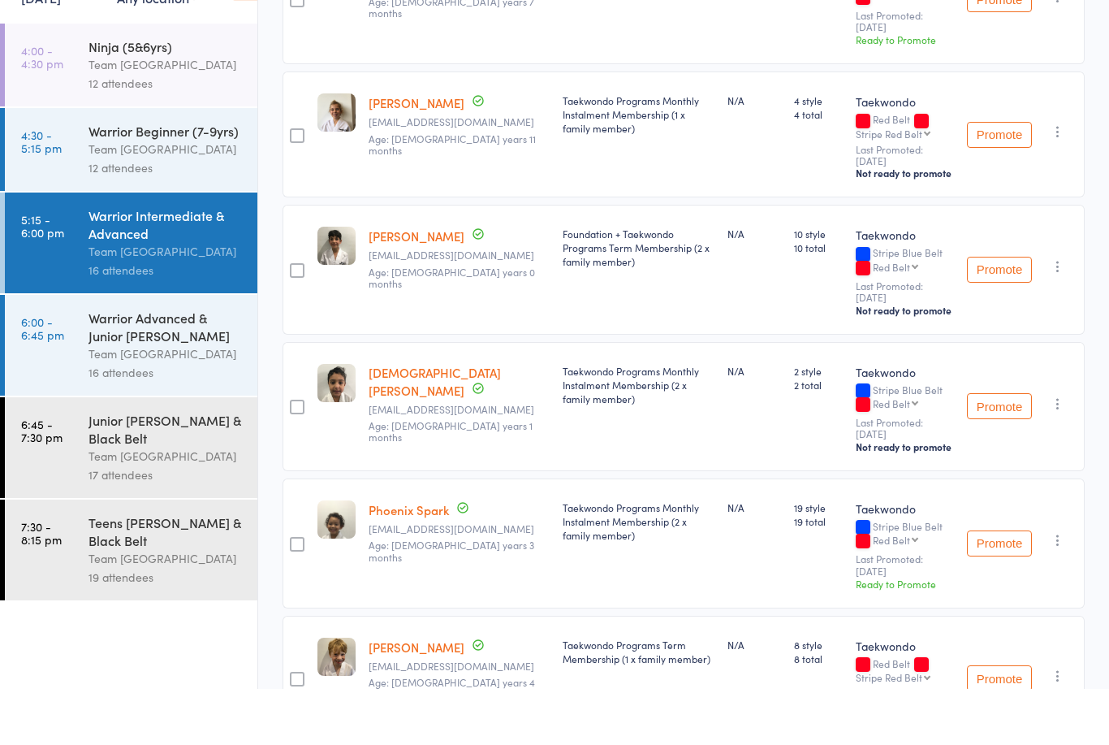
scroll to position [444, 0]
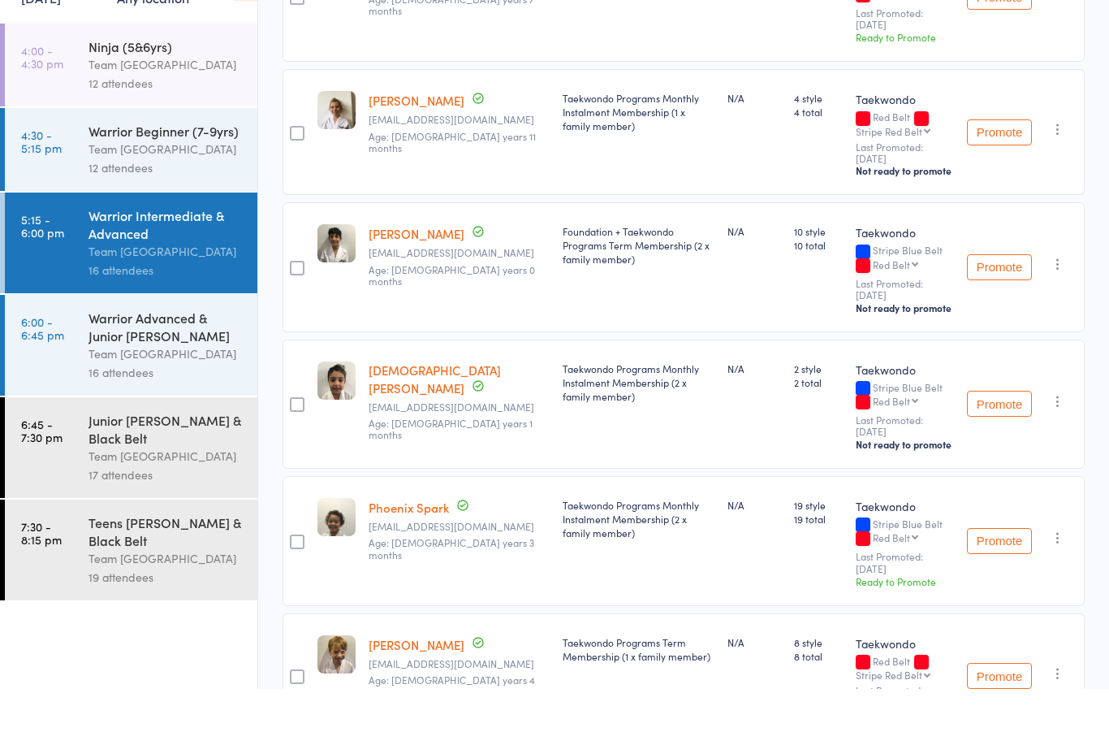
click at [402, 148] on link "[PERSON_NAME]" at bounding box center [417, 156] width 96 height 17
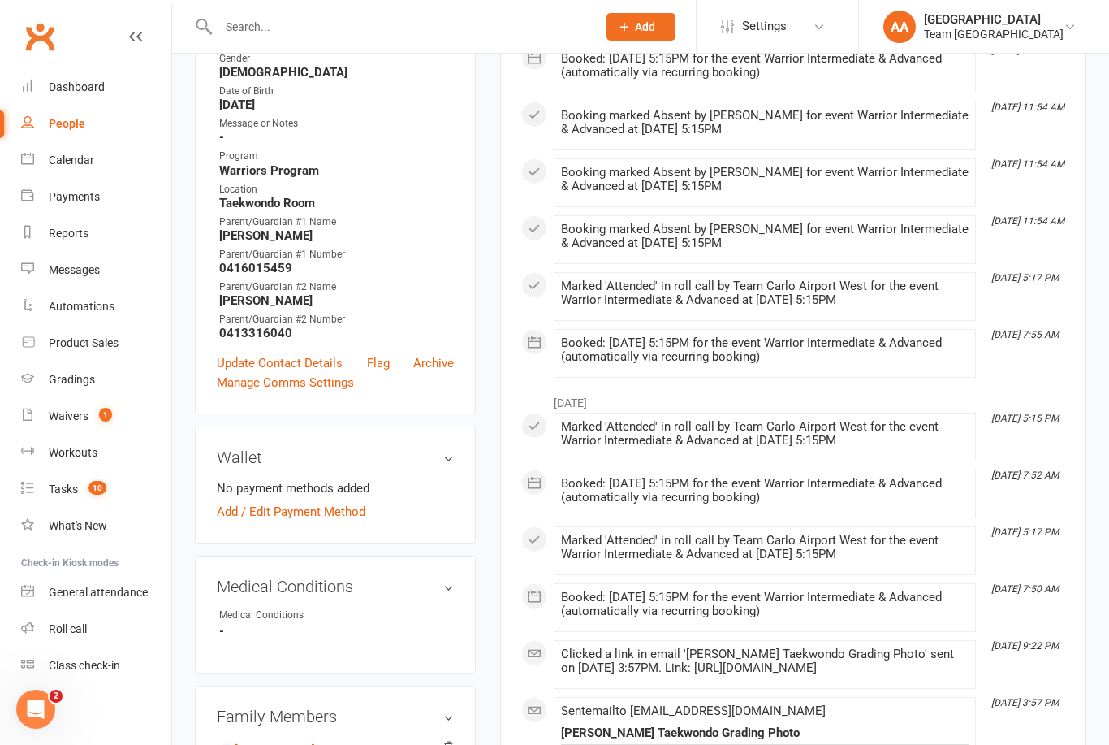
scroll to position [387, 0]
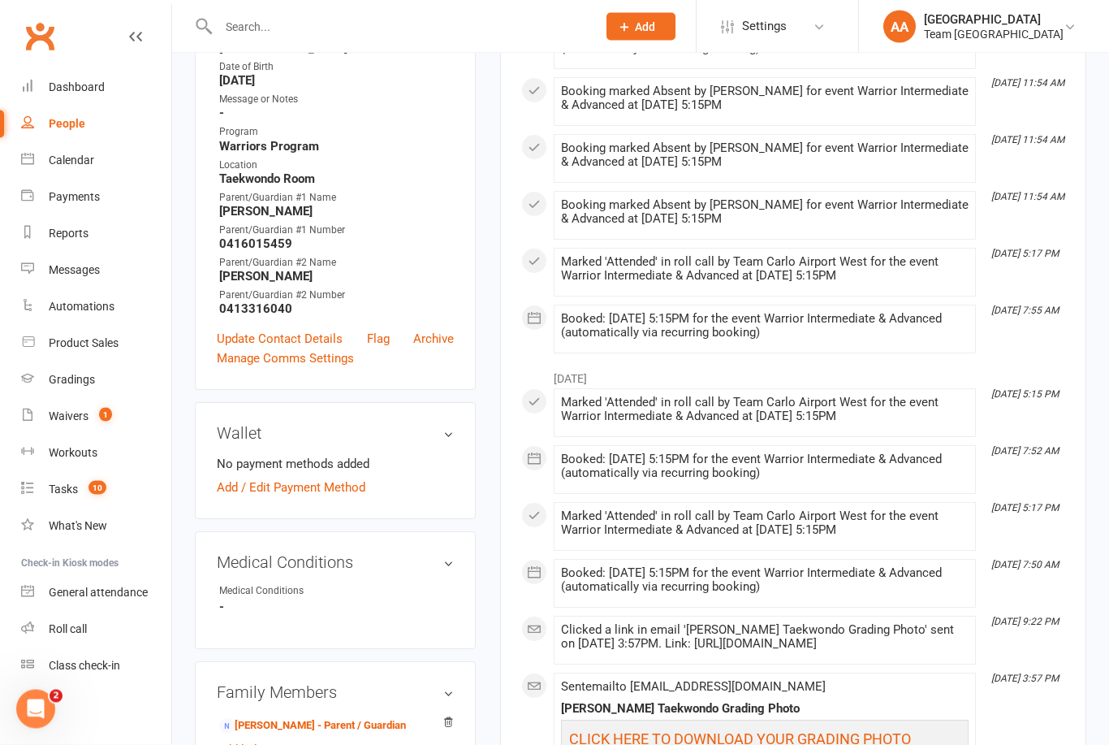
click at [382, 349] on link "Flag" at bounding box center [378, 339] width 23 height 19
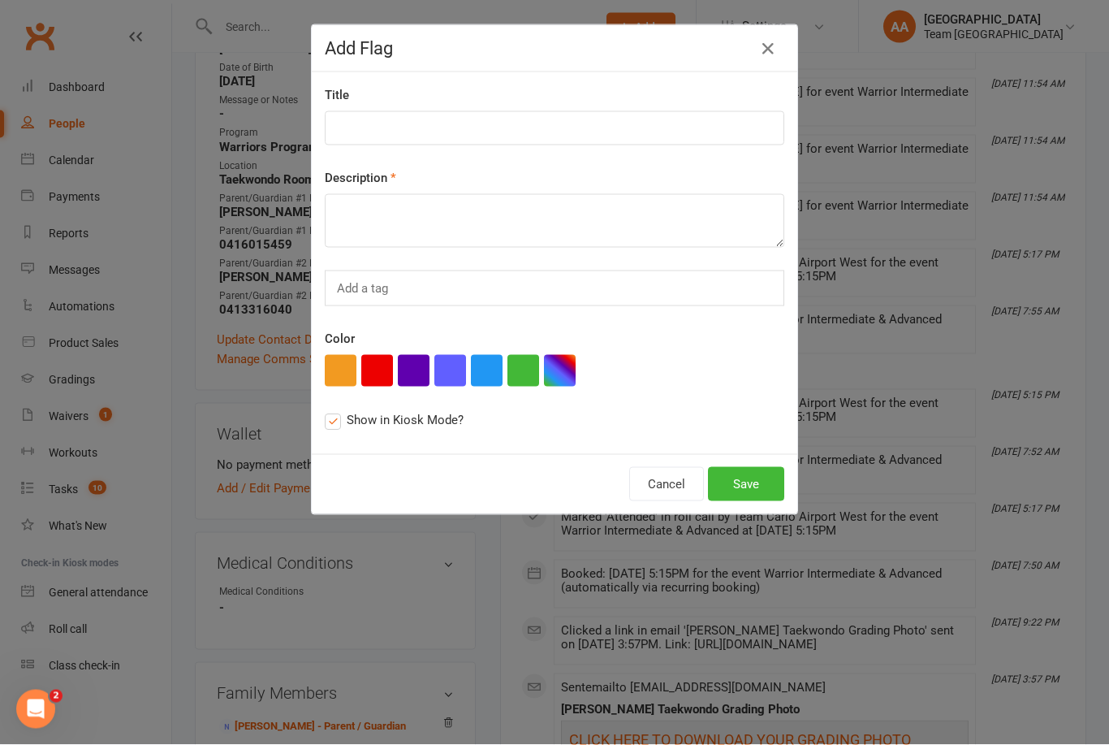
scroll to position [387, 0]
click at [411, 132] on input at bounding box center [555, 128] width 460 height 34
type input "2 tapes next class GH"
click at [404, 281] on div "Add a tag" at bounding box center [555, 288] width 460 height 36
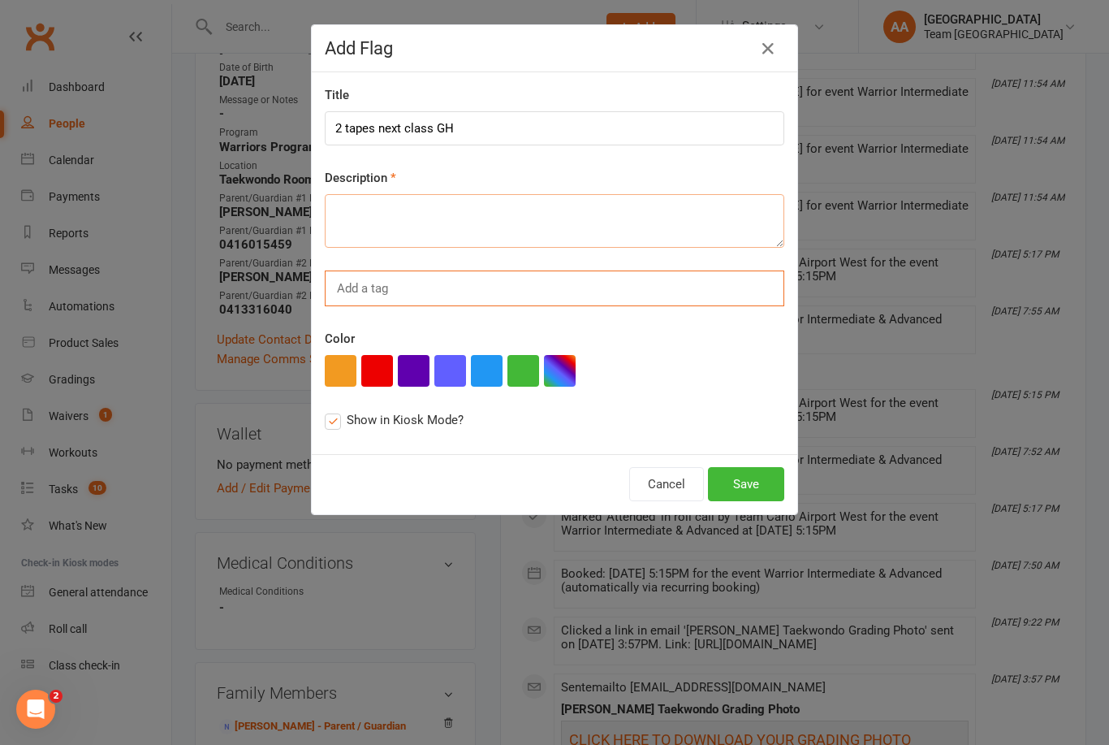
click at [385, 221] on textarea at bounding box center [555, 221] width 460 height 54
type textarea "@"
type textarea "2 tapes next class GH"
click at [339, 372] on button "button" at bounding box center [341, 371] width 32 height 32
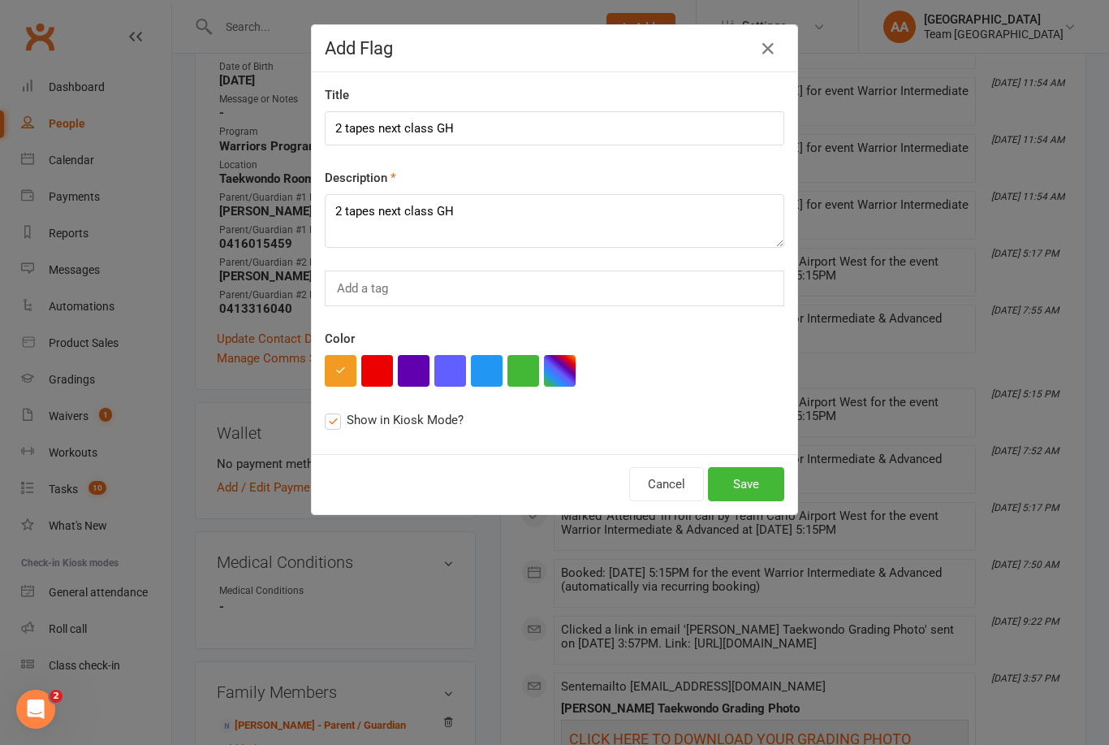
click at [747, 483] on button "Save" at bounding box center [746, 484] width 76 height 34
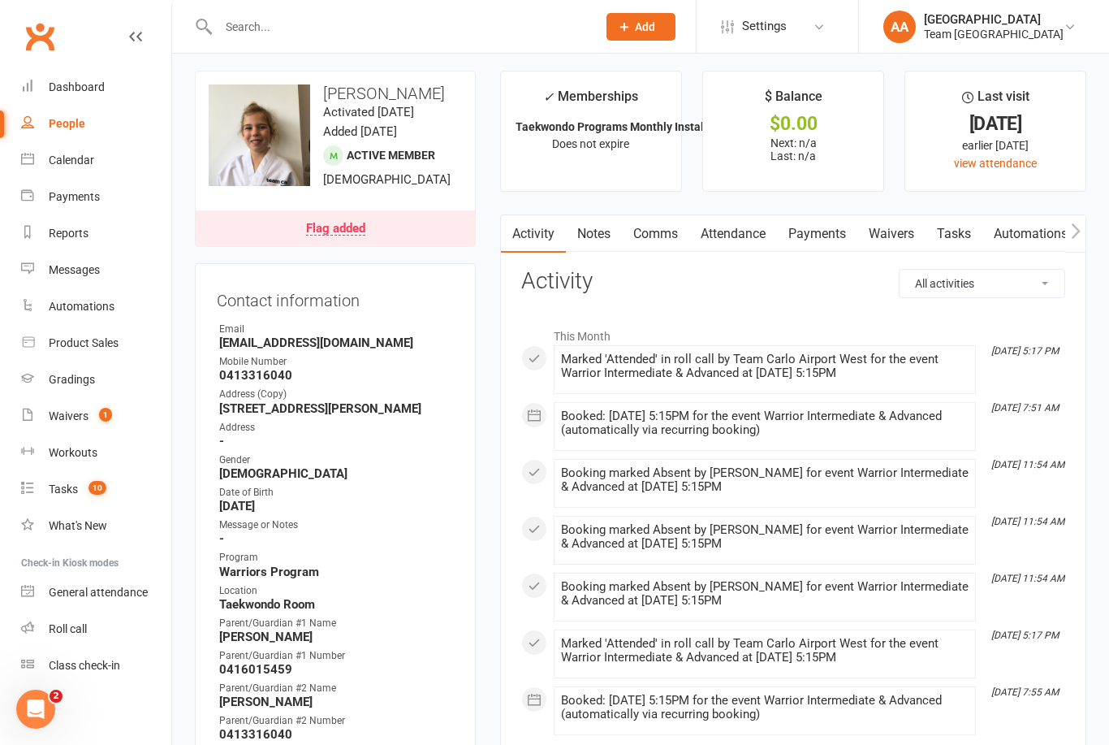
scroll to position [15, 0]
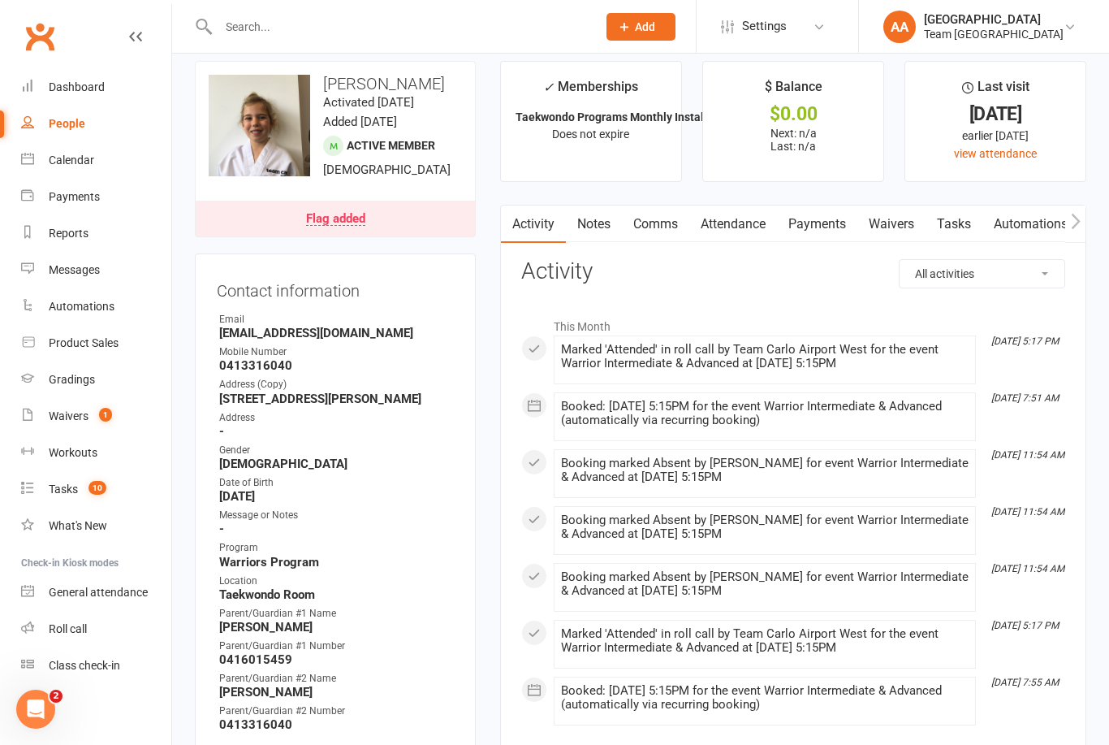
click at [368, 236] on link "Flag added" at bounding box center [335, 219] width 279 height 36
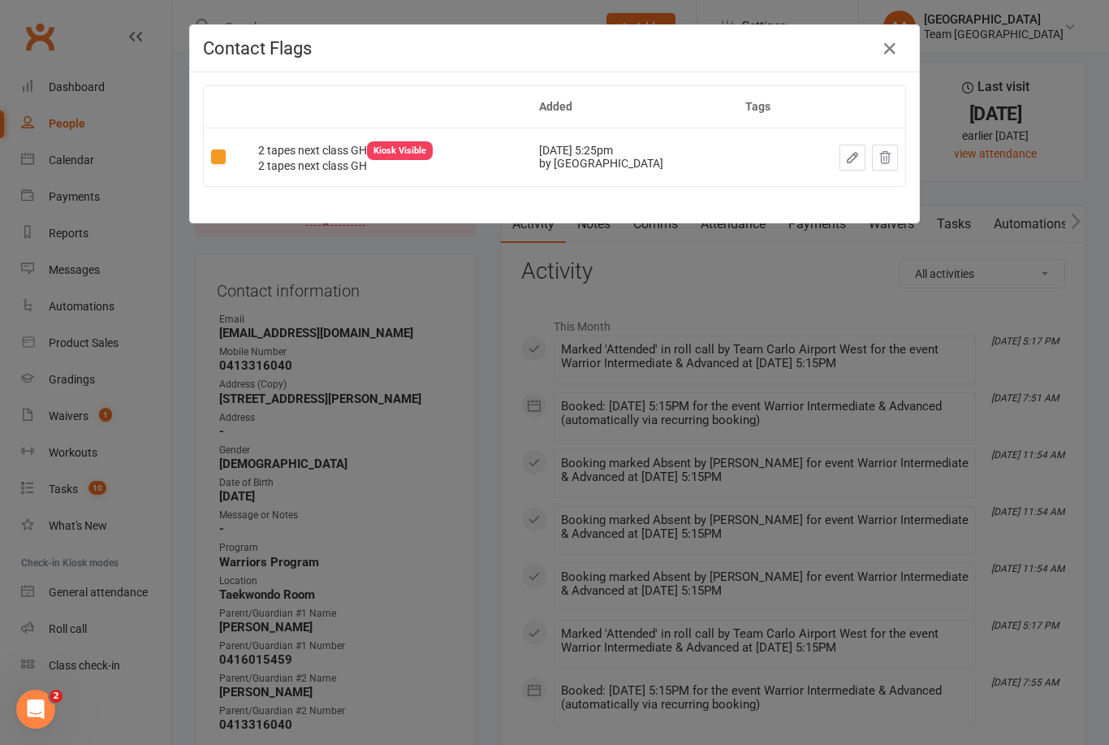
click at [891, 166] on button at bounding box center [885, 158] width 26 height 26
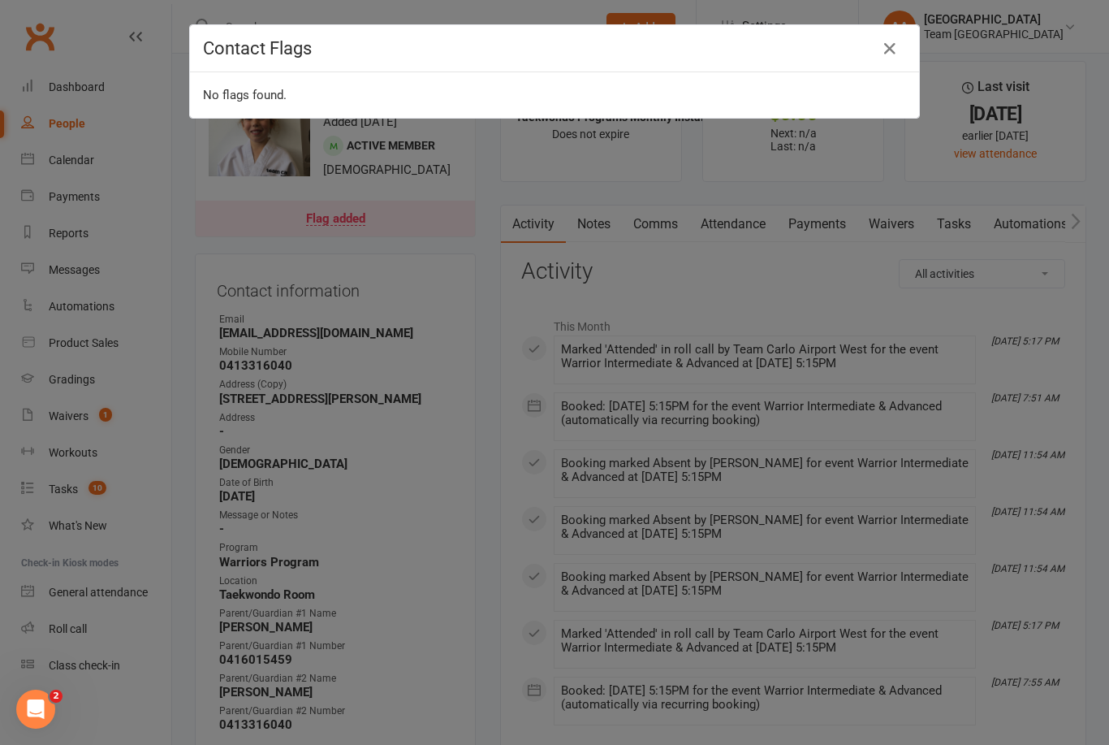
click at [890, 45] on icon "button" at bounding box center [889, 48] width 19 height 19
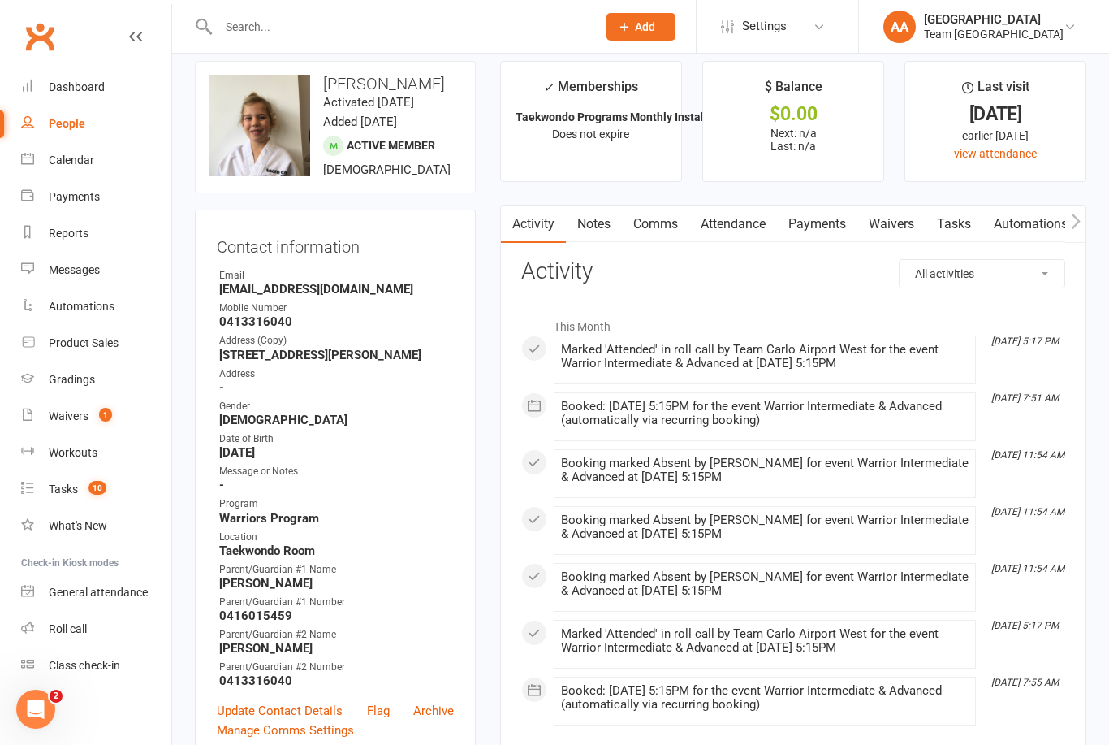
click at [83, 171] on link "Calendar" at bounding box center [96, 160] width 150 height 37
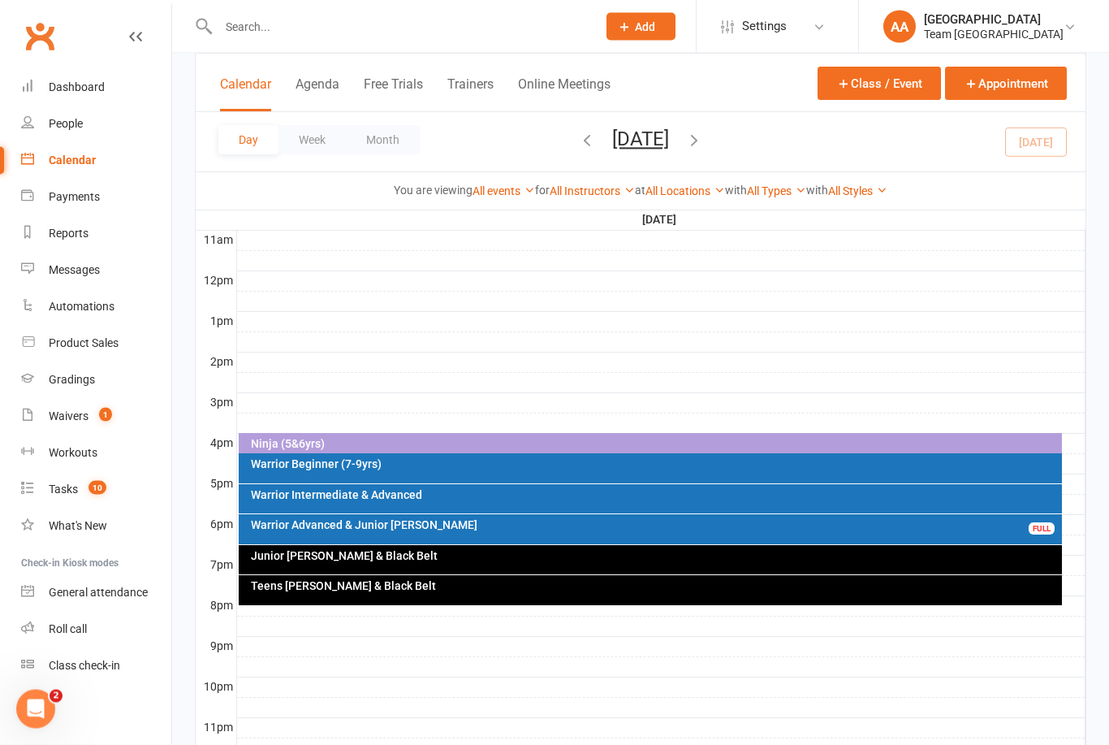
click at [444, 520] on div "Warrior Advanced & Junior [PERSON_NAME]" at bounding box center [655, 525] width 810 height 11
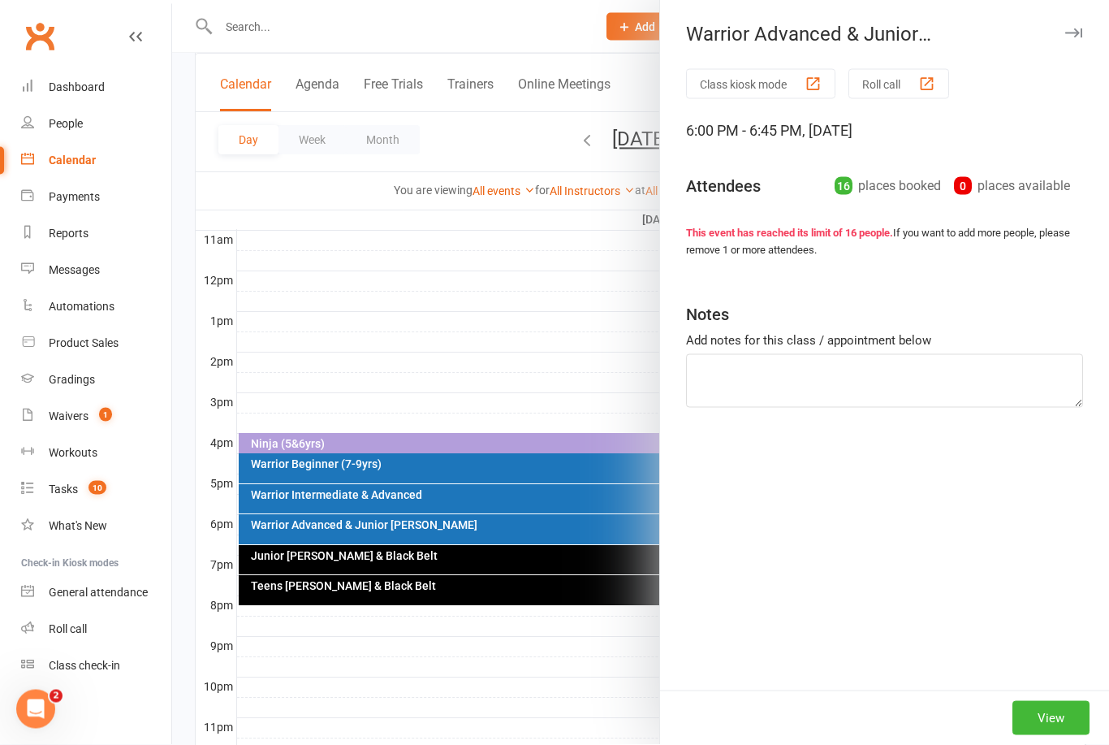
scroll to position [546, 0]
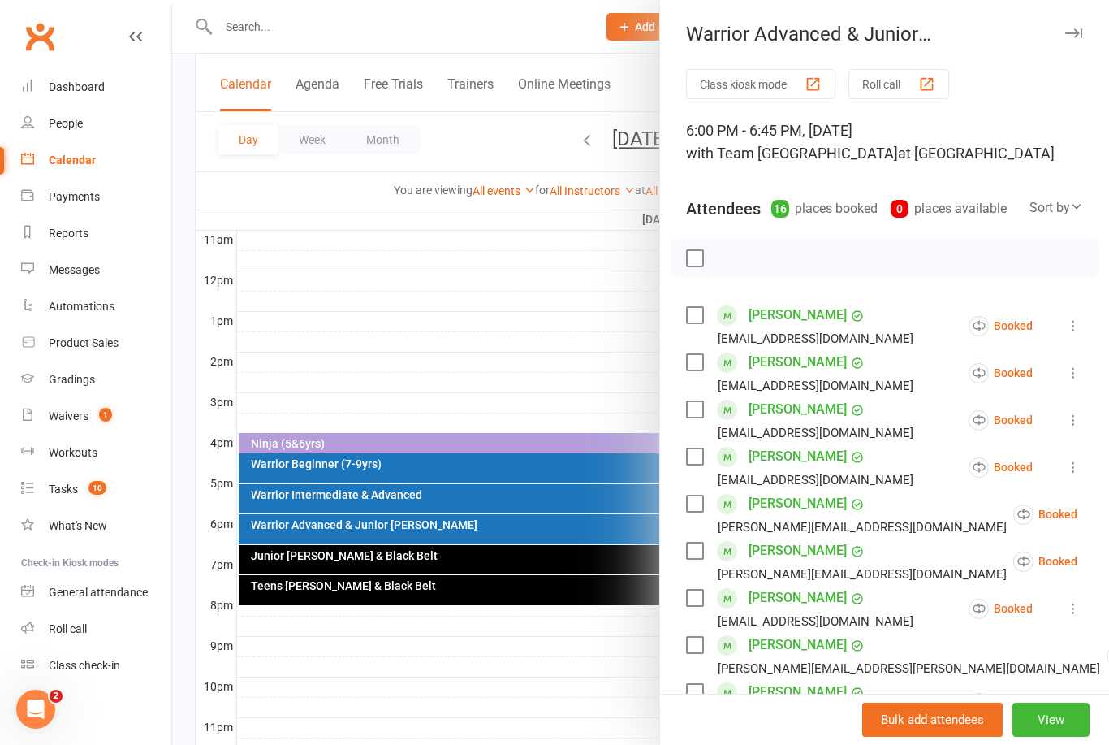
click at [568, 338] on div at bounding box center [640, 372] width 937 height 745
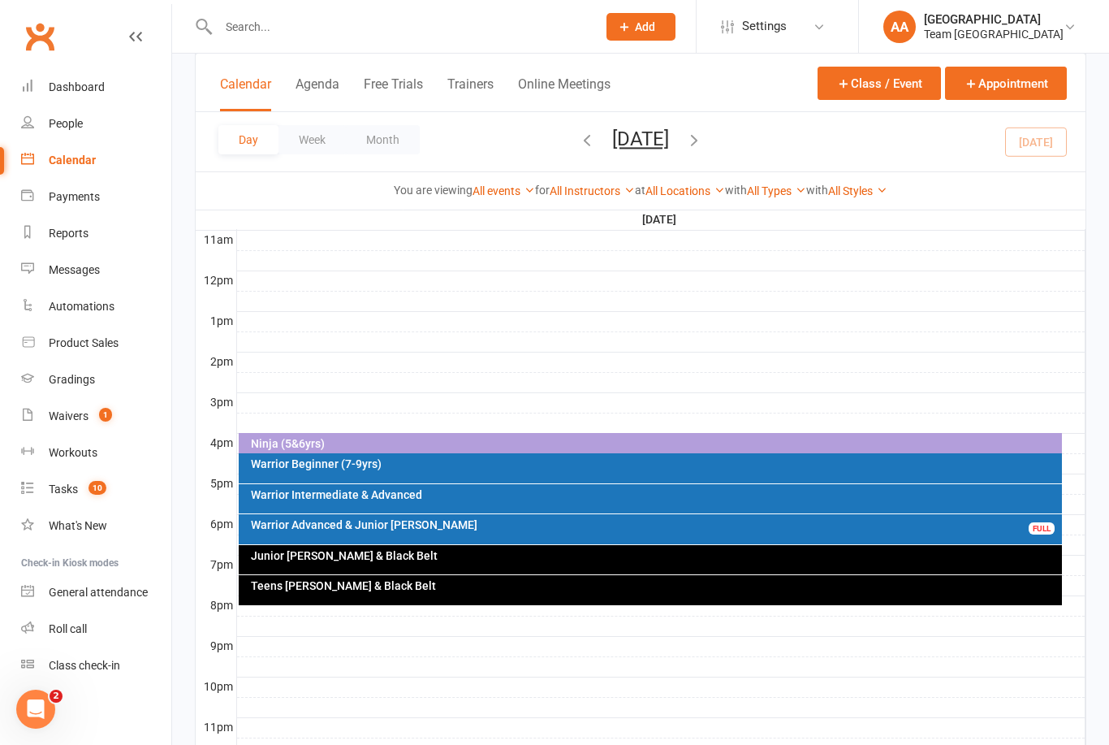
click at [426, 499] on div "Warrior Intermediate & Advanced" at bounding box center [655, 494] width 810 height 11
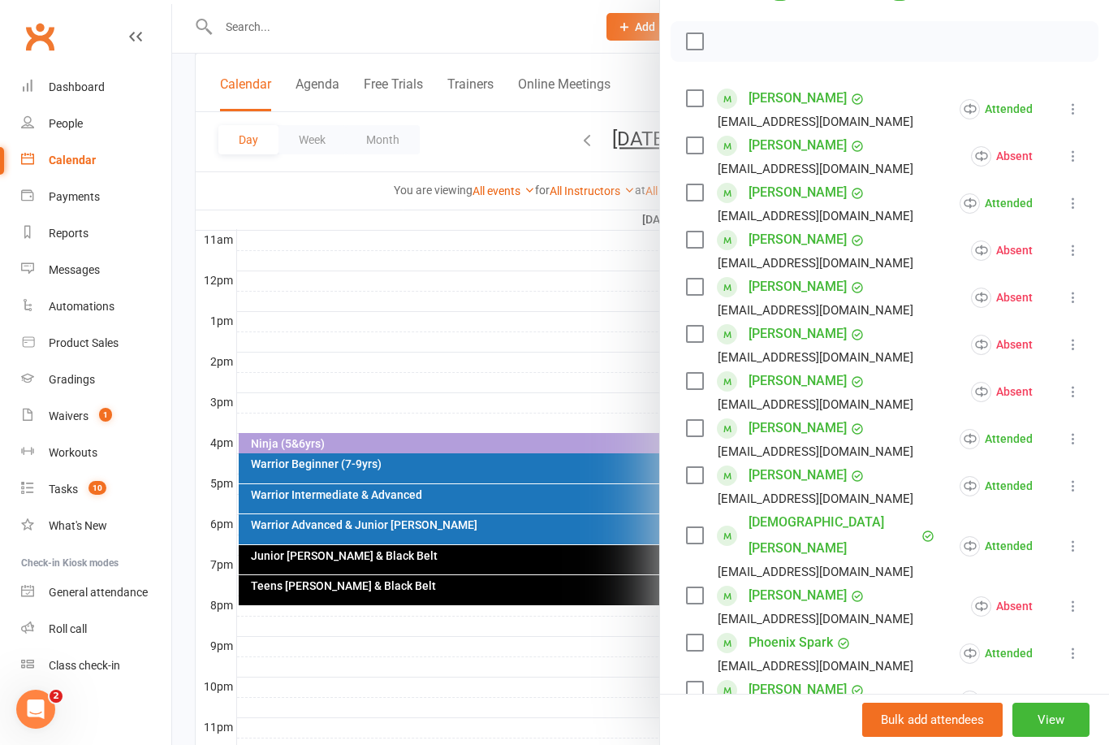
scroll to position [216, 0]
click at [618, 366] on div at bounding box center [640, 372] width 937 height 745
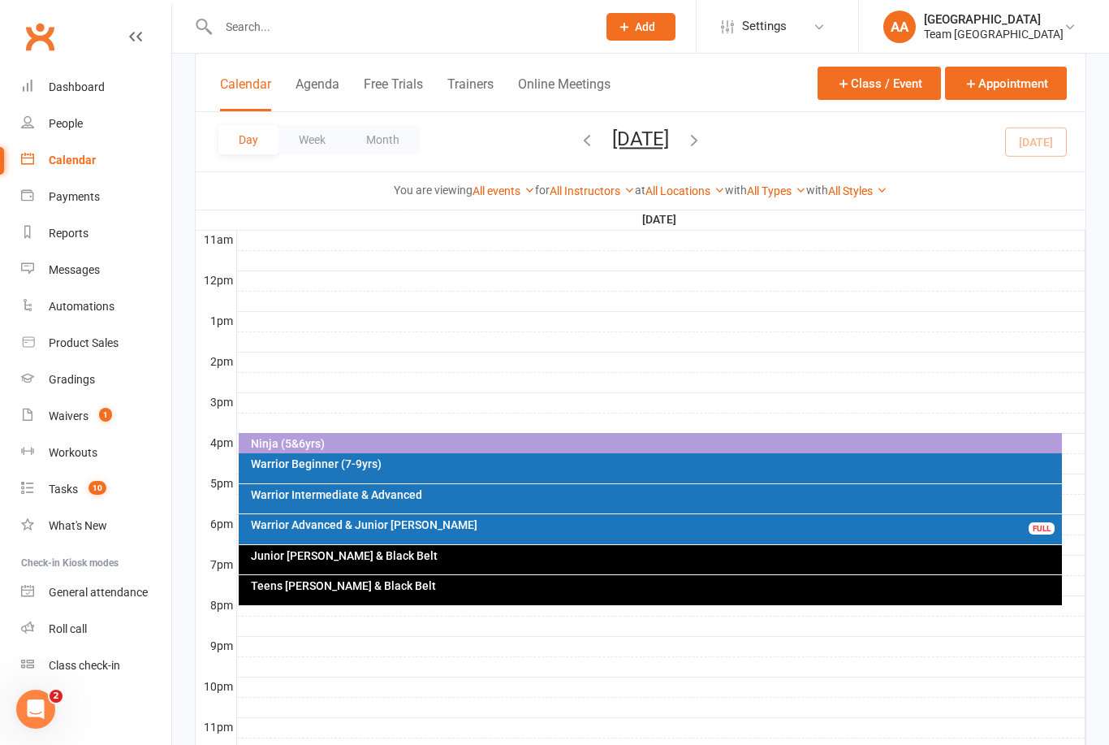
click at [669, 146] on button "[DATE]" at bounding box center [640, 138] width 57 height 23
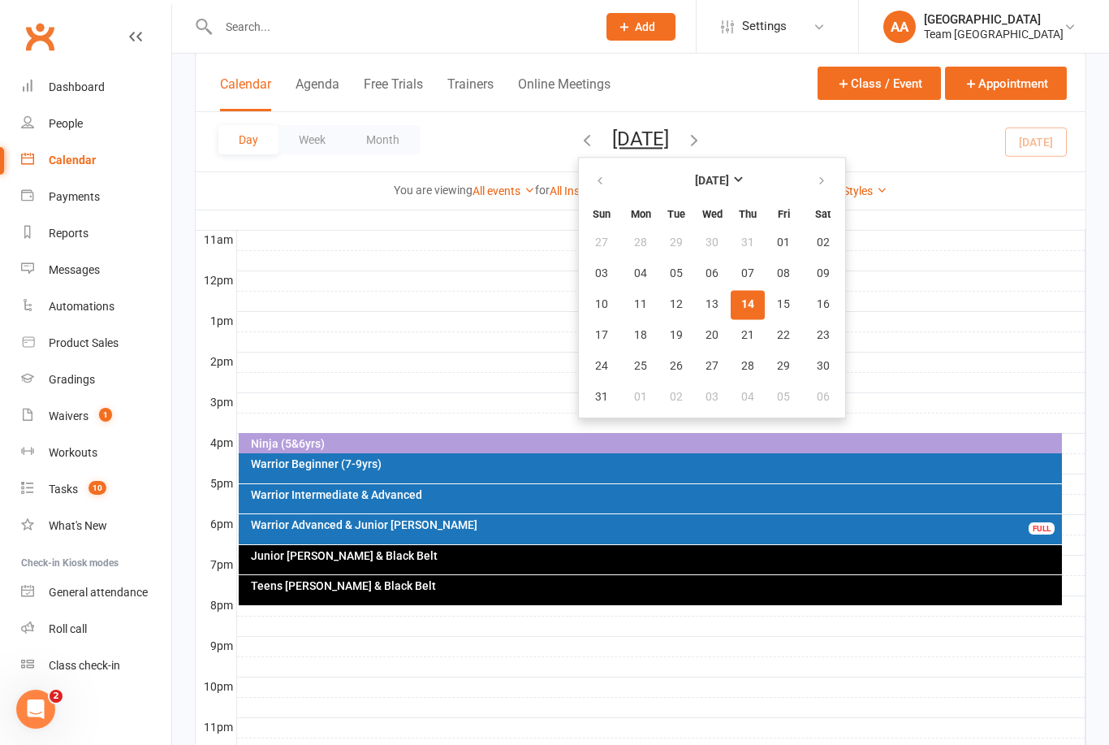
click at [741, 305] on span "14" at bounding box center [747, 304] width 13 height 13
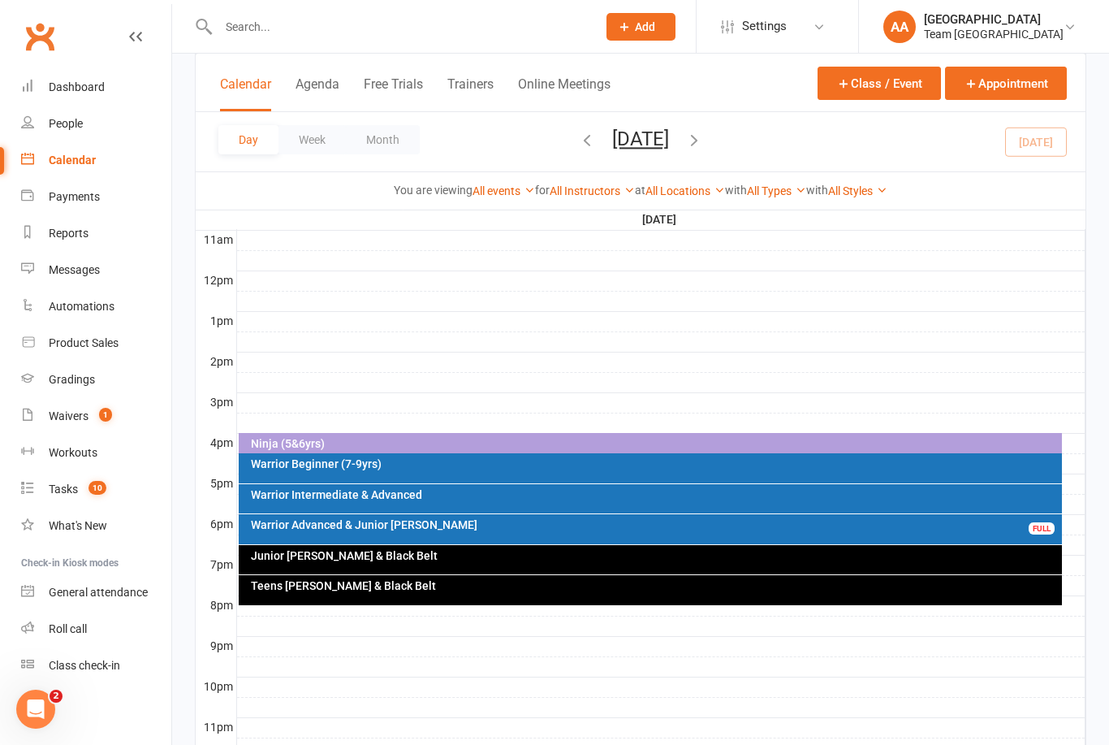
scroll to position [568, 0]
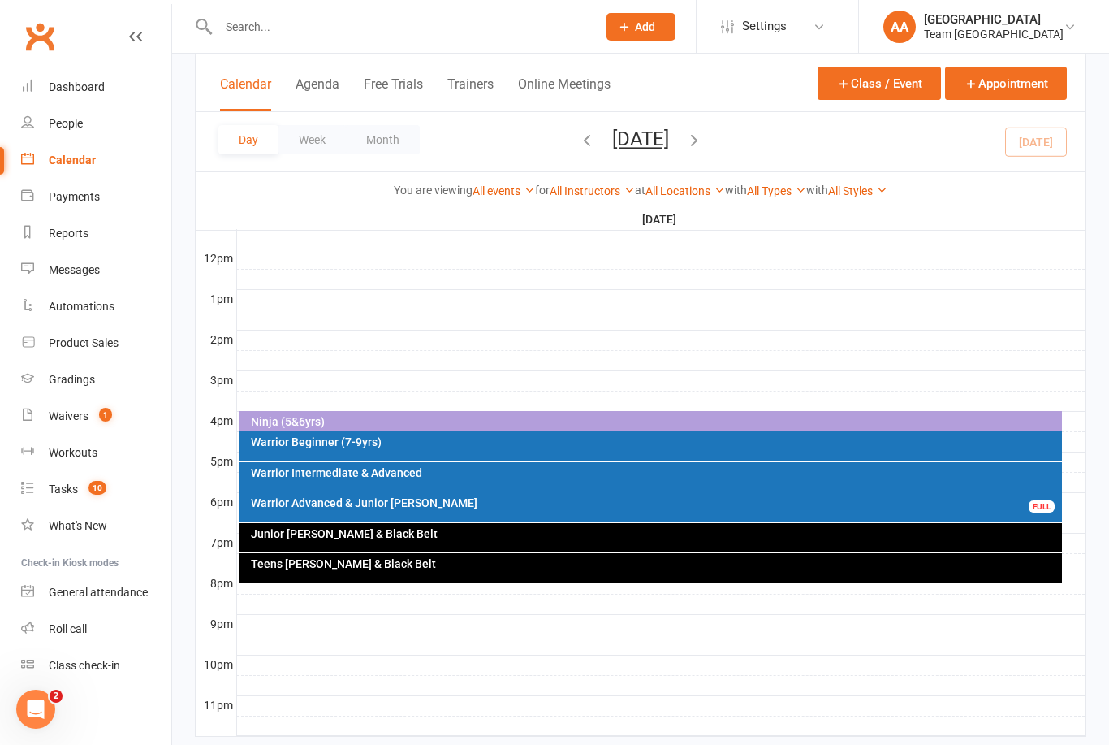
click at [490, 504] on div "Warrior Advanced & Junior [PERSON_NAME]" at bounding box center [655, 502] width 810 height 11
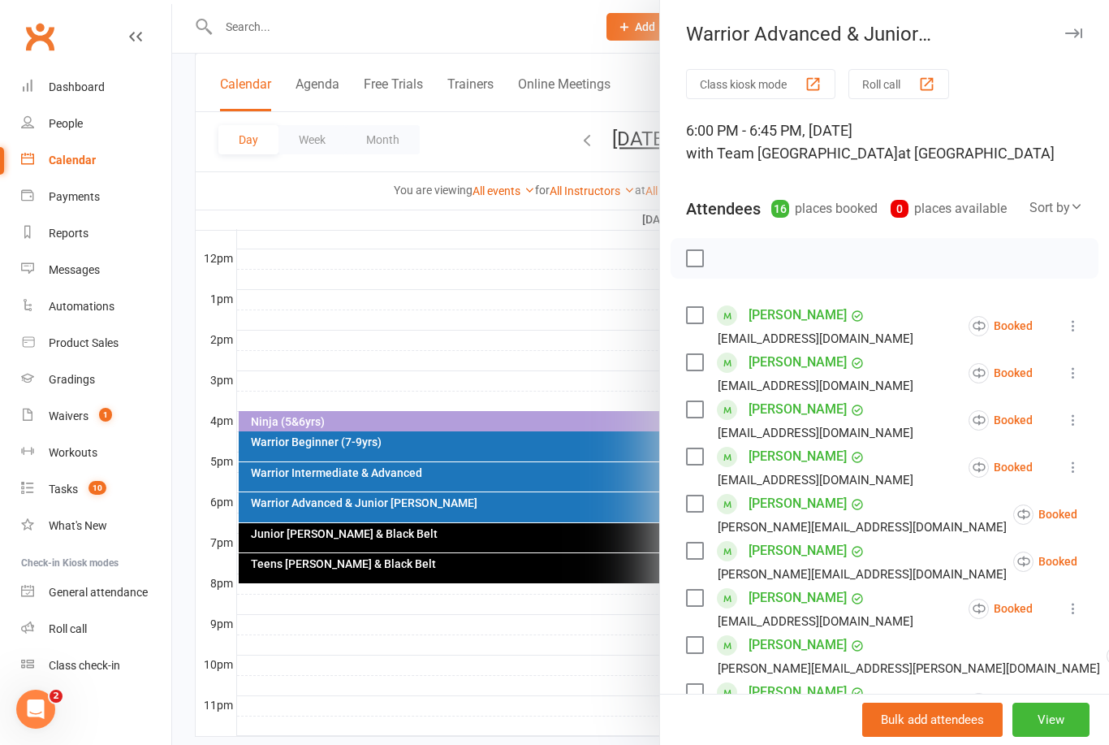
click at [588, 313] on div at bounding box center [640, 372] width 937 height 745
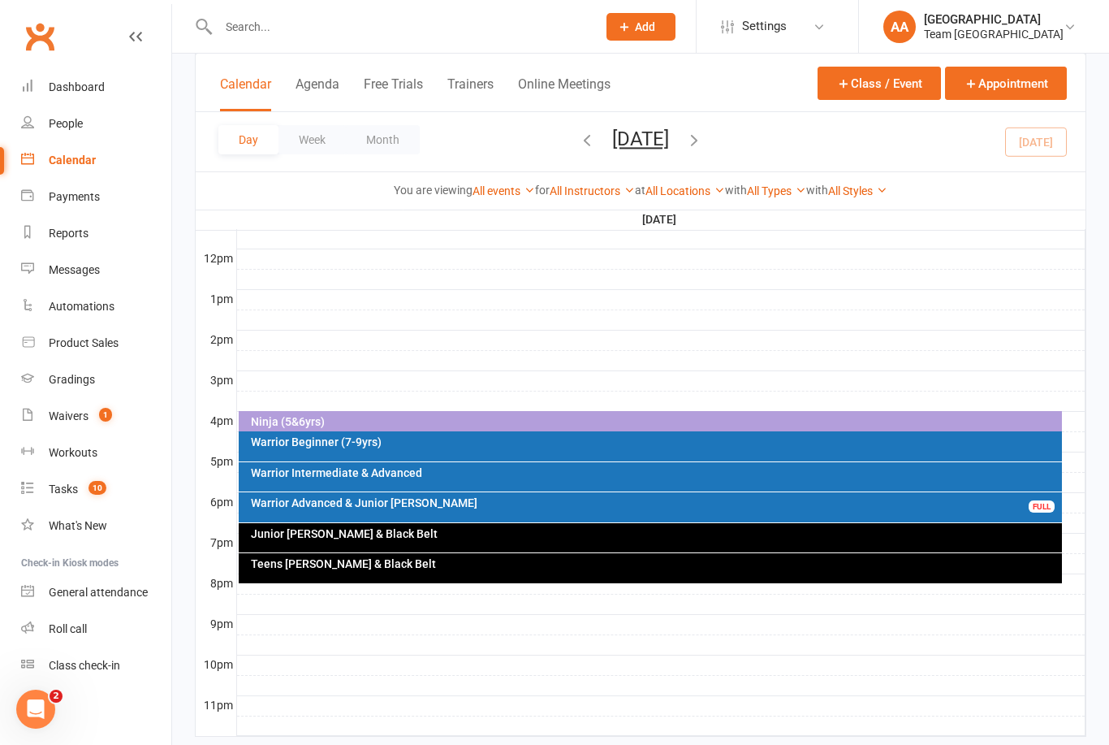
click at [424, 467] on div "Warrior Intermediate & Advanced" at bounding box center [655, 472] width 810 height 11
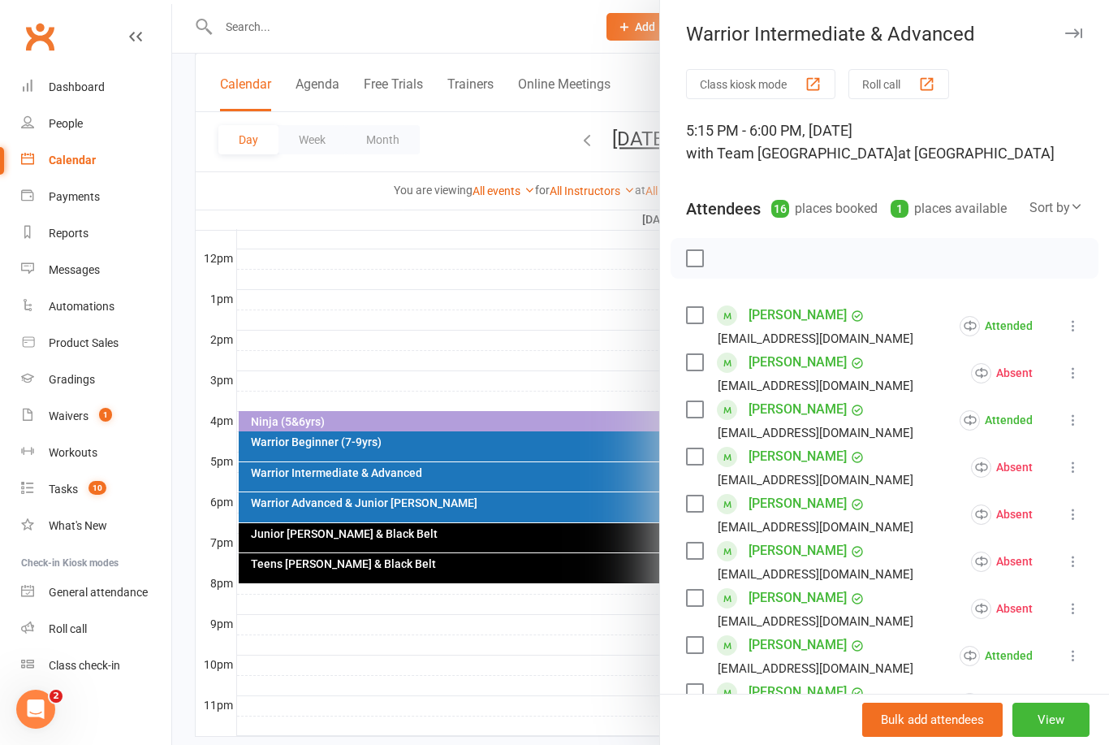
click at [84, 277] on link "Messages" at bounding box center [96, 270] width 150 height 37
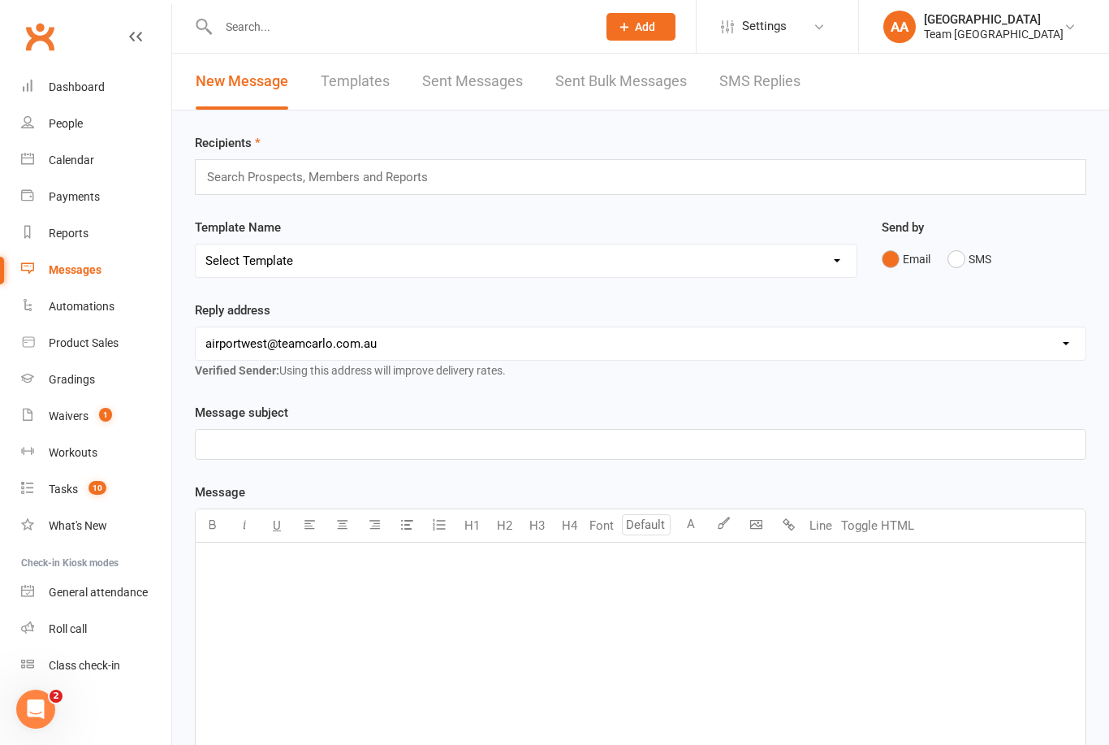
click at [610, 88] on link "Sent Bulk Messages" at bounding box center [621, 82] width 132 height 56
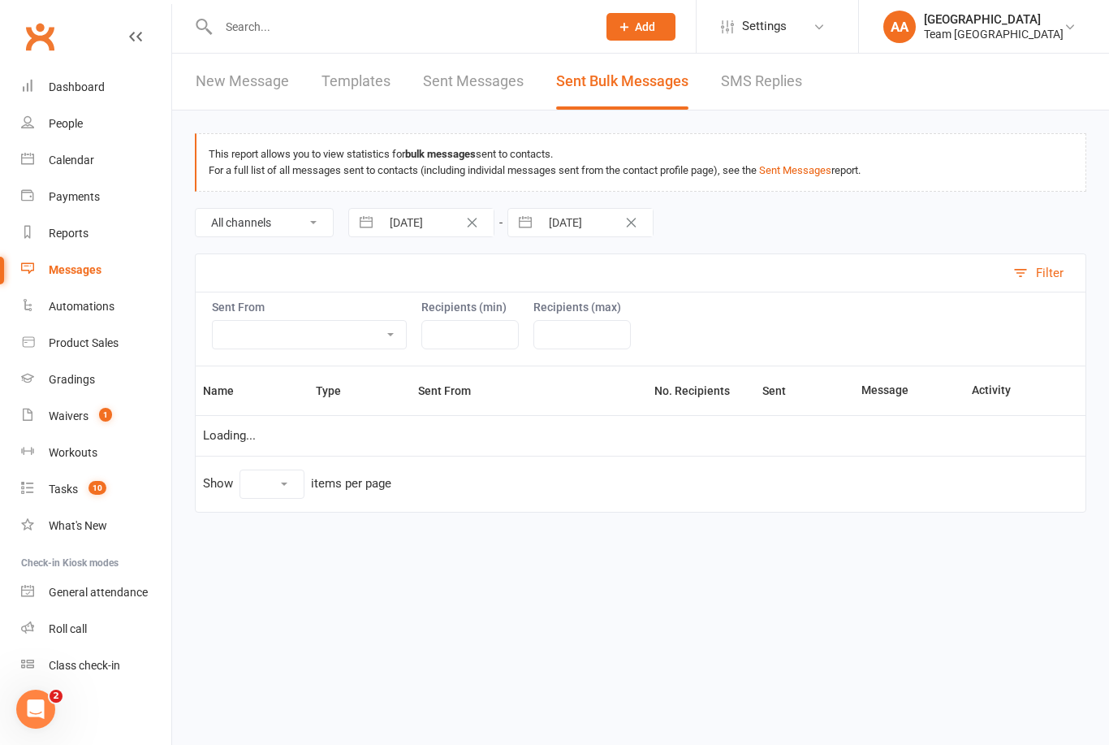
select select "10"
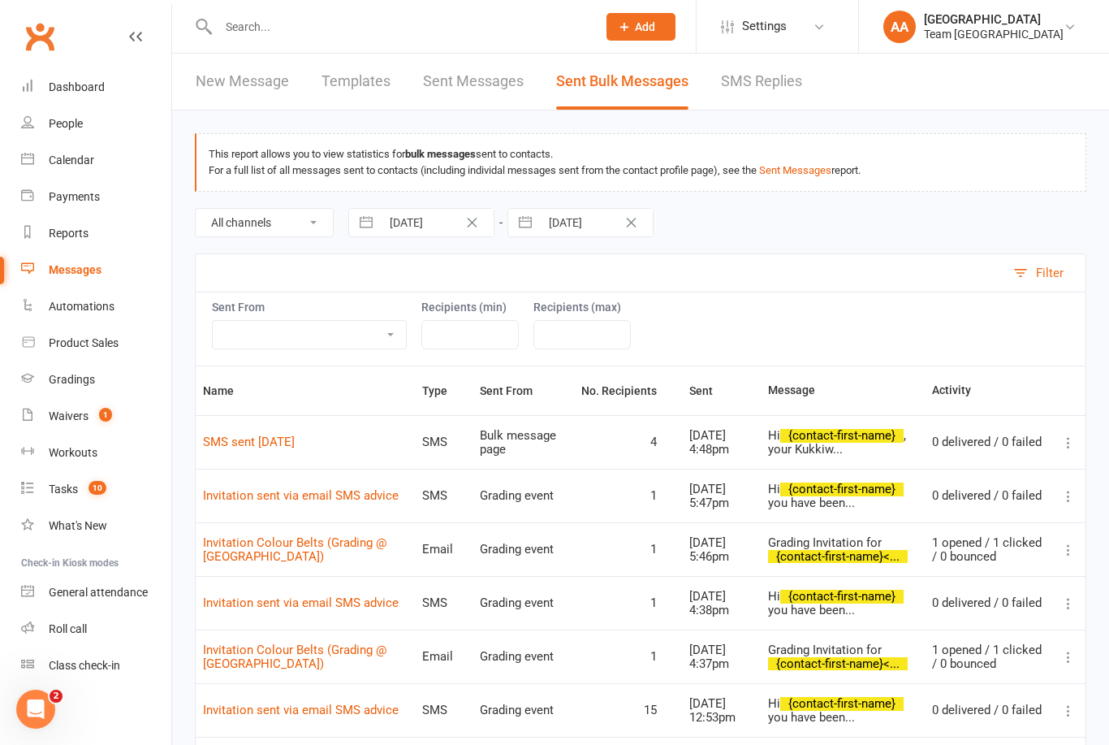
click at [241, 16] on input "text" at bounding box center [400, 26] width 372 height 23
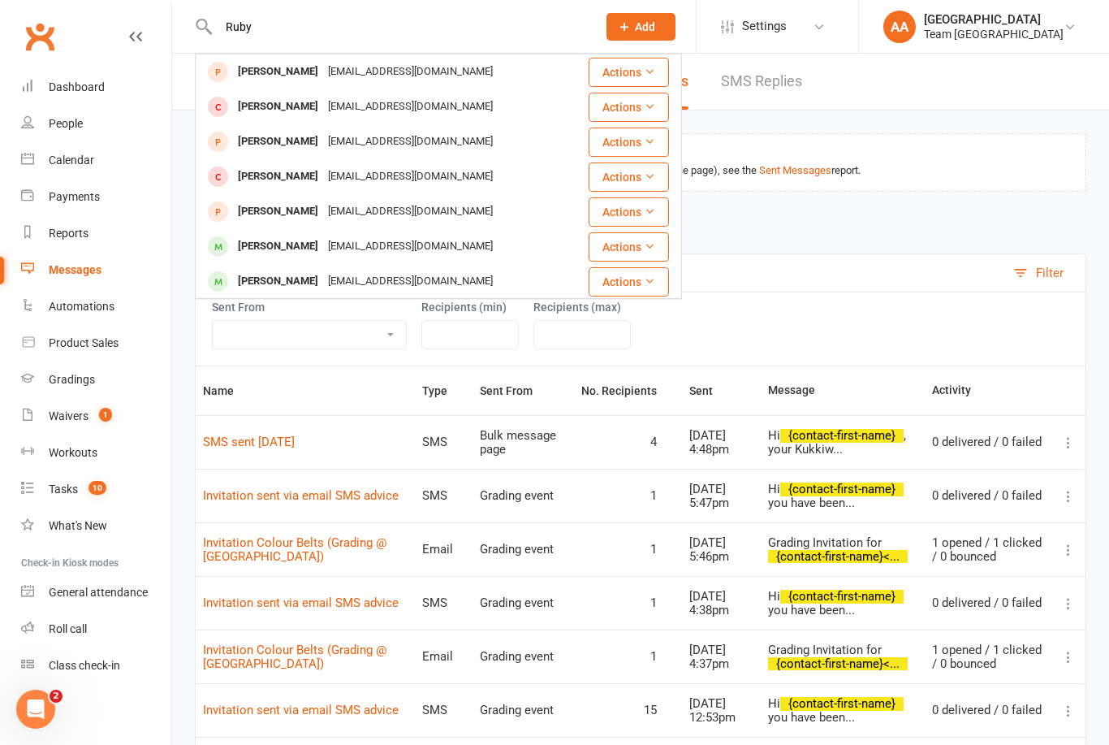
type input "Ruby"
click at [283, 248] on div "Ruby Hubbard" at bounding box center [278, 247] width 90 height 24
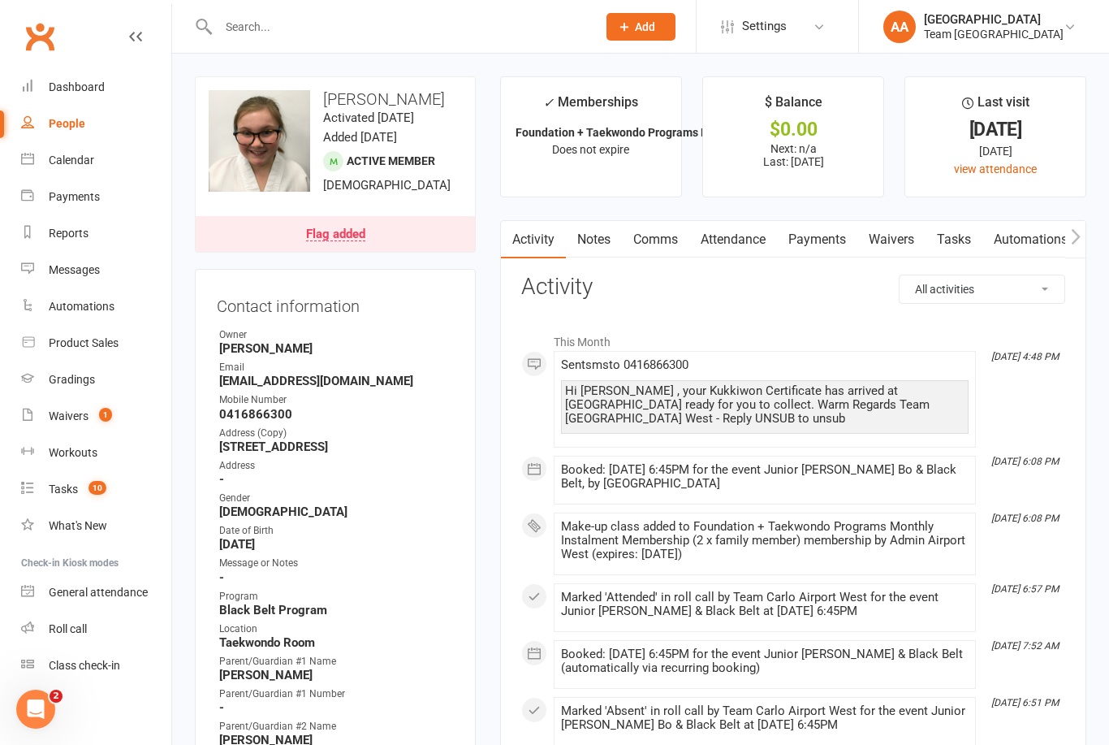
click at [84, 162] on div "Calendar" at bounding box center [71, 159] width 45 height 13
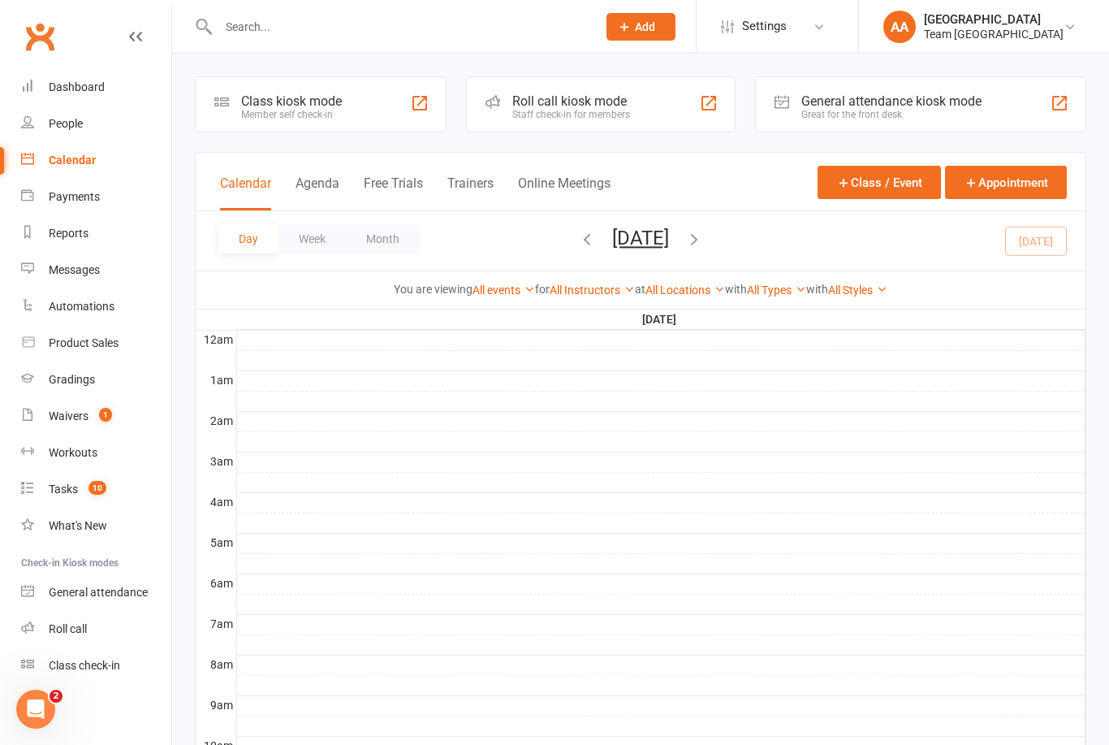
click at [645, 247] on button "[DATE]" at bounding box center [640, 238] width 57 height 23
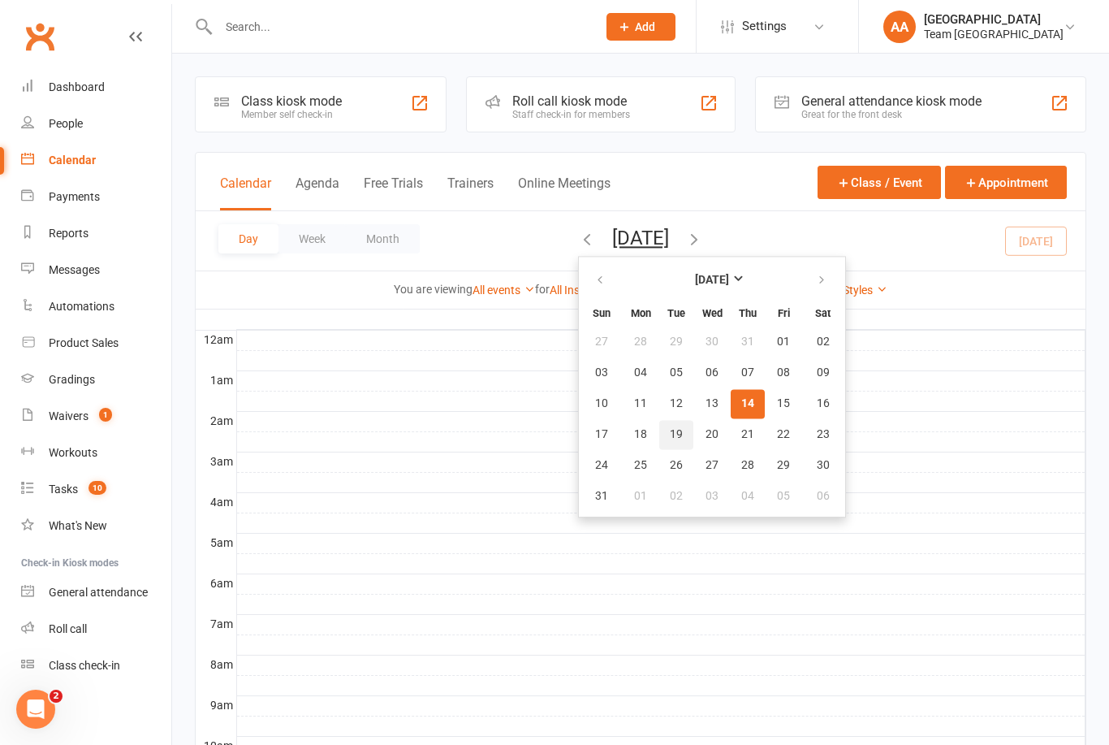
click at [659, 443] on button "19" at bounding box center [676, 434] width 34 height 29
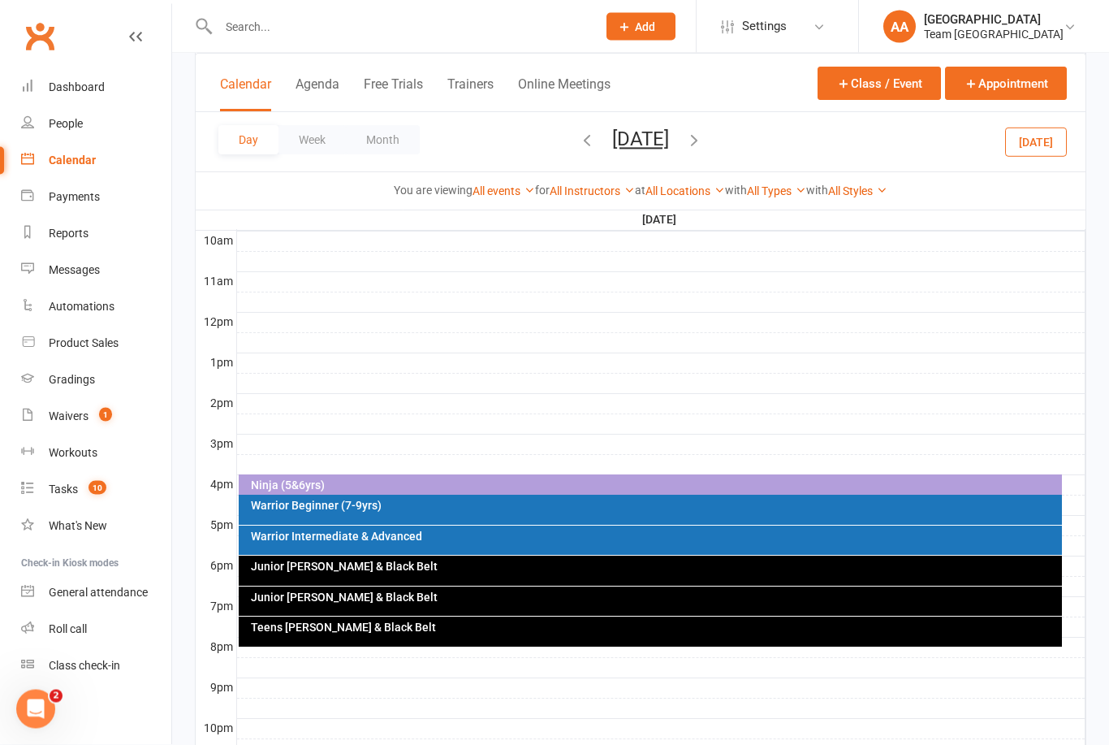
scroll to position [568, 0]
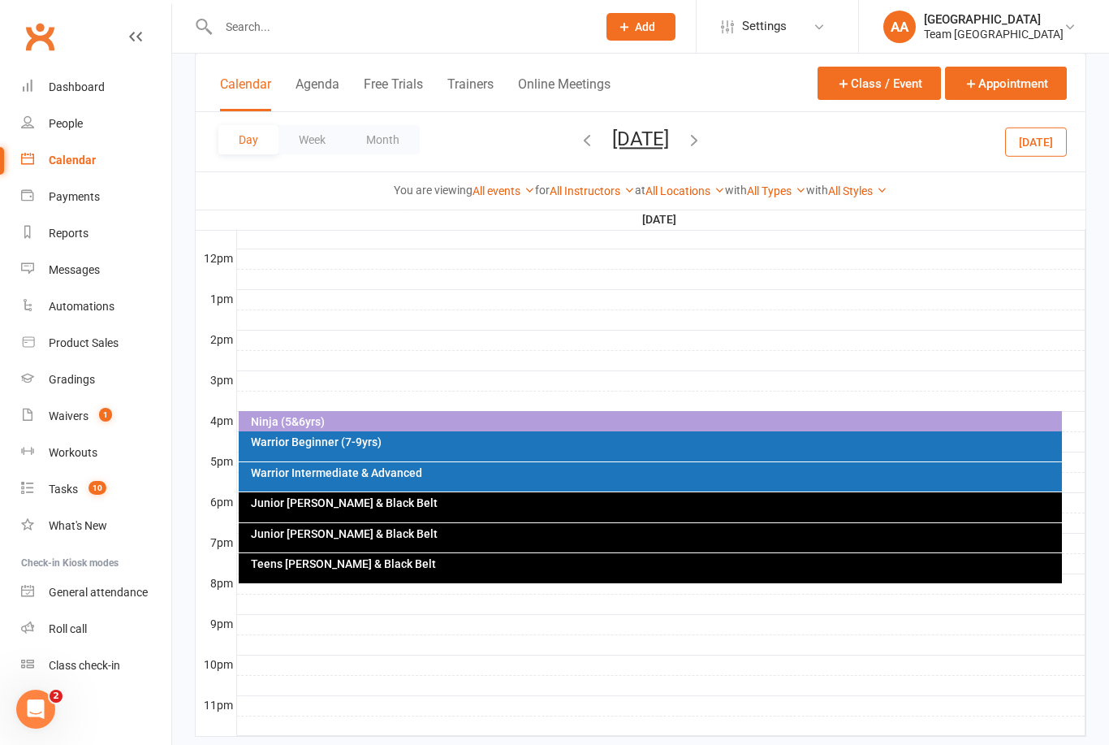
click at [408, 571] on div "Teens [PERSON_NAME] & Black Belt" at bounding box center [651, 568] width 824 height 30
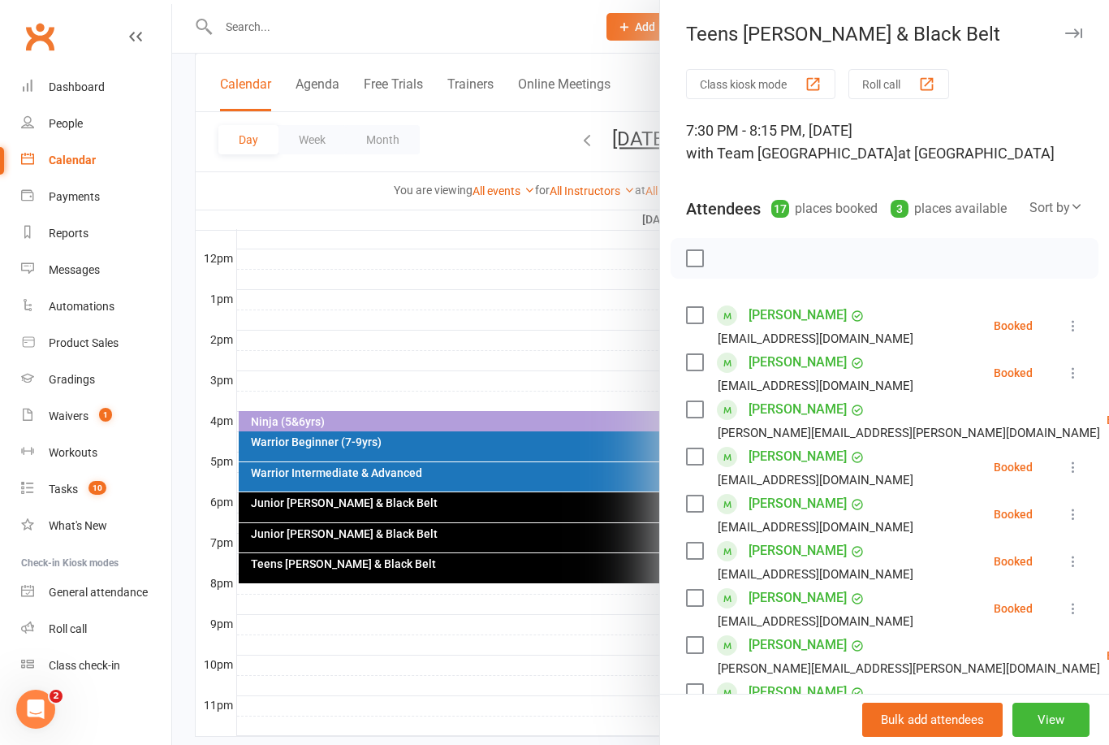
click at [781, 248] on div at bounding box center [885, 258] width 428 height 41
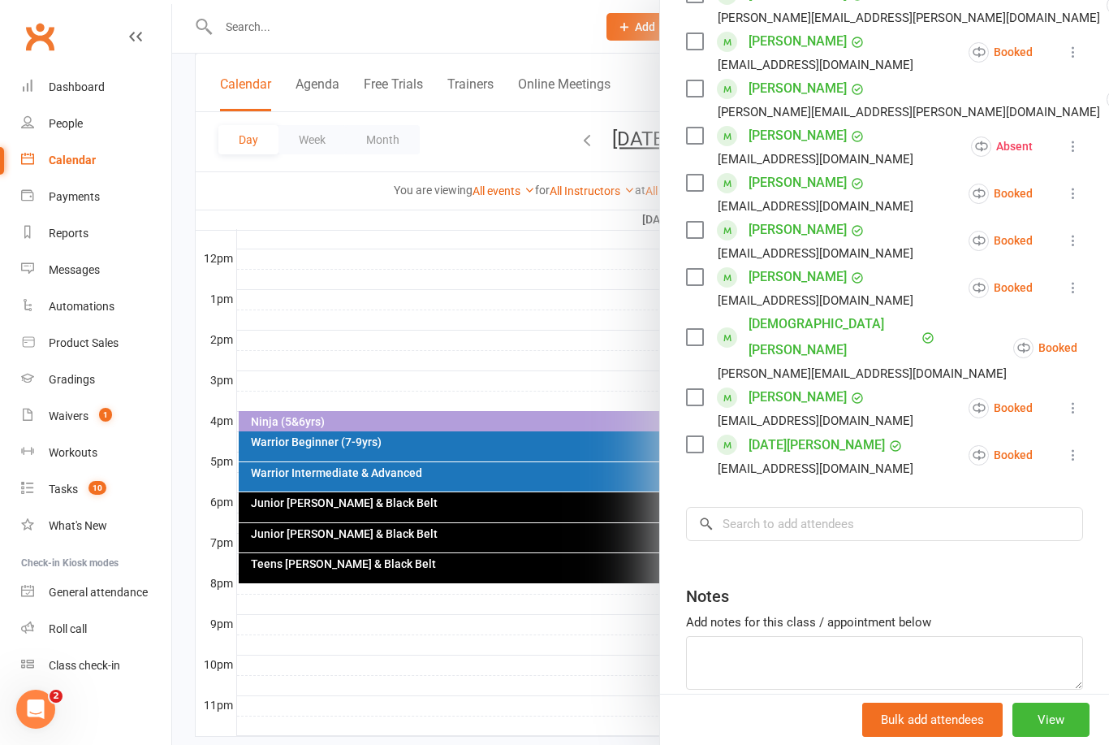
scroll to position [650, 0]
click at [777, 507] on input "search" at bounding box center [884, 524] width 397 height 34
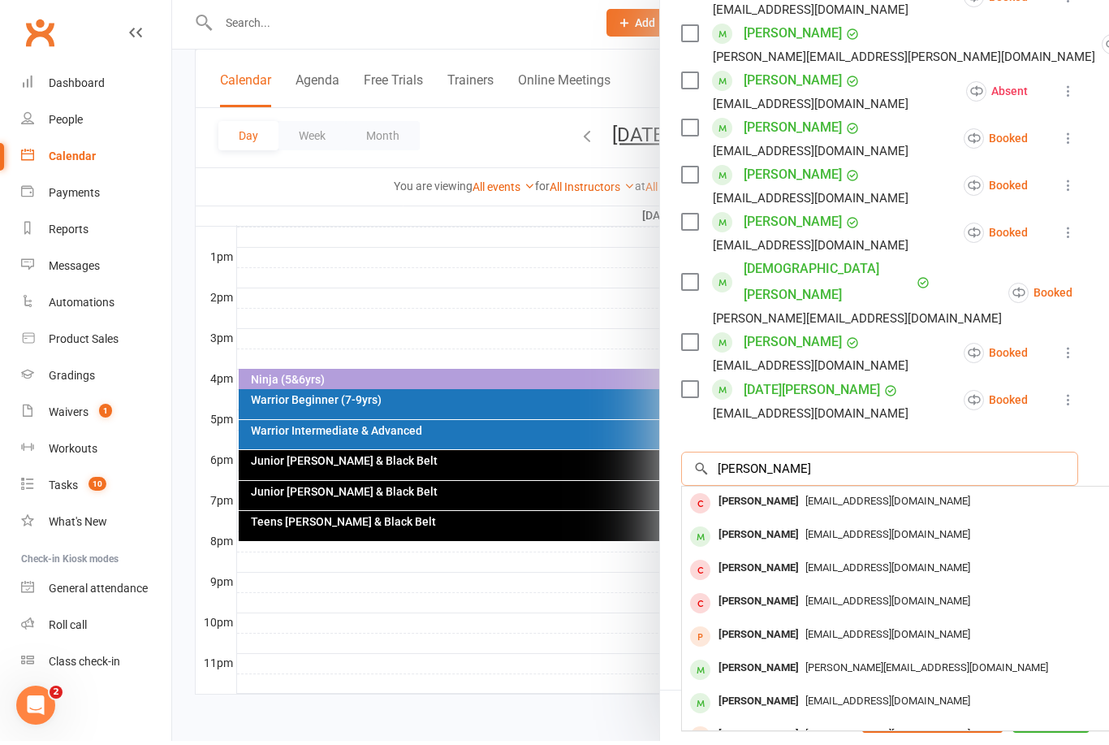
scroll to position [0, 0]
type input "Nicholas touf"
click at [805, 527] on div "Nicholas Toufektsidis" at bounding box center [758, 539] width 93 height 24
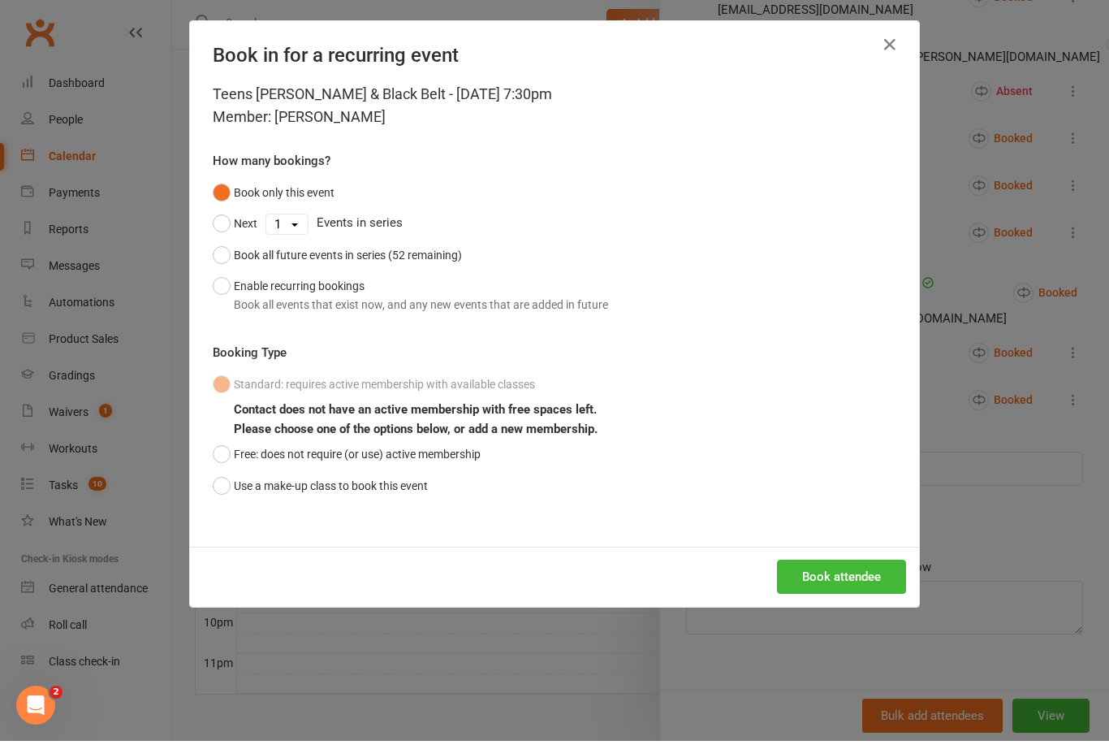
scroll to position [650, 0]
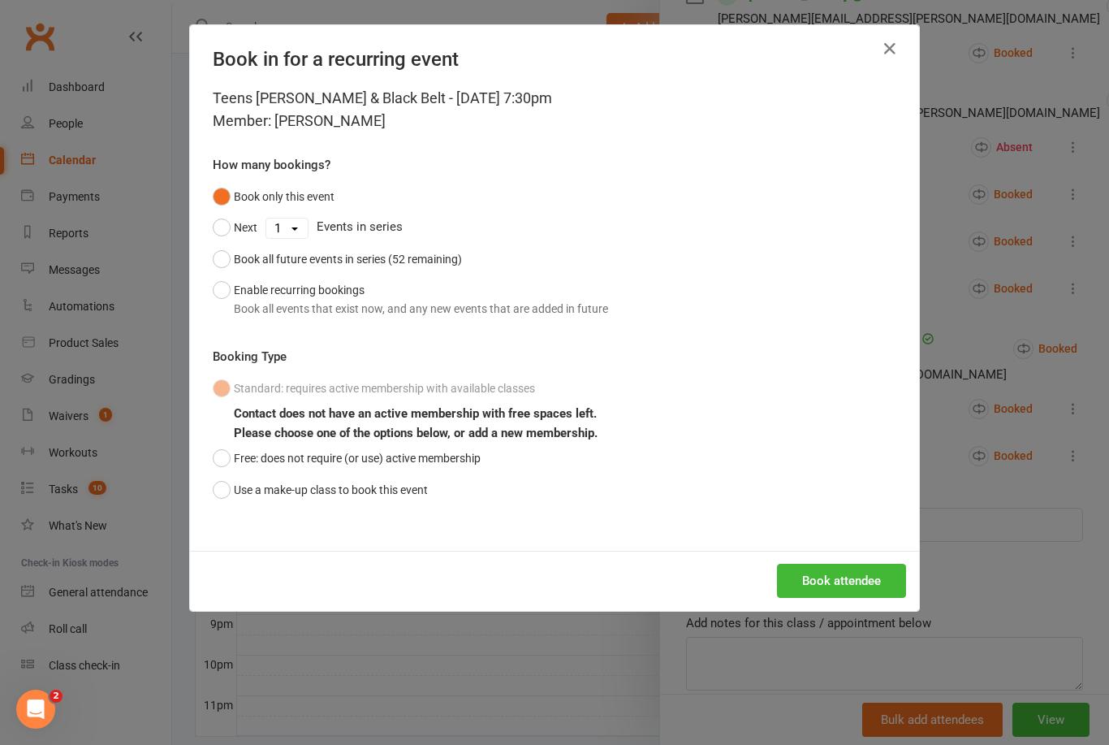
click at [227, 494] on button "Use a make-up class to book this event" at bounding box center [320, 489] width 215 height 31
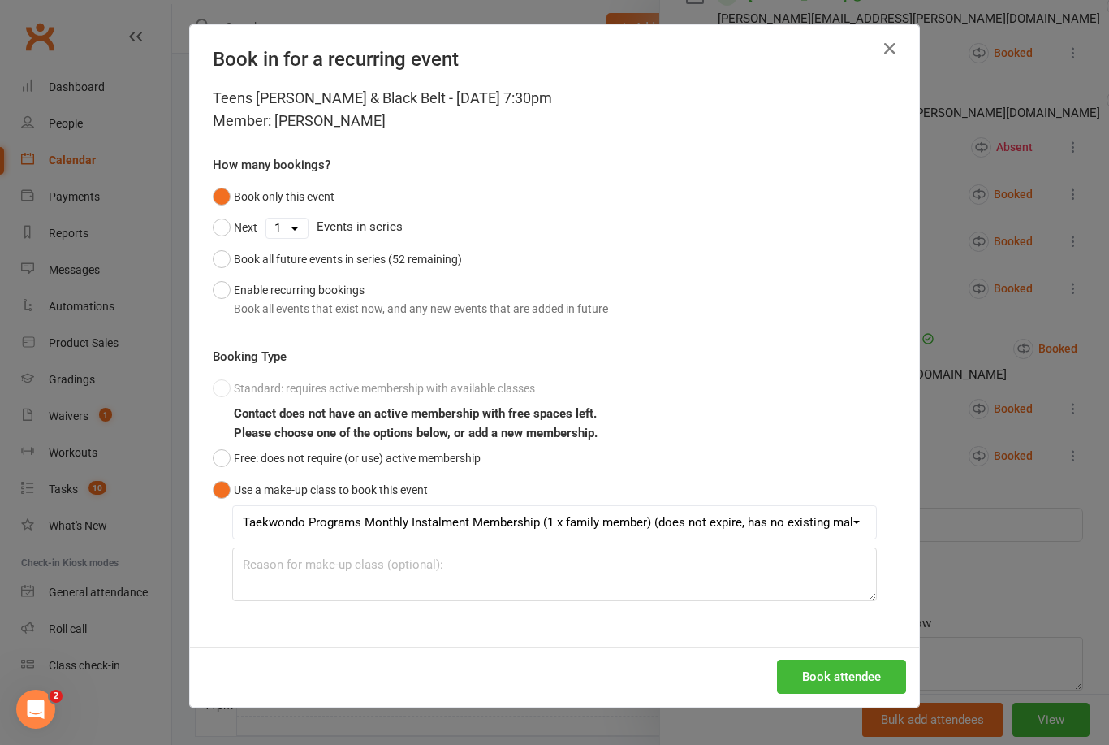
click at [823, 672] on button "Book attendee" at bounding box center [841, 676] width 129 height 34
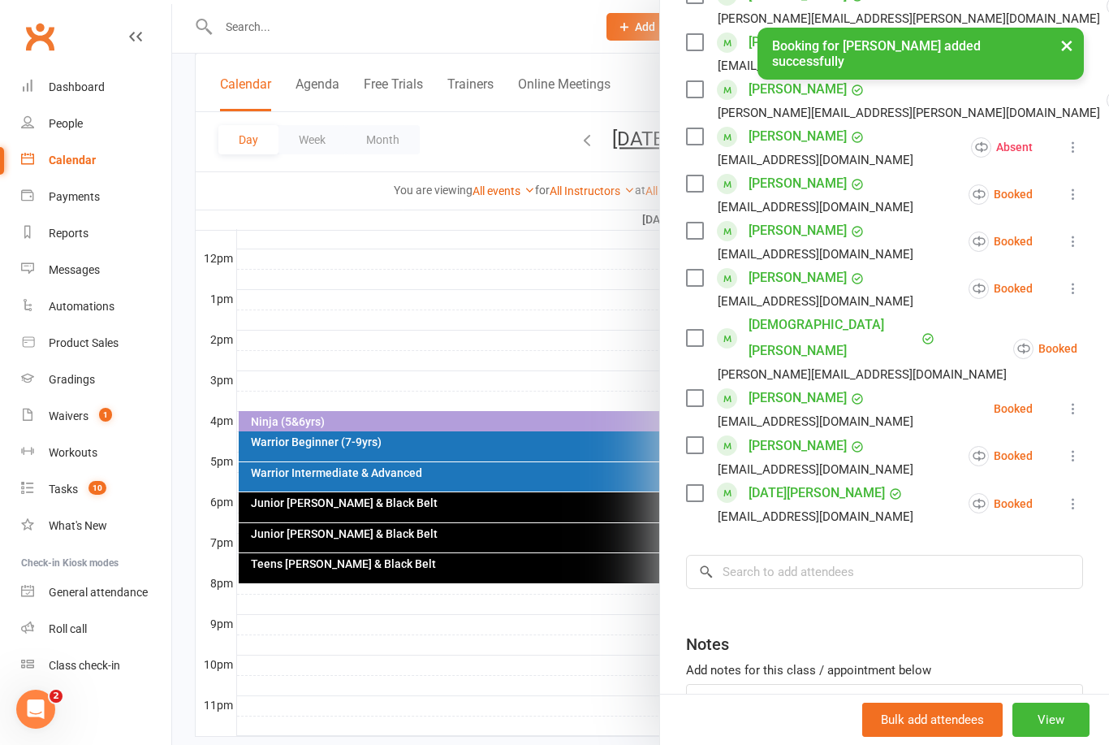
click at [79, 174] on link "Calendar" at bounding box center [96, 160] width 150 height 37
click at [637, 145] on div at bounding box center [640, 372] width 937 height 745
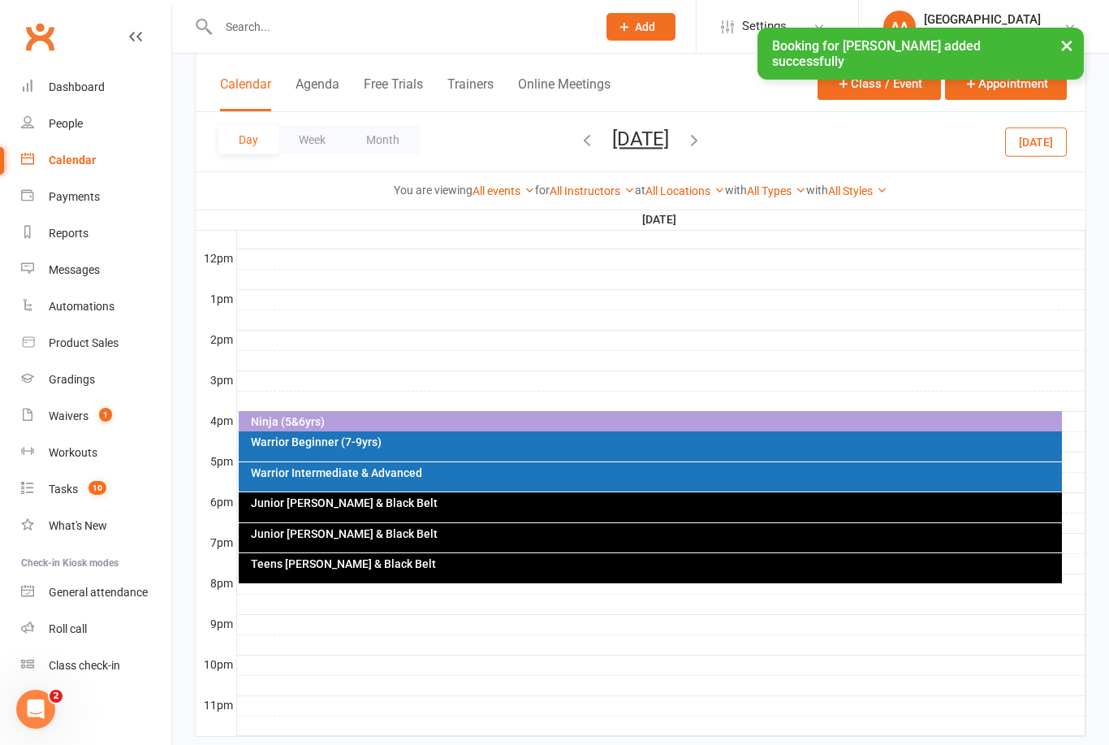
click at [644, 136] on button "Tuesday, Aug 19, 2025" at bounding box center [640, 138] width 57 height 23
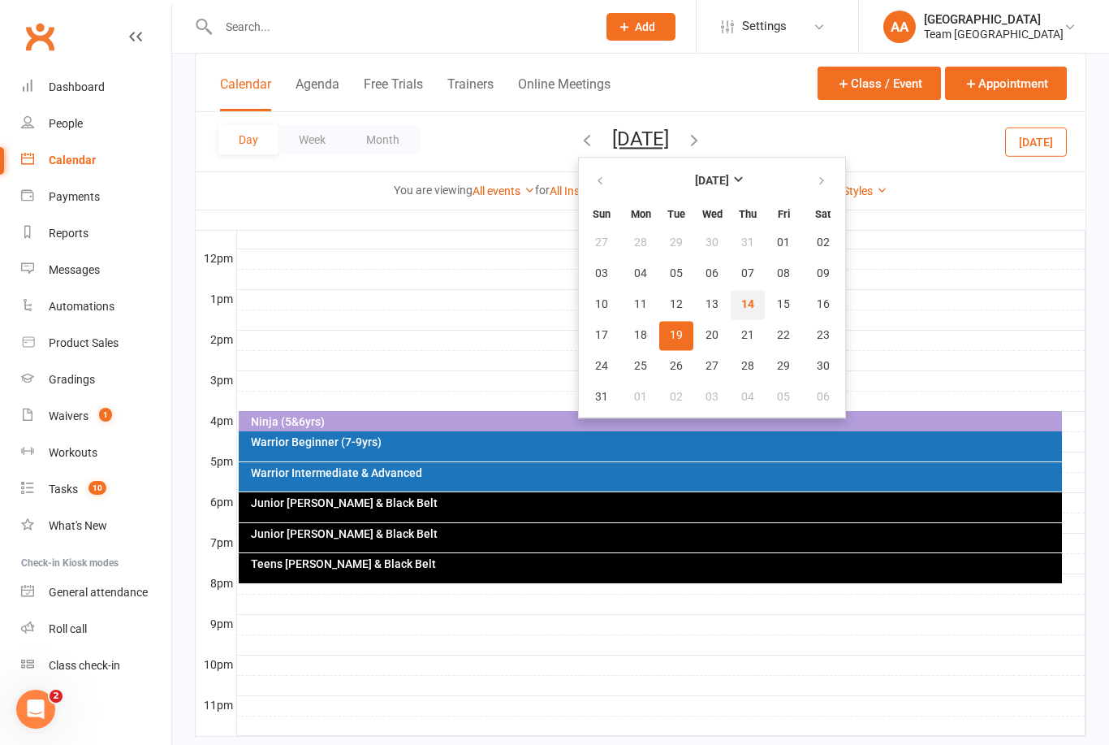
click at [731, 313] on button "14" at bounding box center [748, 304] width 34 height 29
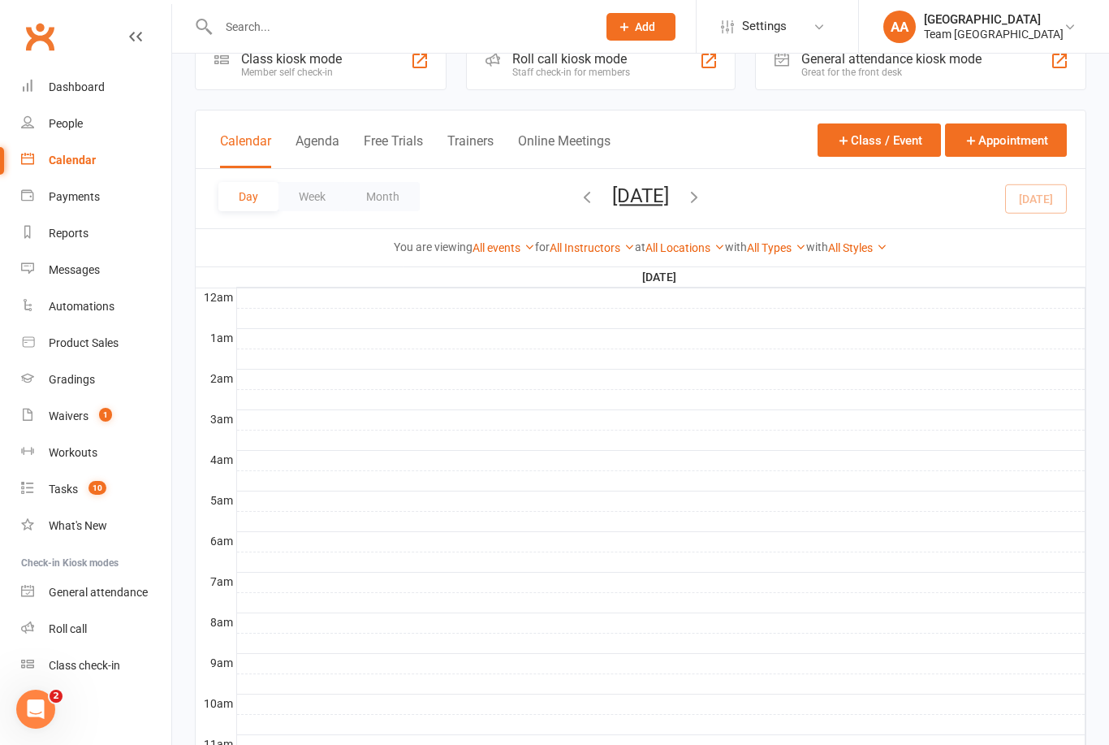
scroll to position [0, 0]
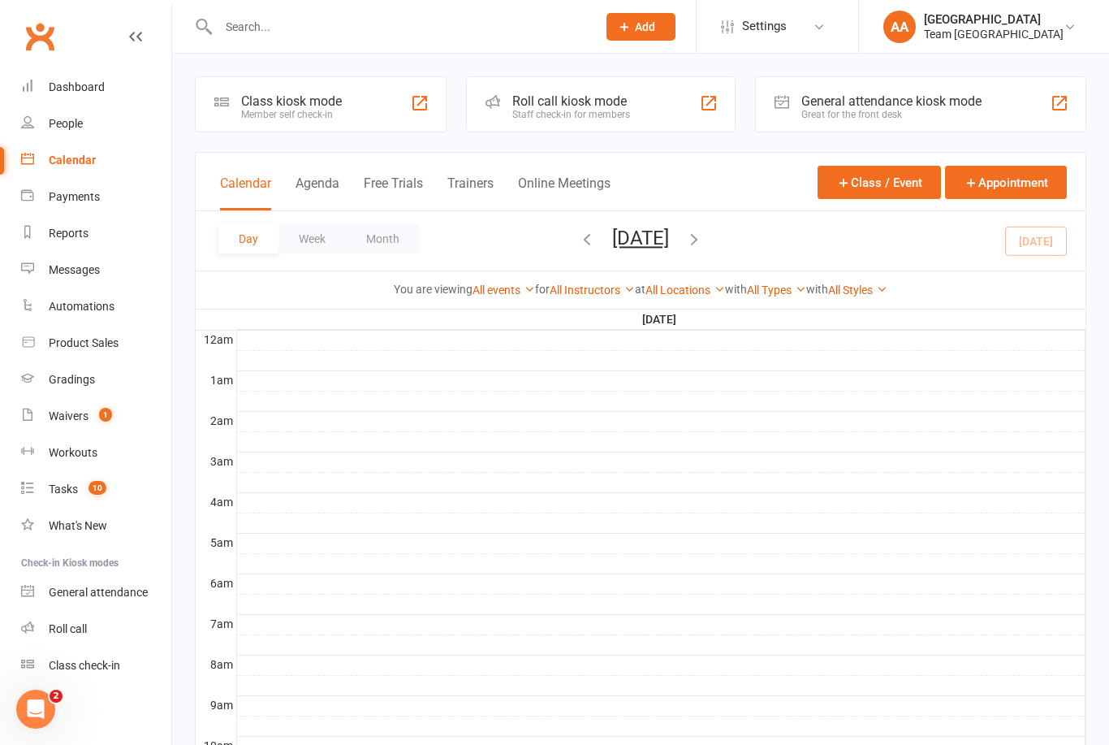
click at [657, 232] on button "[DATE]" at bounding box center [640, 238] width 57 height 23
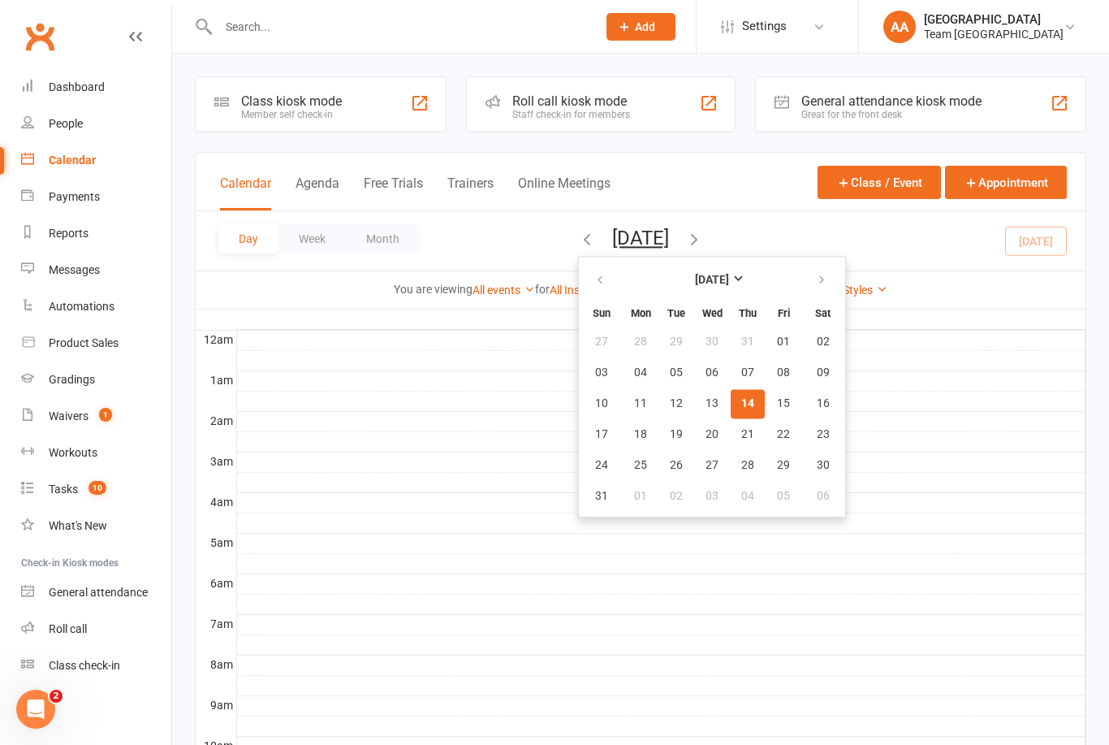
click at [741, 408] on span "14" at bounding box center [747, 403] width 13 height 13
